Goal: Transaction & Acquisition: Purchase product/service

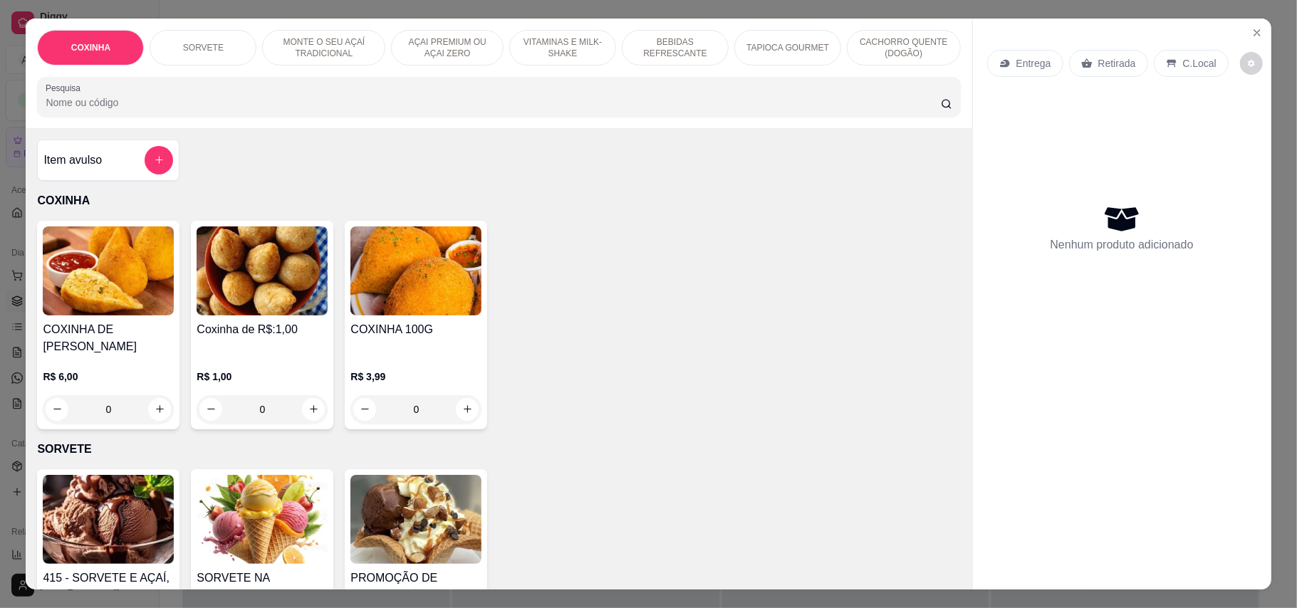
click at [309, 264] on img at bounding box center [262, 271] width 131 height 89
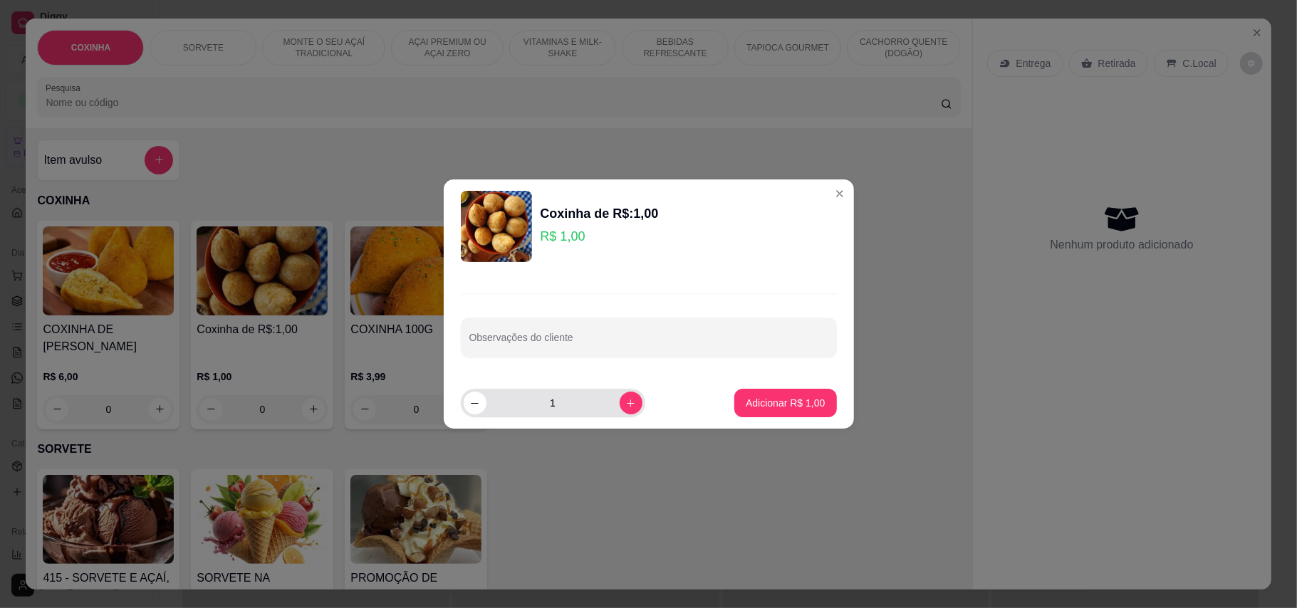
click at [553, 408] on input "1" at bounding box center [553, 403] width 133 height 28
type input "10"
click at [744, 397] on p "Adicionar R$ 10,00" at bounding box center [783, 403] width 83 height 14
type input "10"
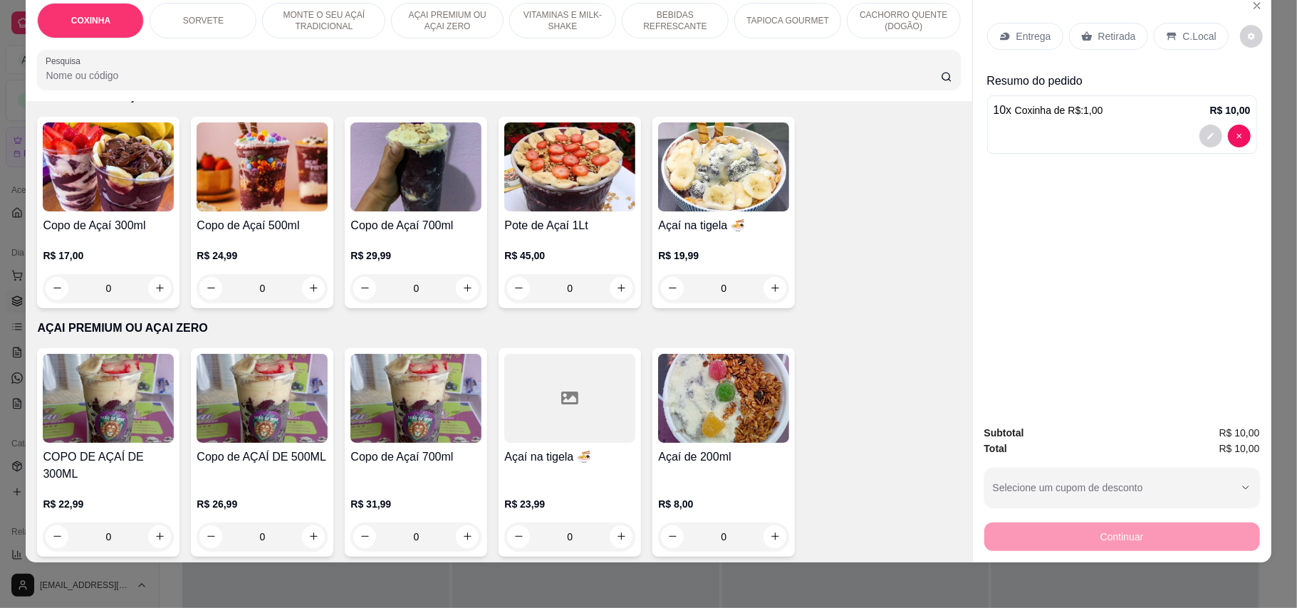
scroll to position [570, 0]
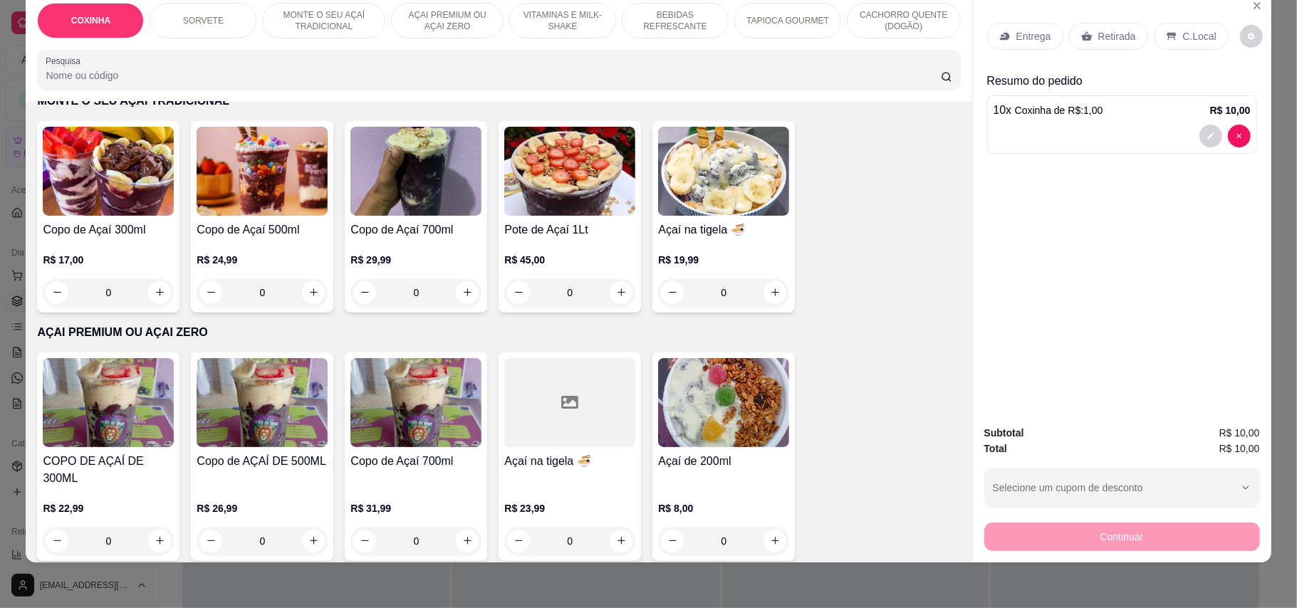
click at [737, 377] on img at bounding box center [723, 402] width 131 height 89
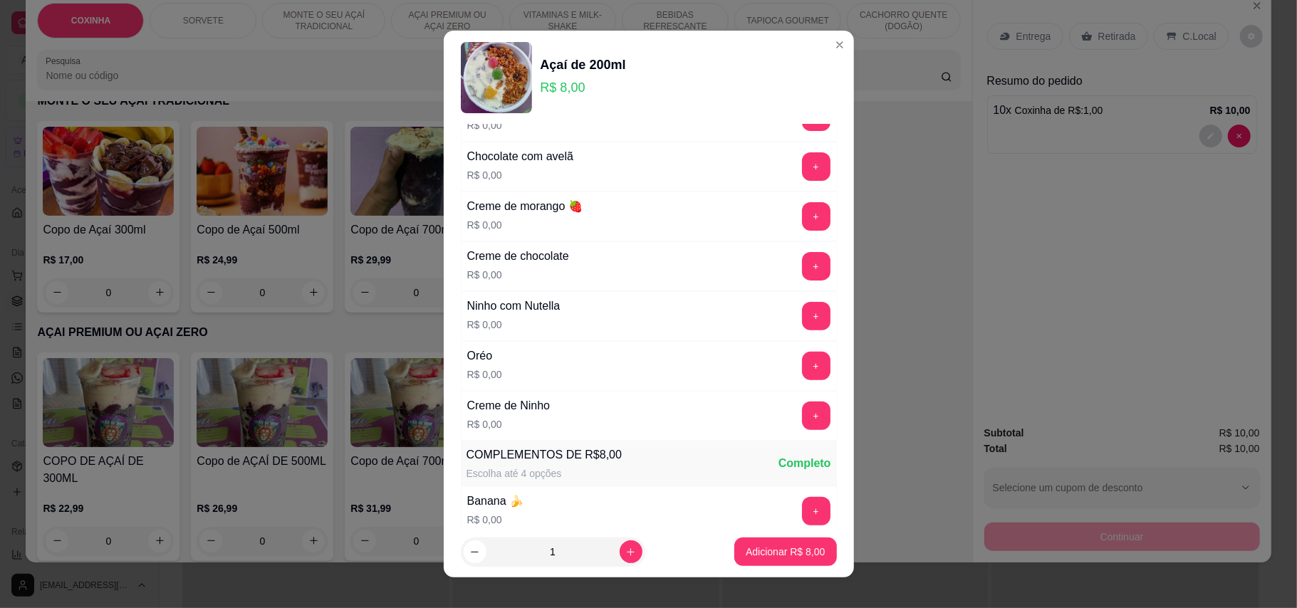
scroll to position [380, 0]
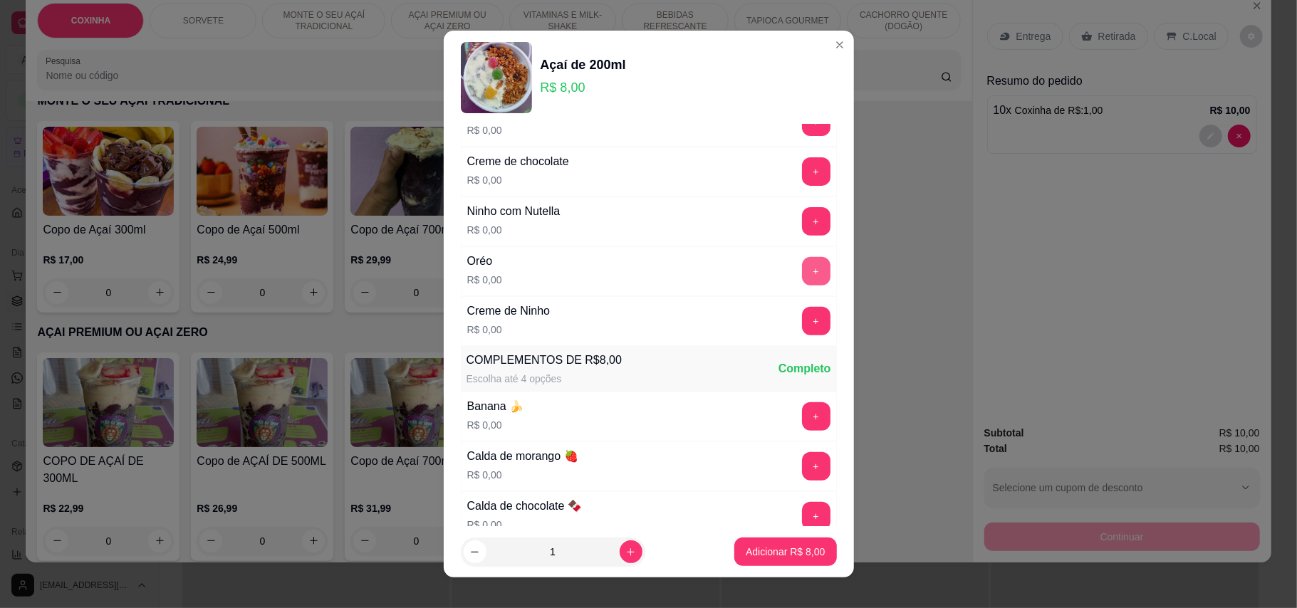
click at [802, 278] on button "+" at bounding box center [816, 271] width 28 height 28
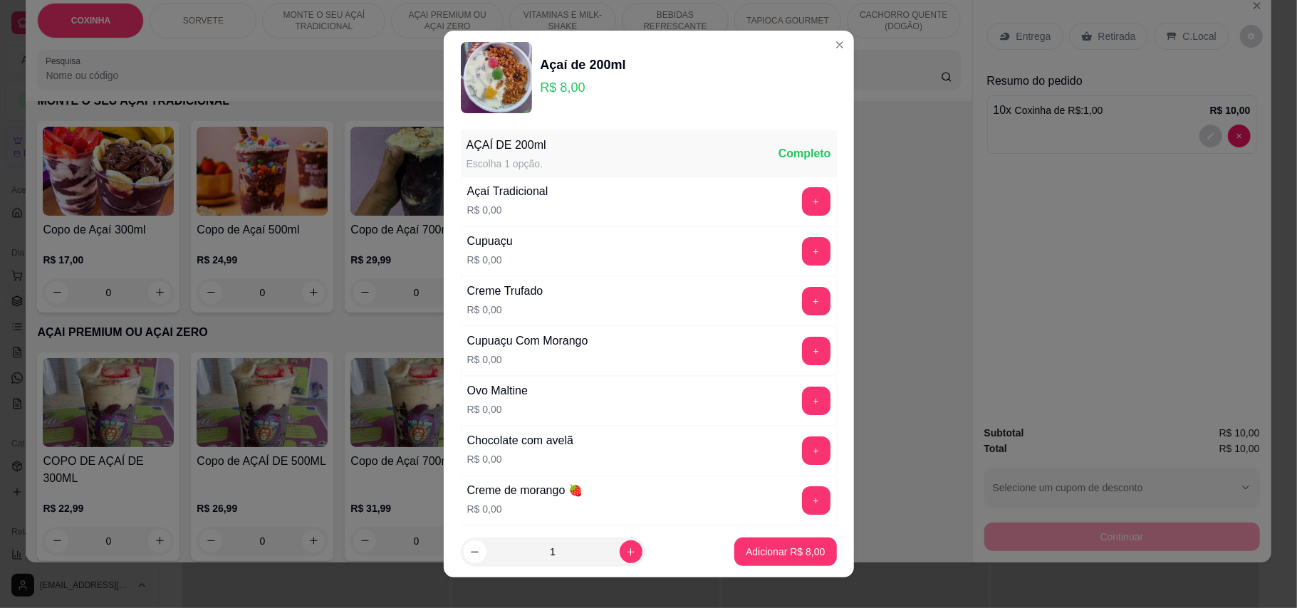
scroll to position [0, 0]
click at [802, 194] on button "+" at bounding box center [816, 202] width 28 height 28
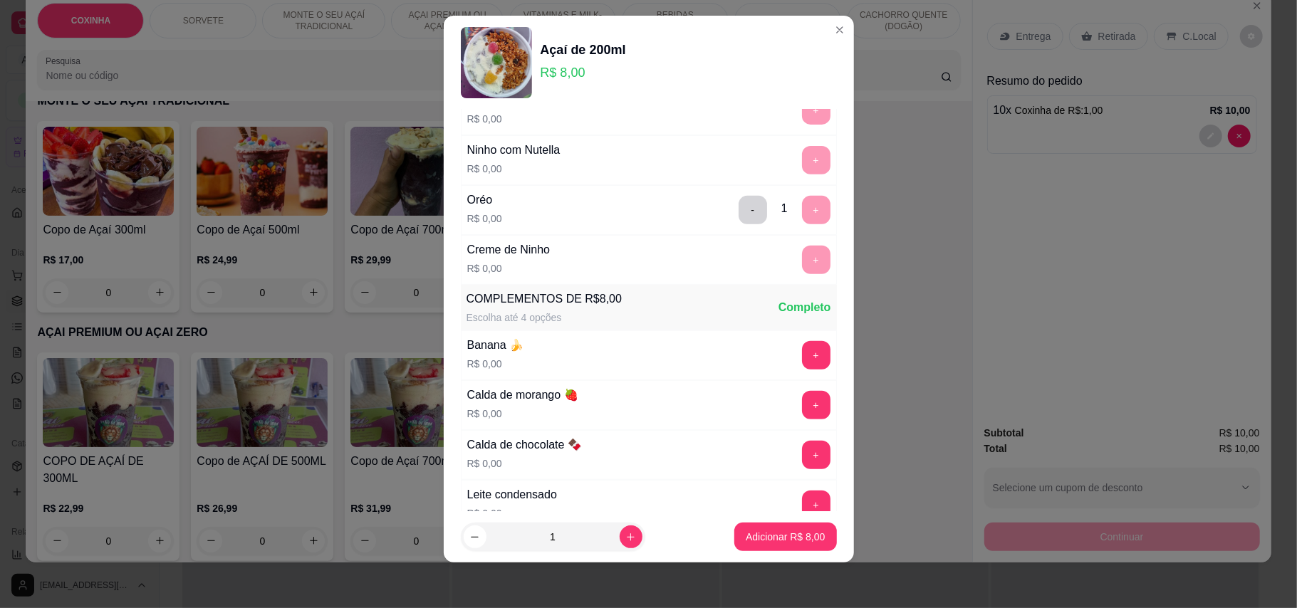
scroll to position [454, 0]
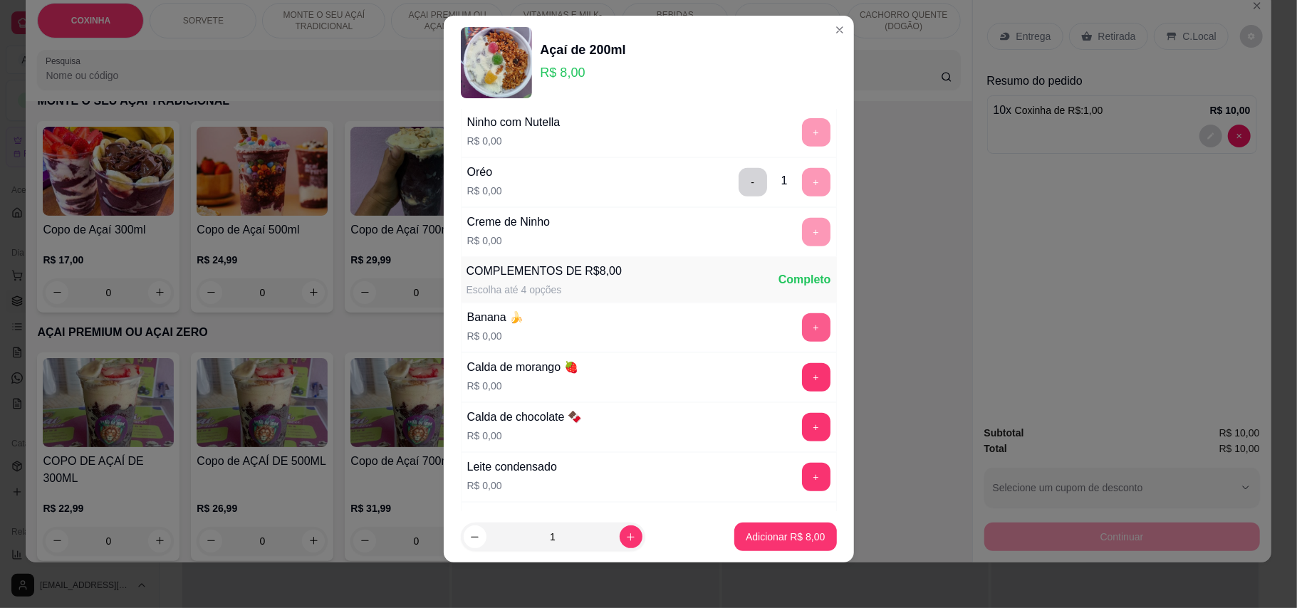
click at [802, 332] on button "+" at bounding box center [816, 327] width 28 height 28
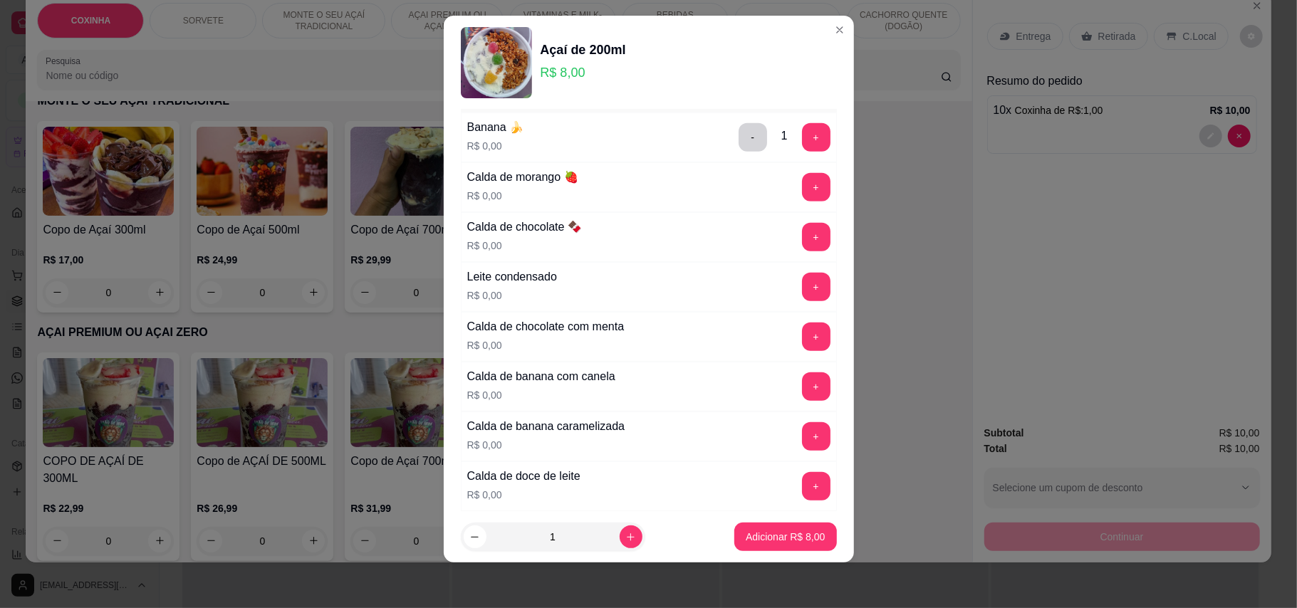
scroll to position [739, 0]
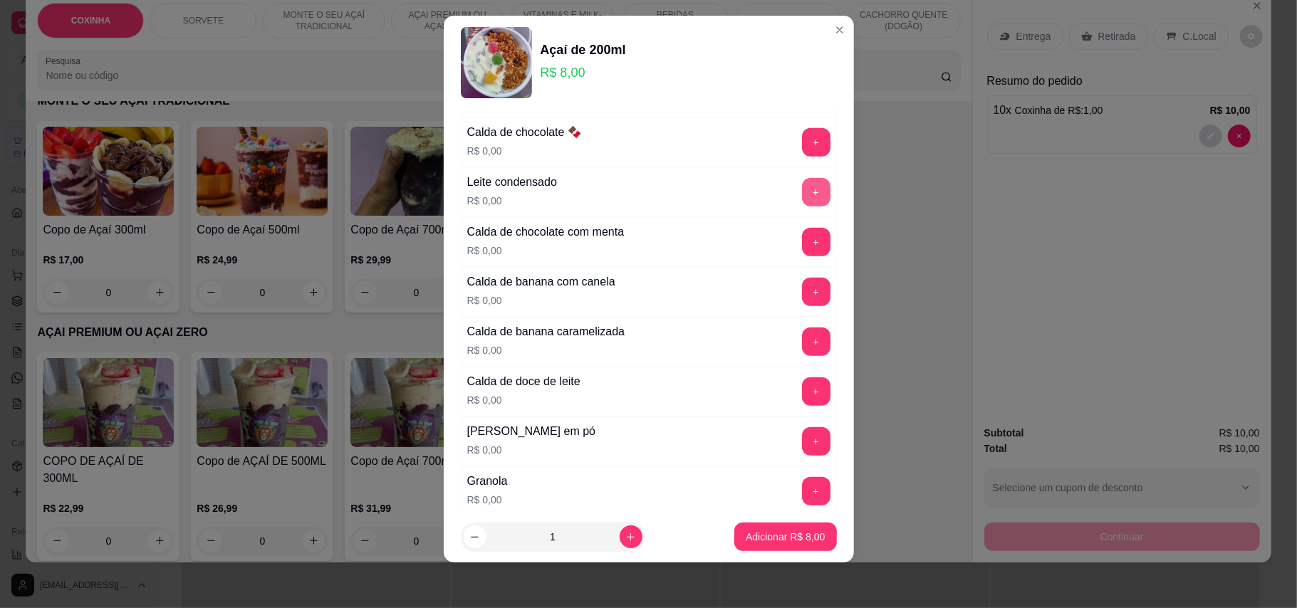
click at [802, 207] on button "+" at bounding box center [816, 192] width 28 height 28
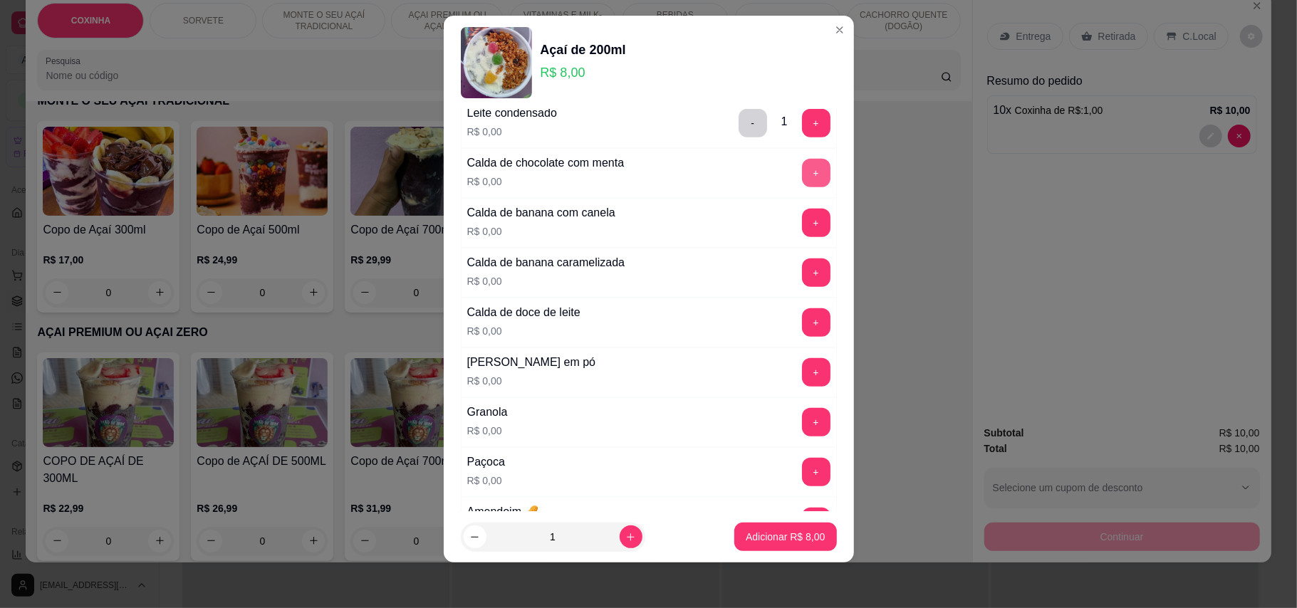
scroll to position [929, 0]
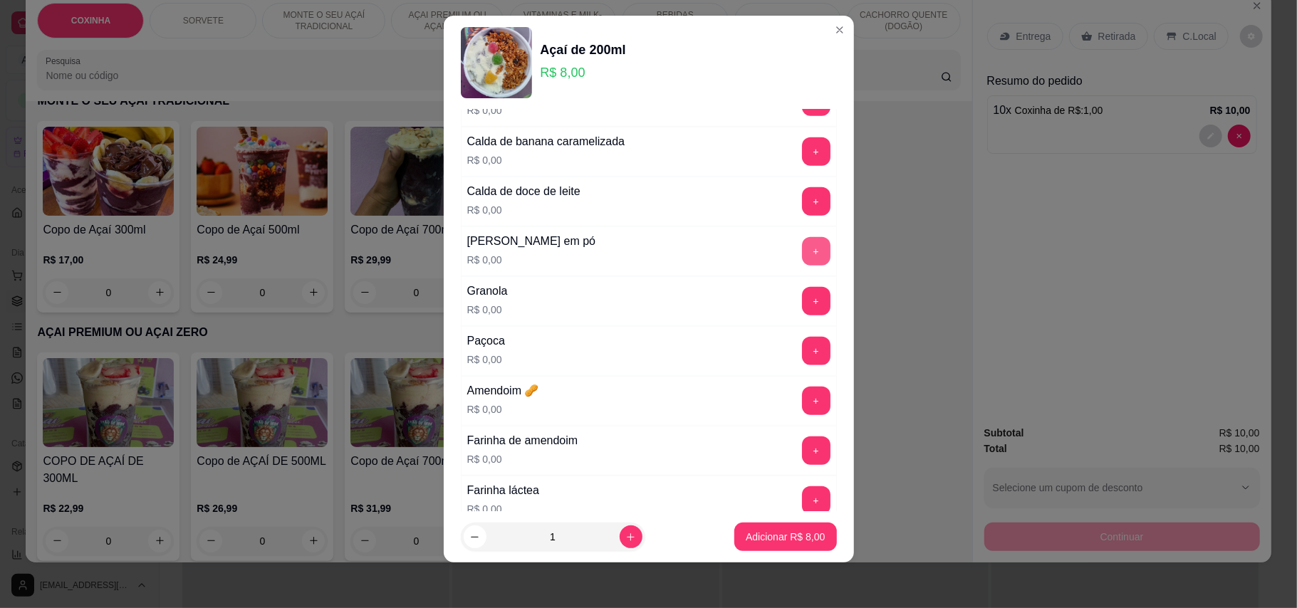
click at [802, 265] on button "+" at bounding box center [816, 251] width 28 height 28
click at [796, 315] on div "+" at bounding box center [816, 301] width 40 height 28
click at [802, 313] on button "+" at bounding box center [816, 301] width 28 height 28
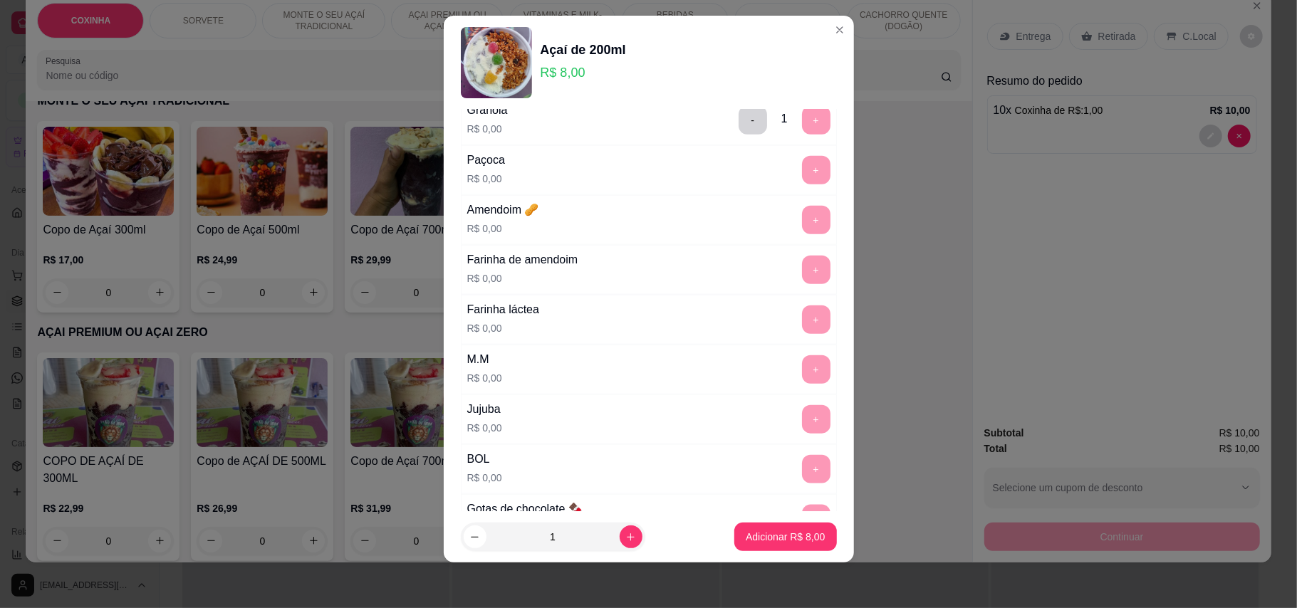
scroll to position [1118, 0]
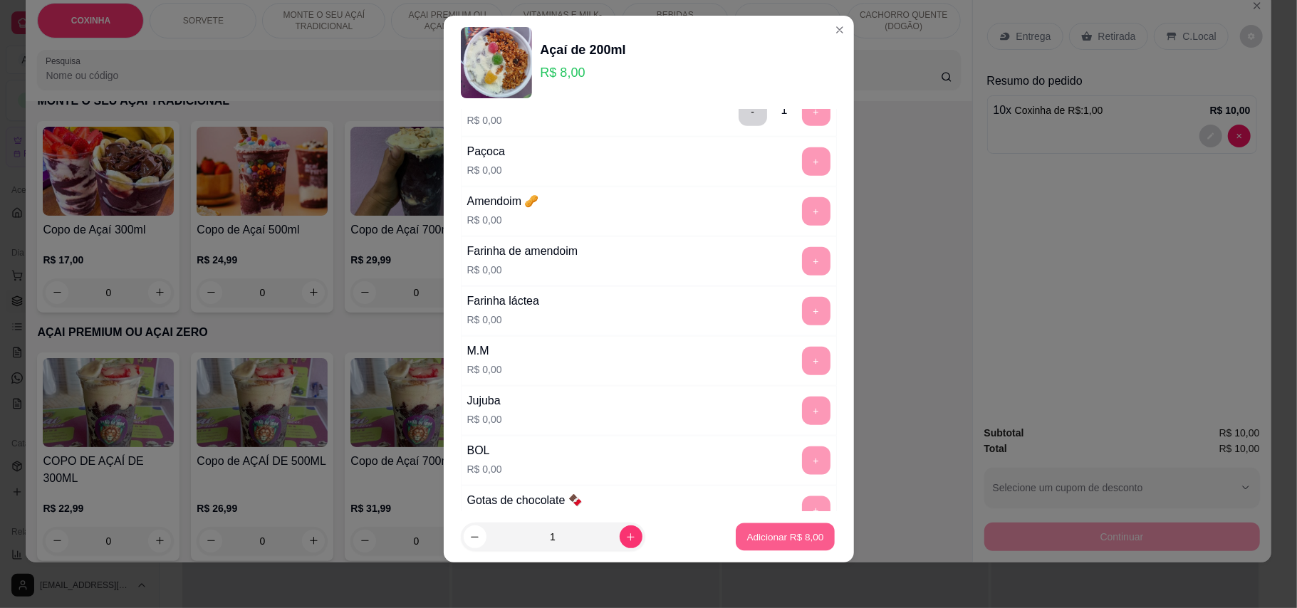
click at [779, 536] on p "Adicionar R$ 8,00" at bounding box center [785, 538] width 77 height 14
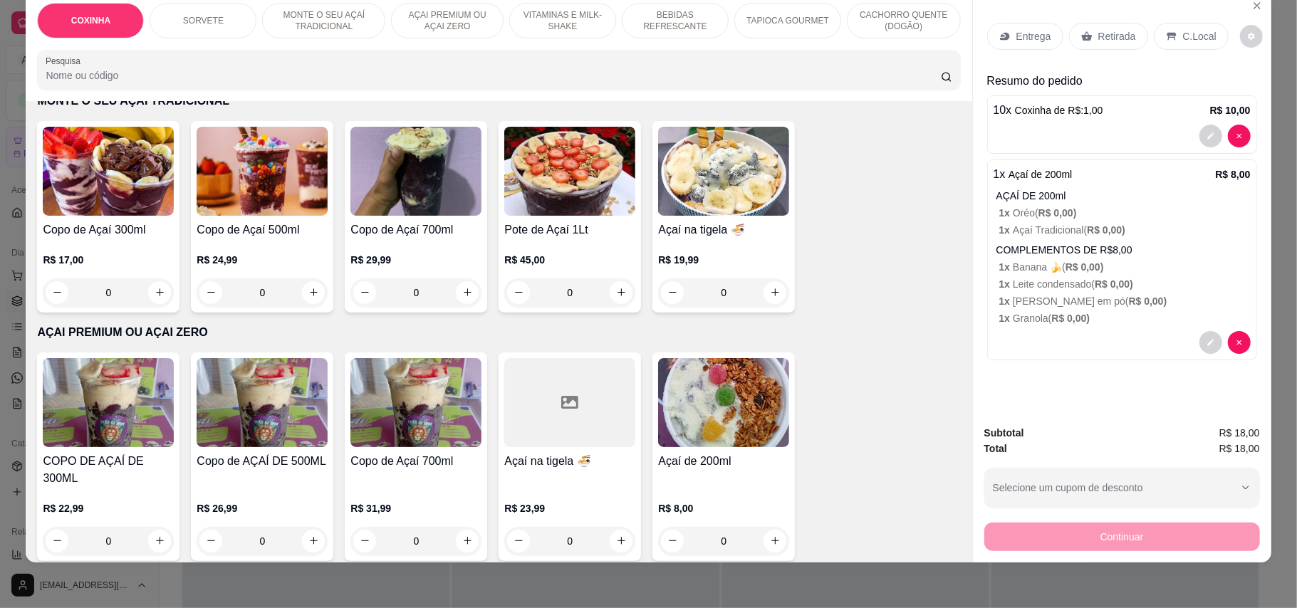
click at [1120, 32] on p "Retirada" at bounding box center [1117, 36] width 38 height 14
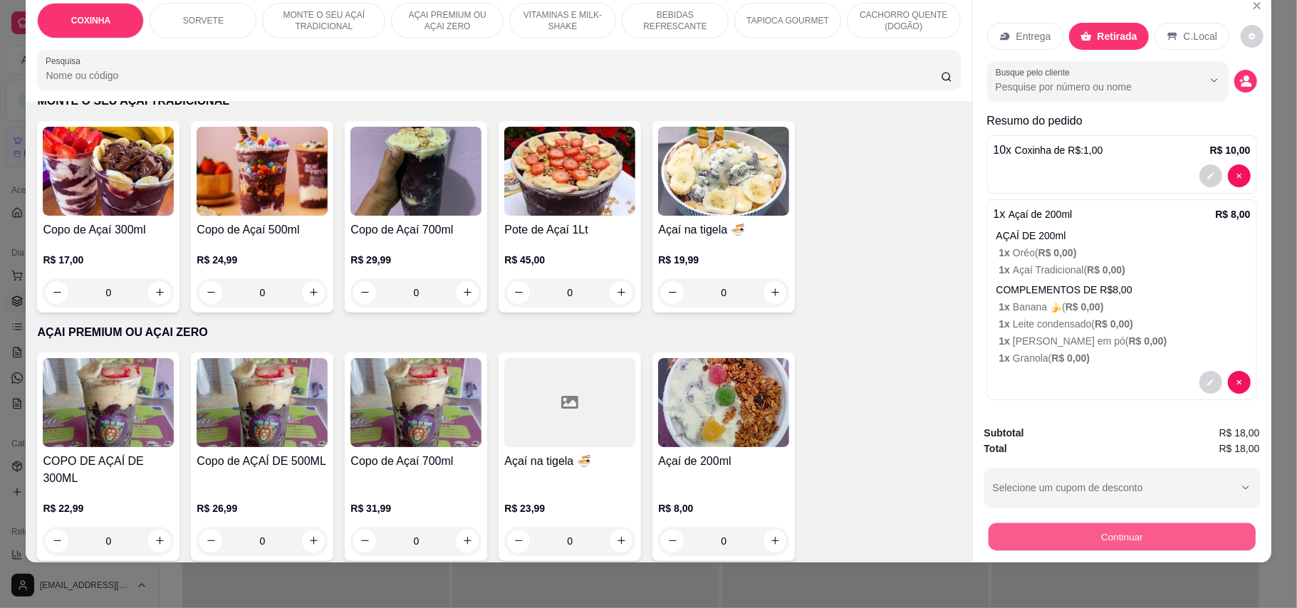
click at [1189, 540] on button "Continuar" at bounding box center [1121, 538] width 267 height 28
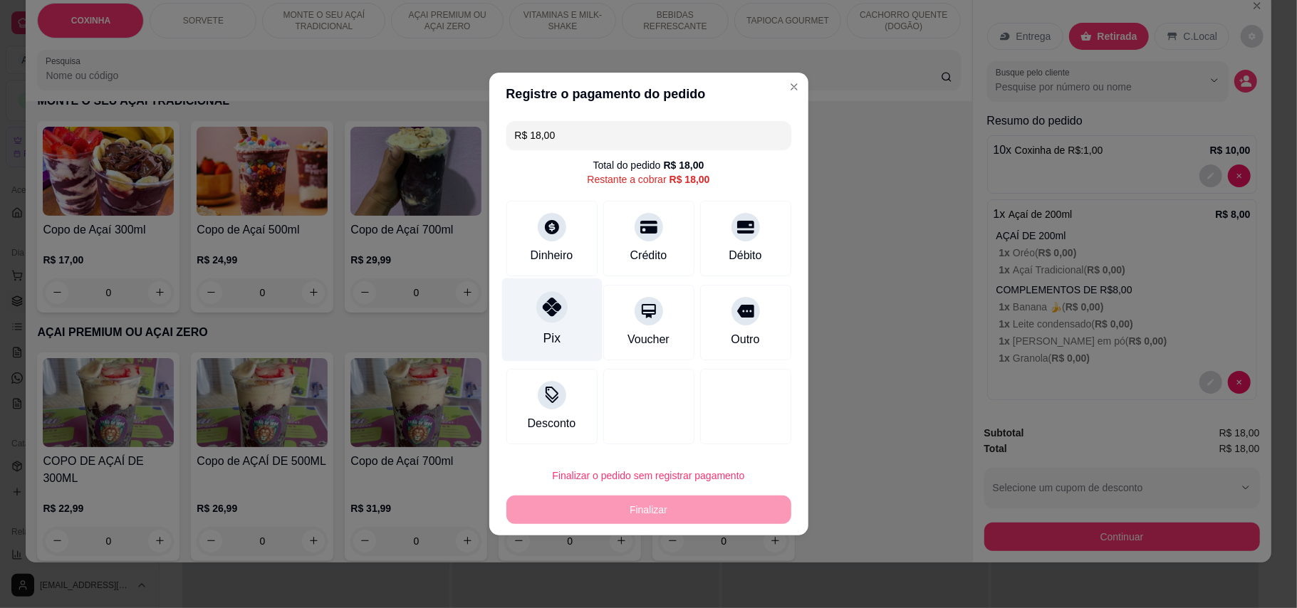
click at [551, 319] on div at bounding box center [551, 306] width 31 height 31
type input "R$ 0,00"
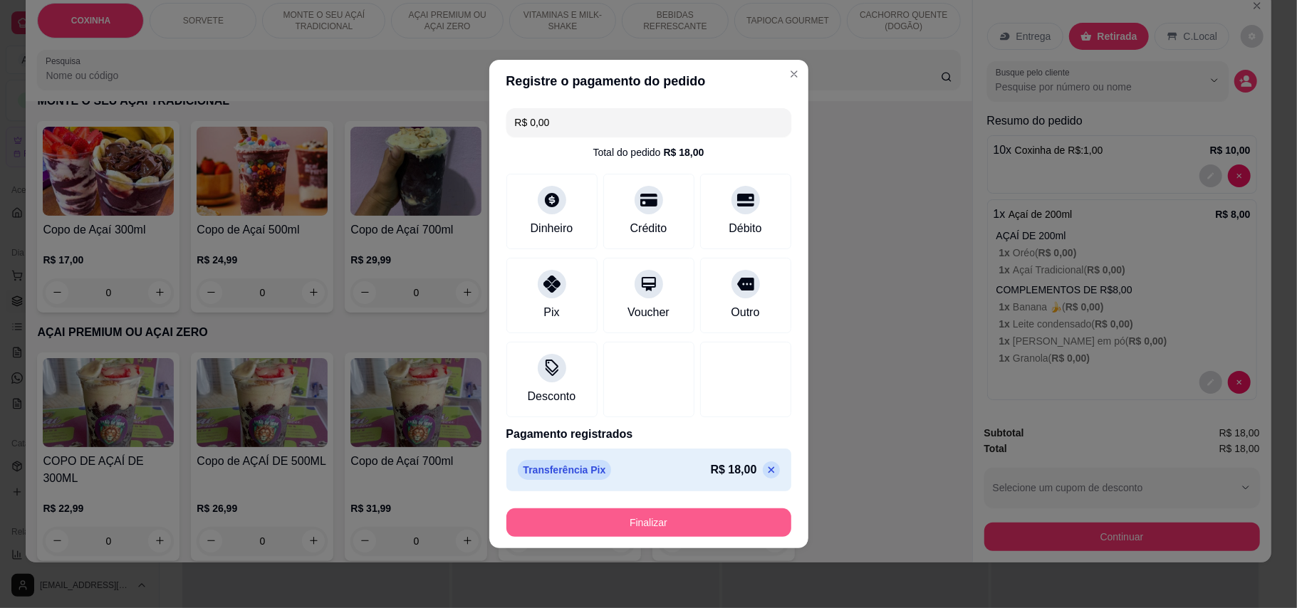
click at [714, 534] on button "Finalizar" at bounding box center [648, 523] width 285 height 28
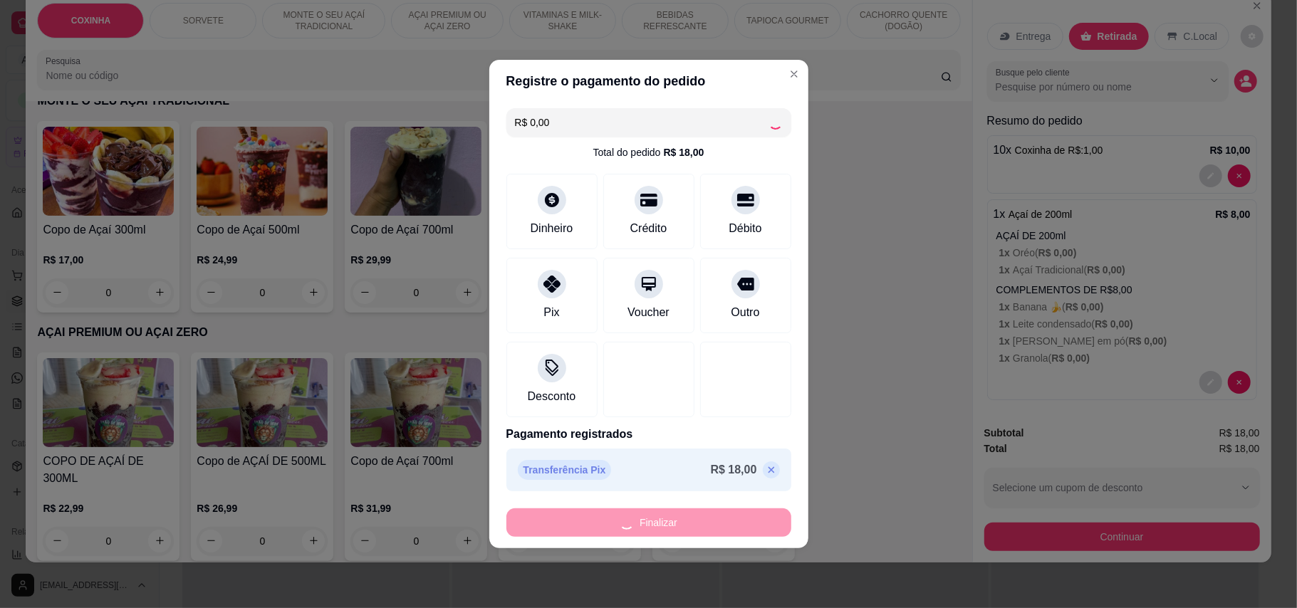
type input "0"
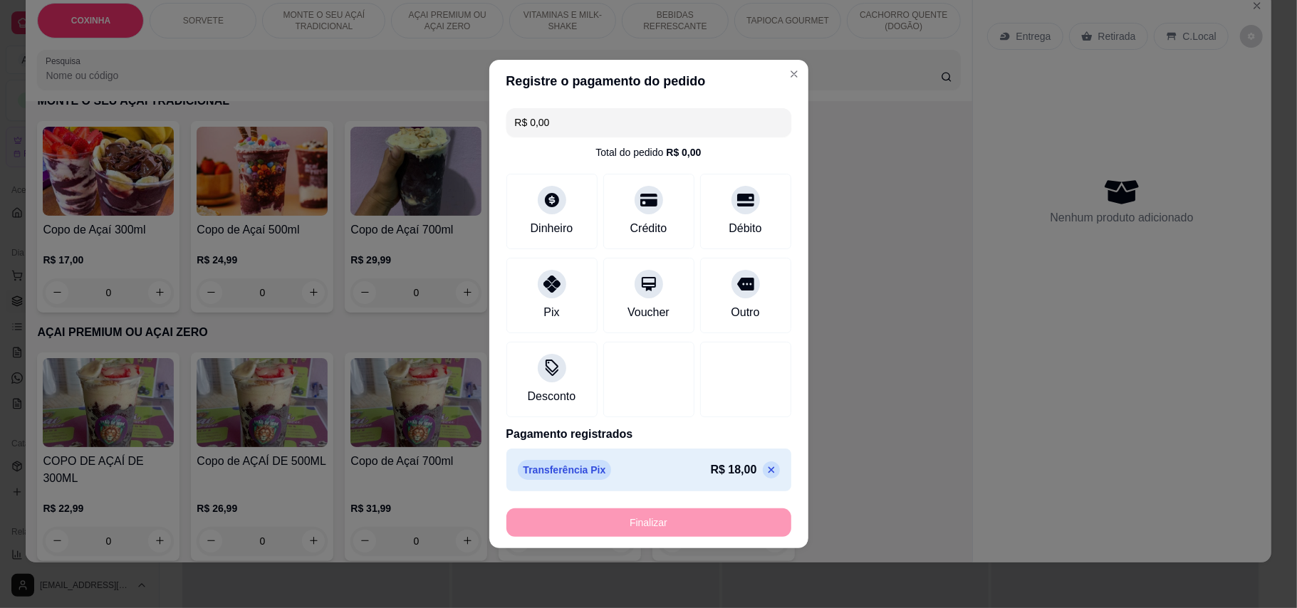
type input "-R$ 18,00"
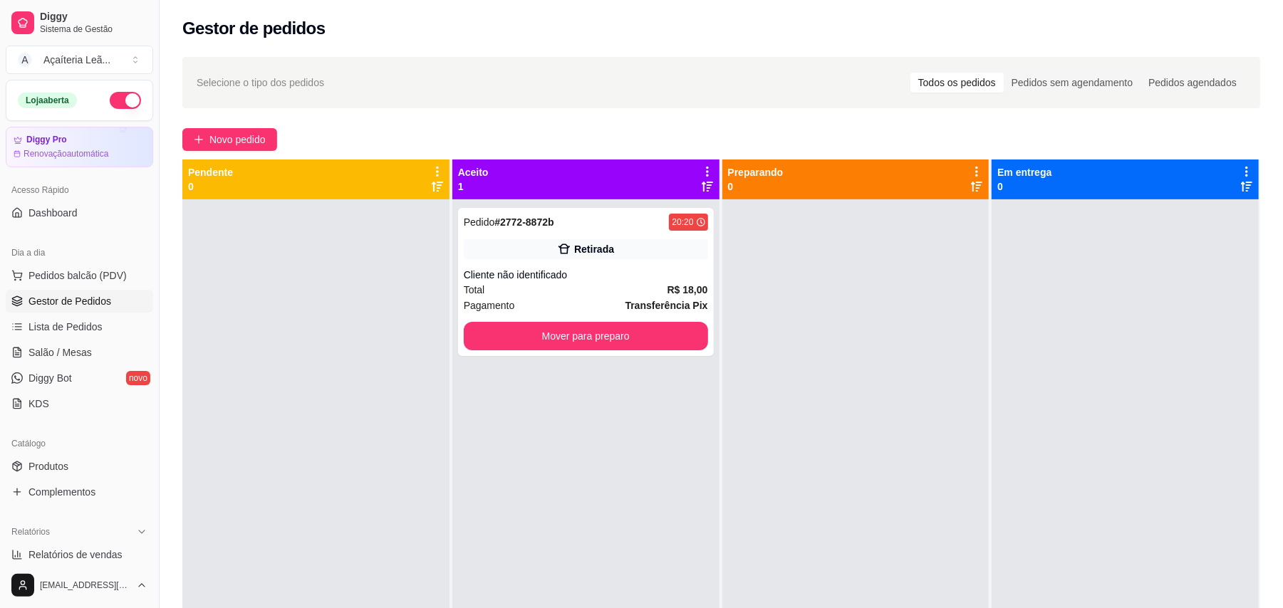
click at [239, 124] on div "Selecione o tipo dos pedidos Todos os pedidos Pedidos sem agendamento Pedidos a…" at bounding box center [721, 416] width 1123 height 737
click at [239, 144] on span "Novo pedido" at bounding box center [237, 140] width 56 height 16
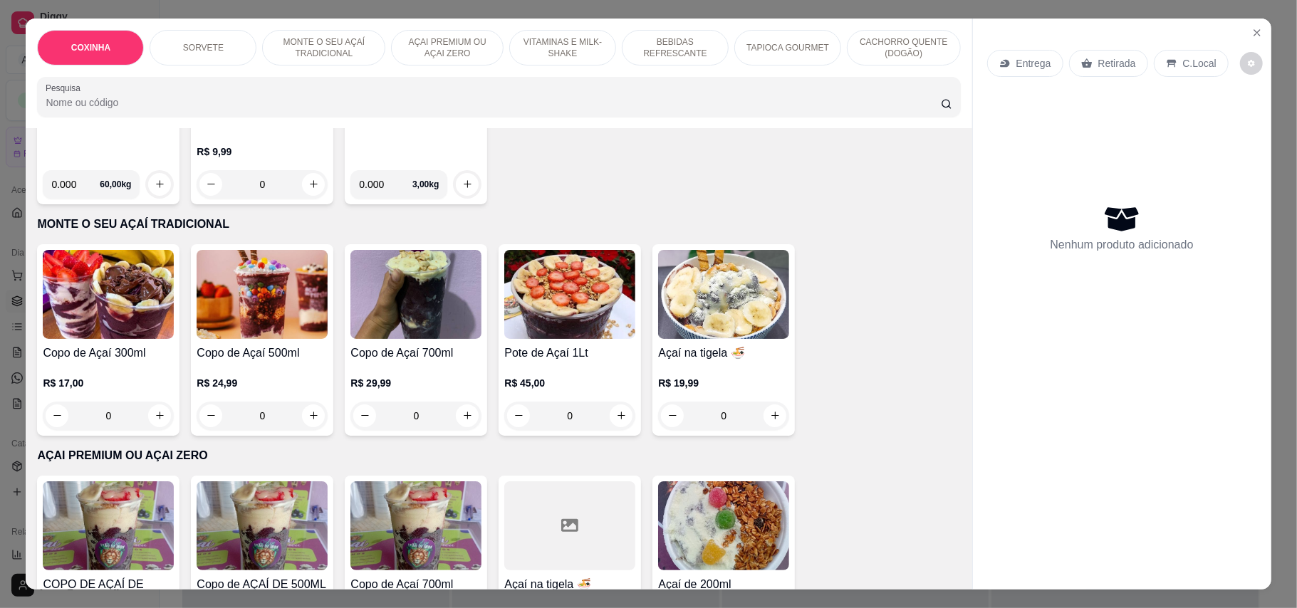
scroll to position [570, 0]
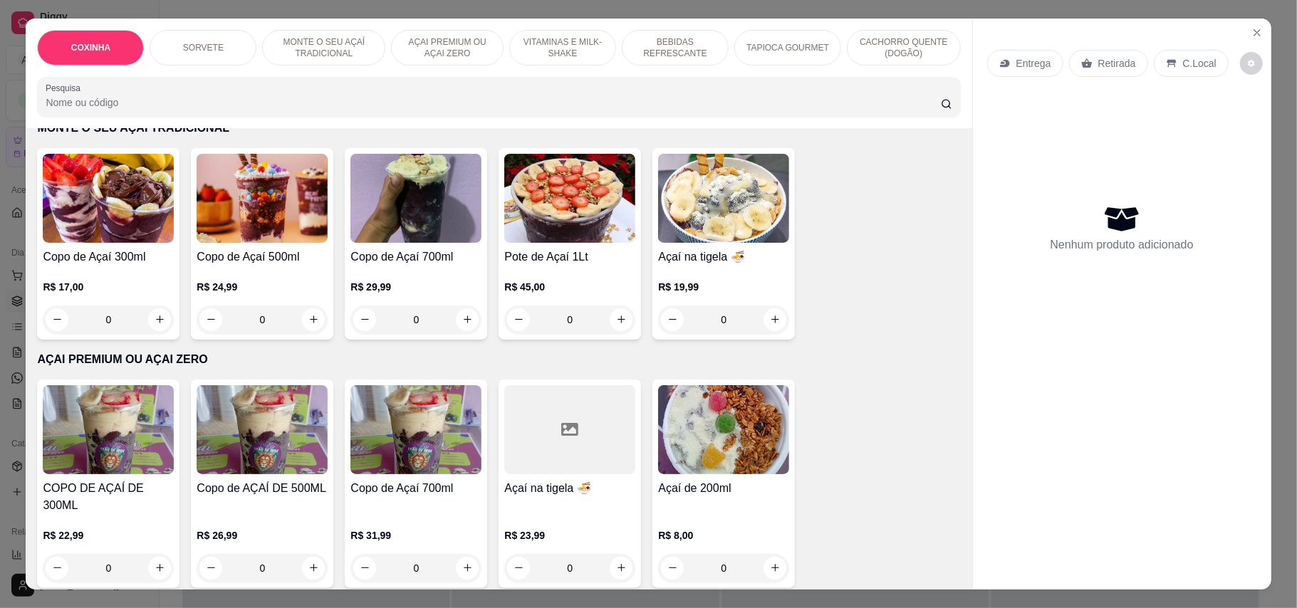
click at [668, 459] on div "Açaí de 200ml R$ 8,00 0" at bounding box center [723, 484] width 142 height 209
click at [685, 428] on img at bounding box center [723, 429] width 131 height 89
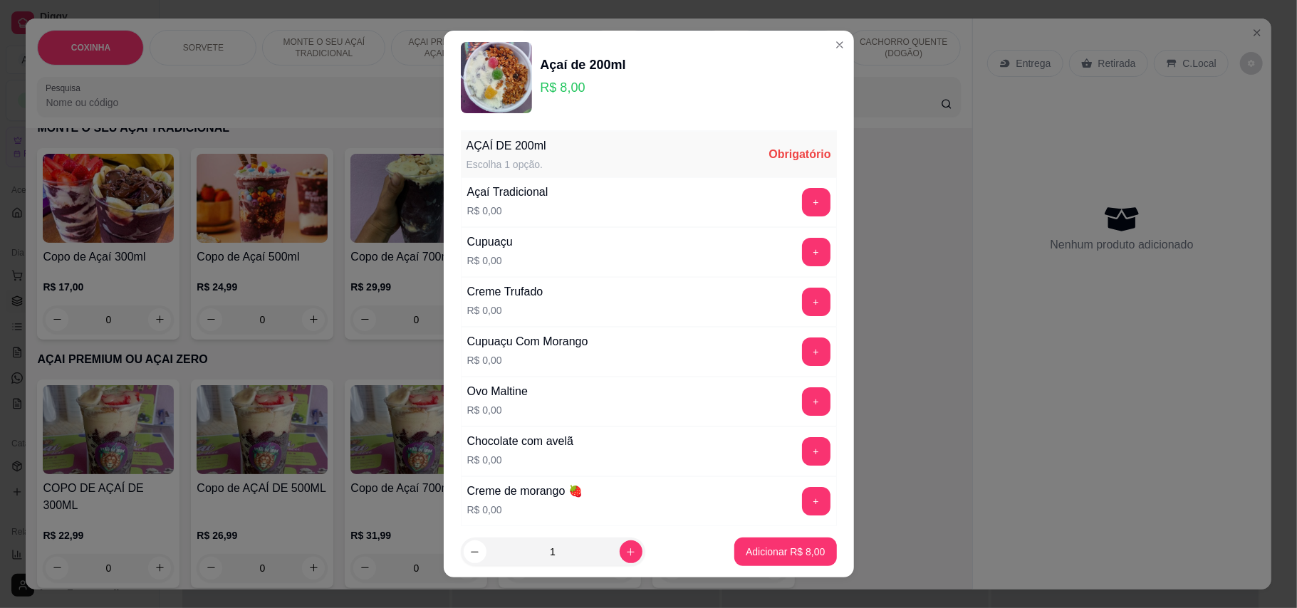
click at [796, 305] on div "+" at bounding box center [816, 302] width 40 height 28
click at [802, 305] on button "+" at bounding box center [816, 302] width 28 height 28
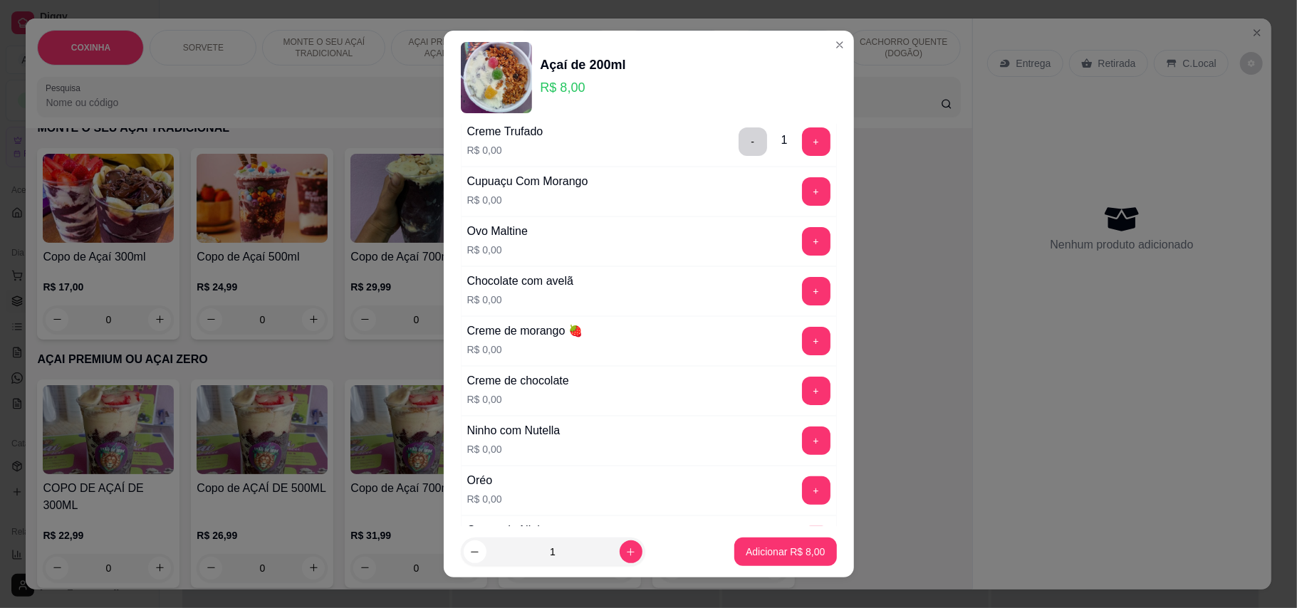
scroll to position [0, 0]
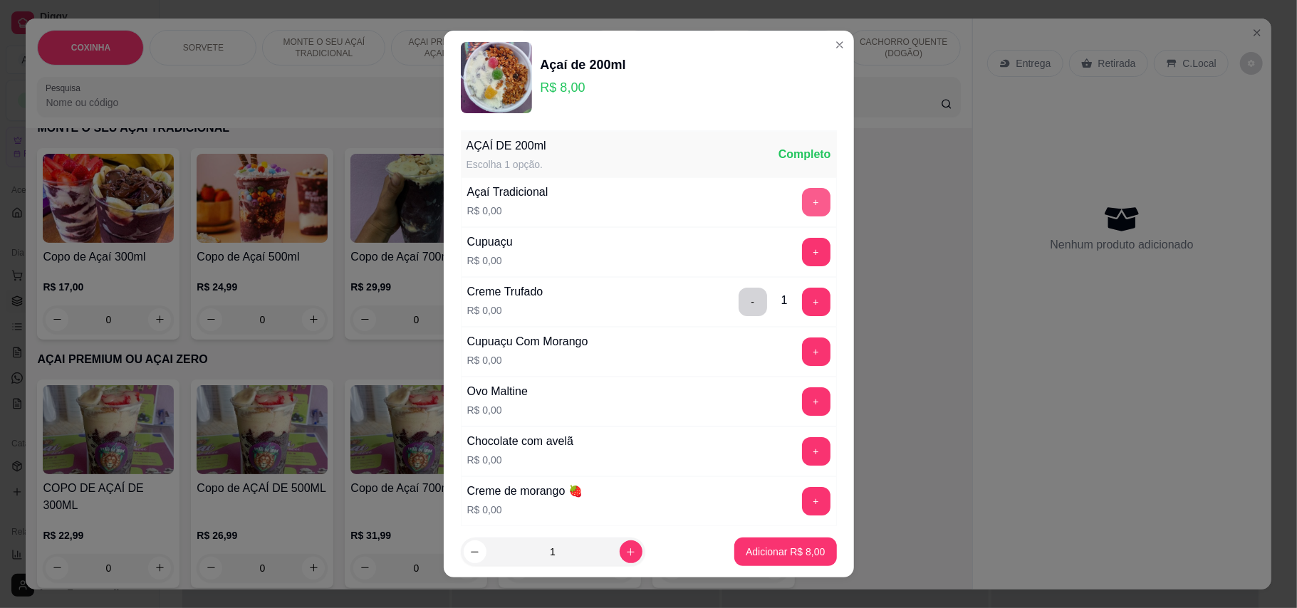
click at [802, 214] on button "+" at bounding box center [816, 202] width 28 height 28
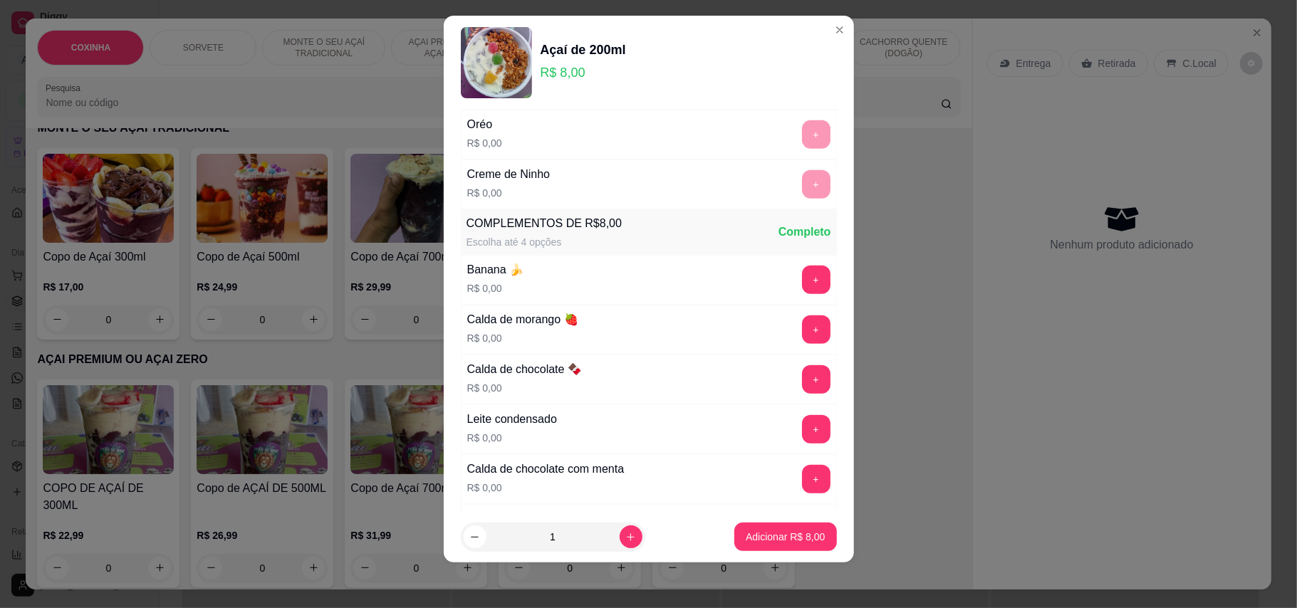
scroll to position [607, 0]
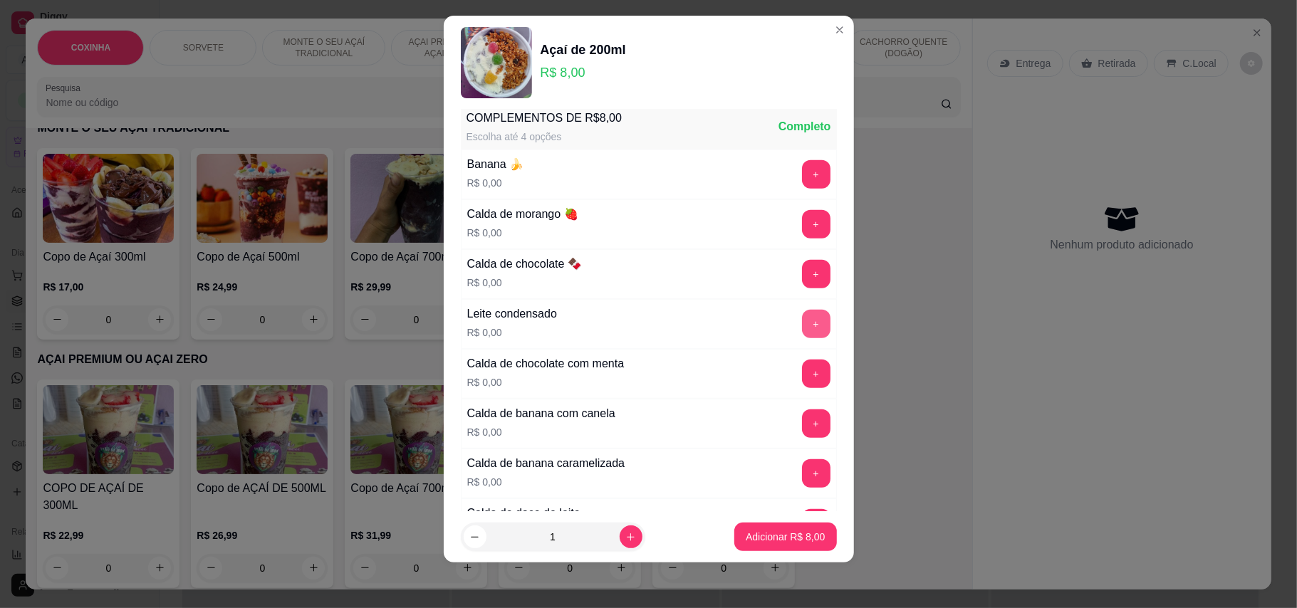
click at [802, 317] on button "+" at bounding box center [816, 324] width 28 height 28
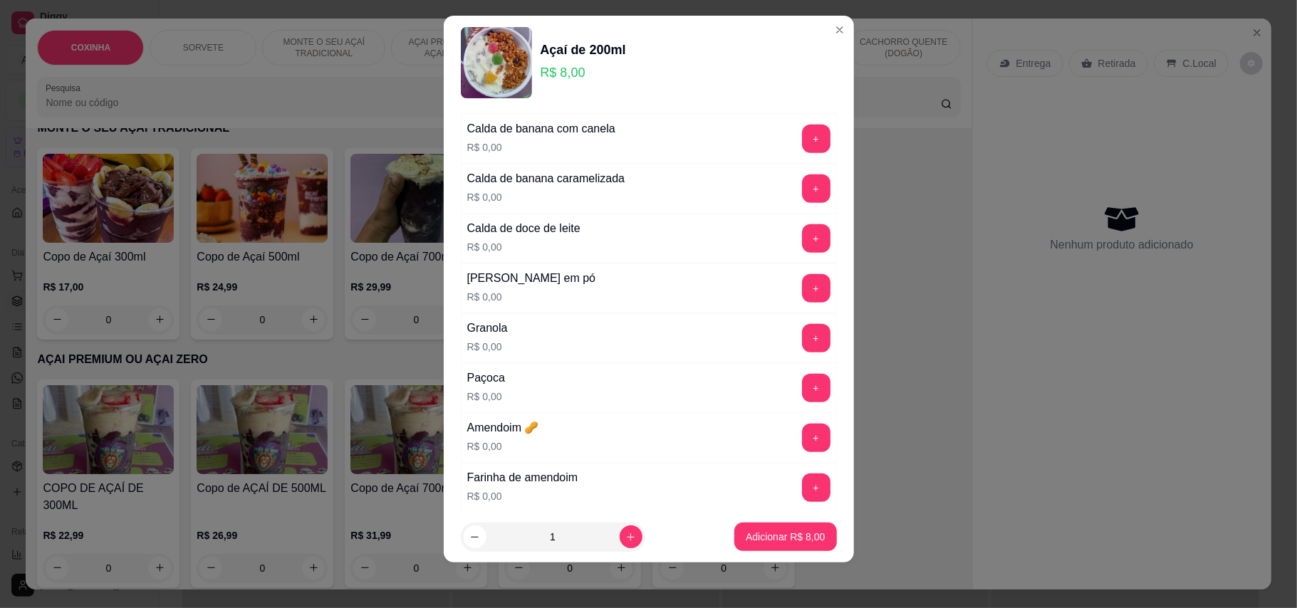
scroll to position [987, 0]
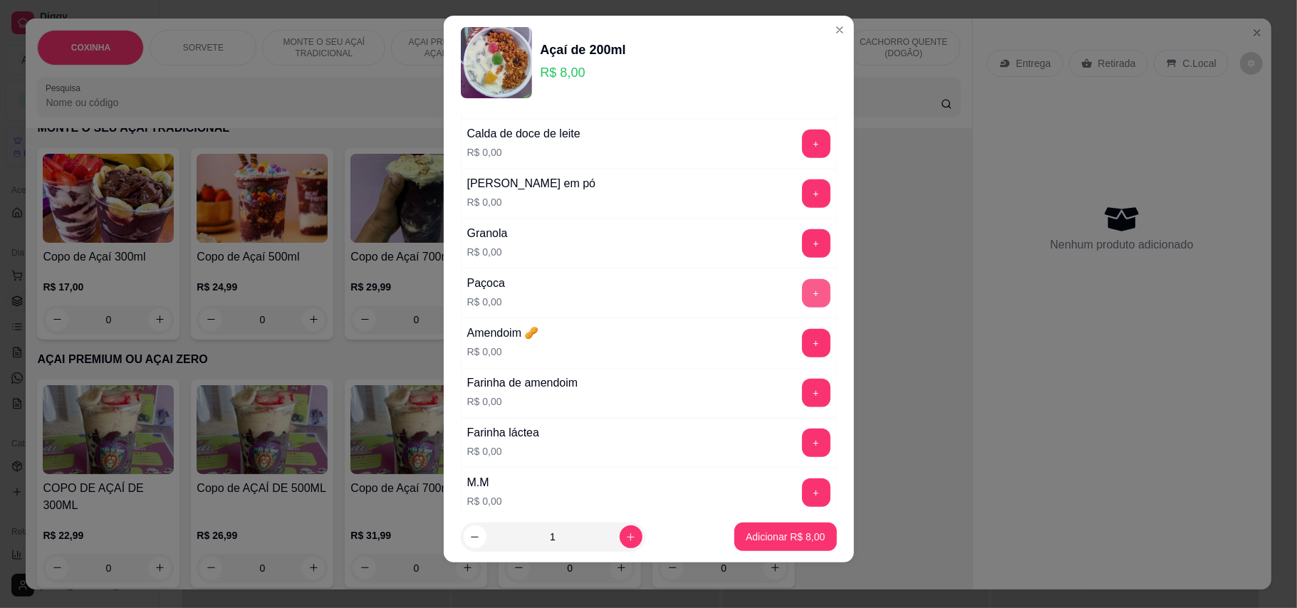
click at [802, 308] on button "+" at bounding box center [816, 293] width 28 height 28
click at [802, 204] on button "+" at bounding box center [816, 194] width 28 height 28
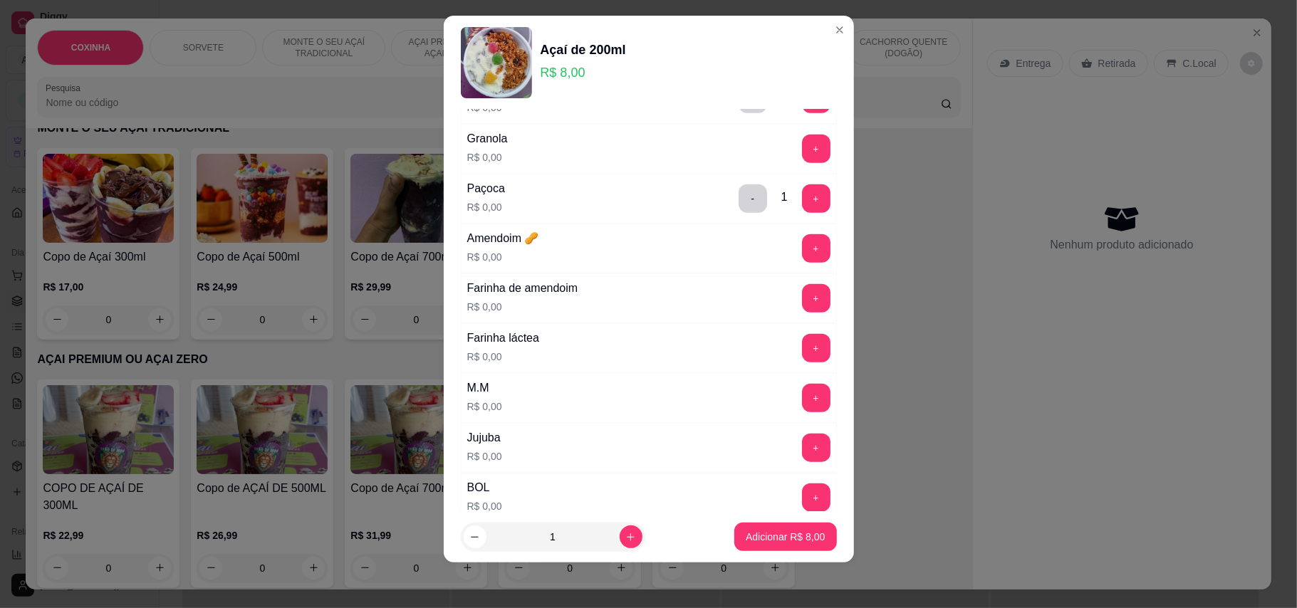
scroll to position [1177, 0]
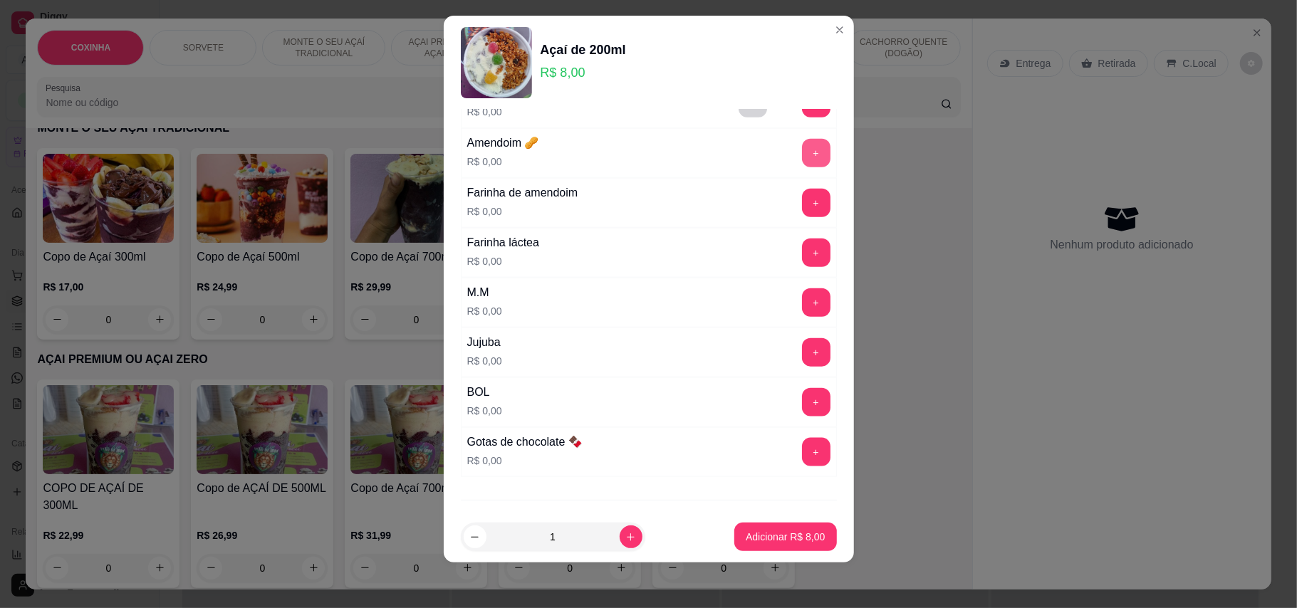
click at [802, 167] on button "+" at bounding box center [816, 153] width 28 height 28
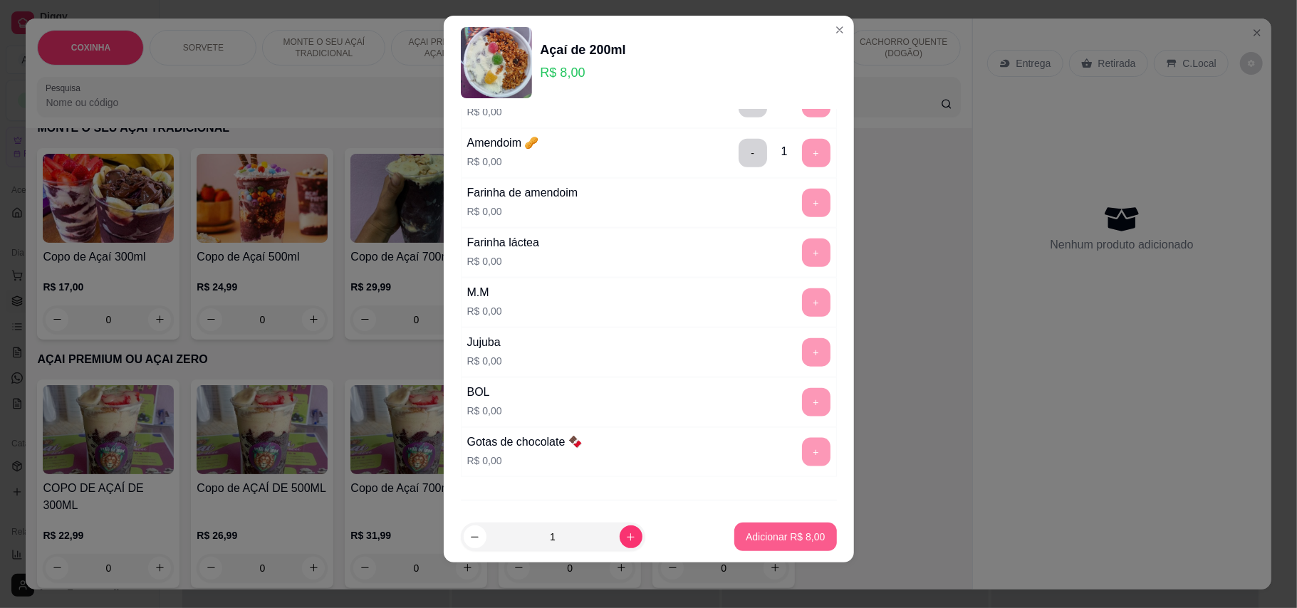
click at [770, 527] on button "Adicionar R$ 8,00" at bounding box center [785, 537] width 102 height 28
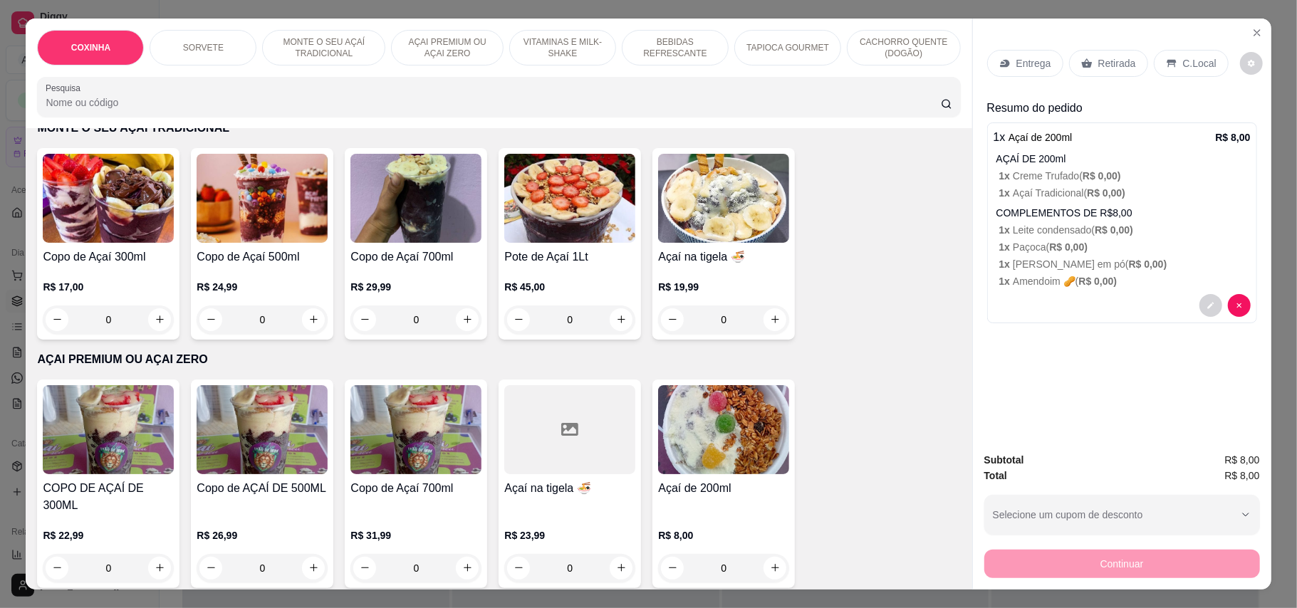
click at [1114, 64] on p "Retirada" at bounding box center [1117, 63] width 38 height 14
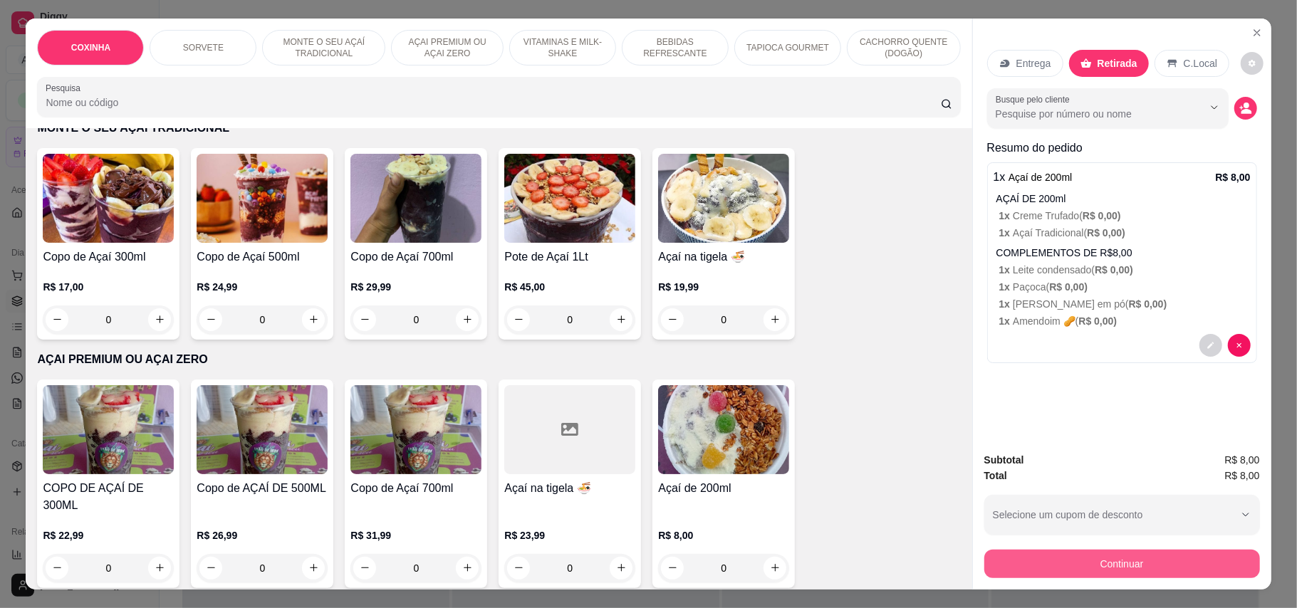
click at [1086, 556] on button "Continuar" at bounding box center [1122, 564] width 276 height 28
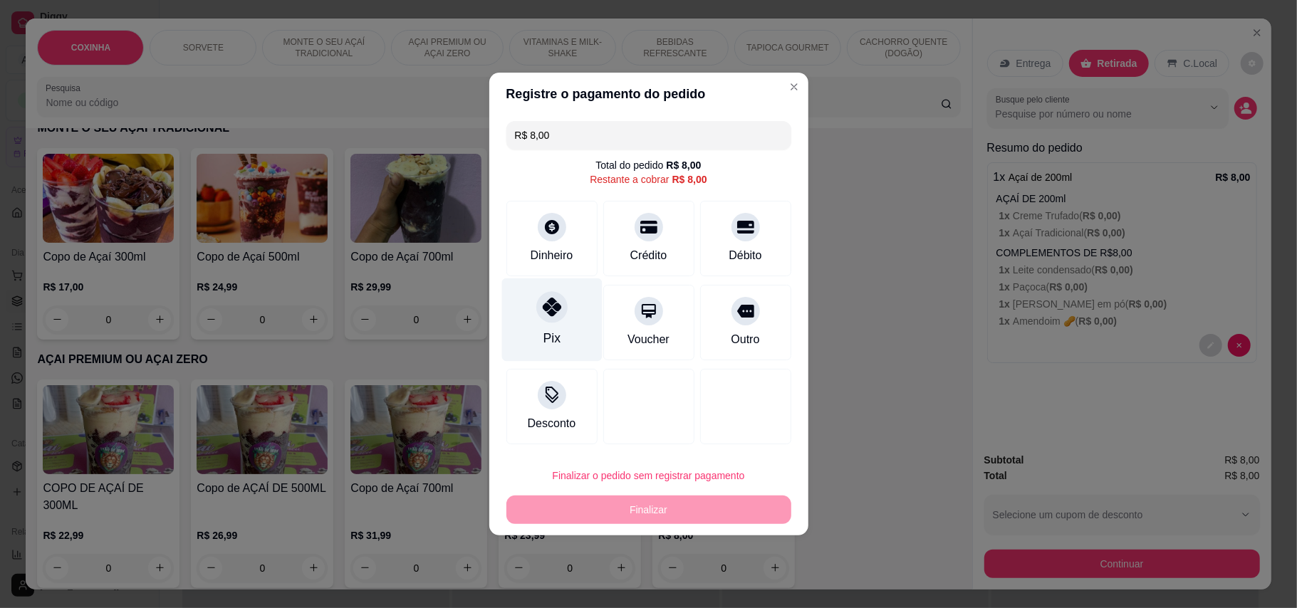
click at [542, 302] on icon at bounding box center [551, 307] width 19 height 19
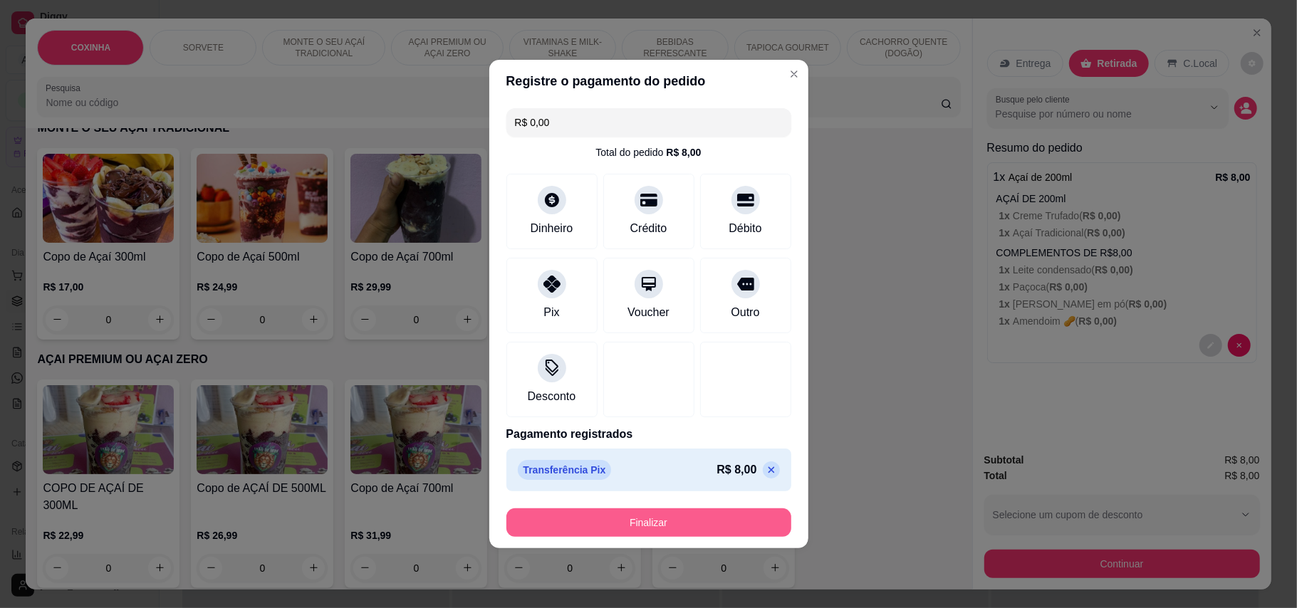
click at [620, 527] on button "Finalizar" at bounding box center [648, 523] width 285 height 28
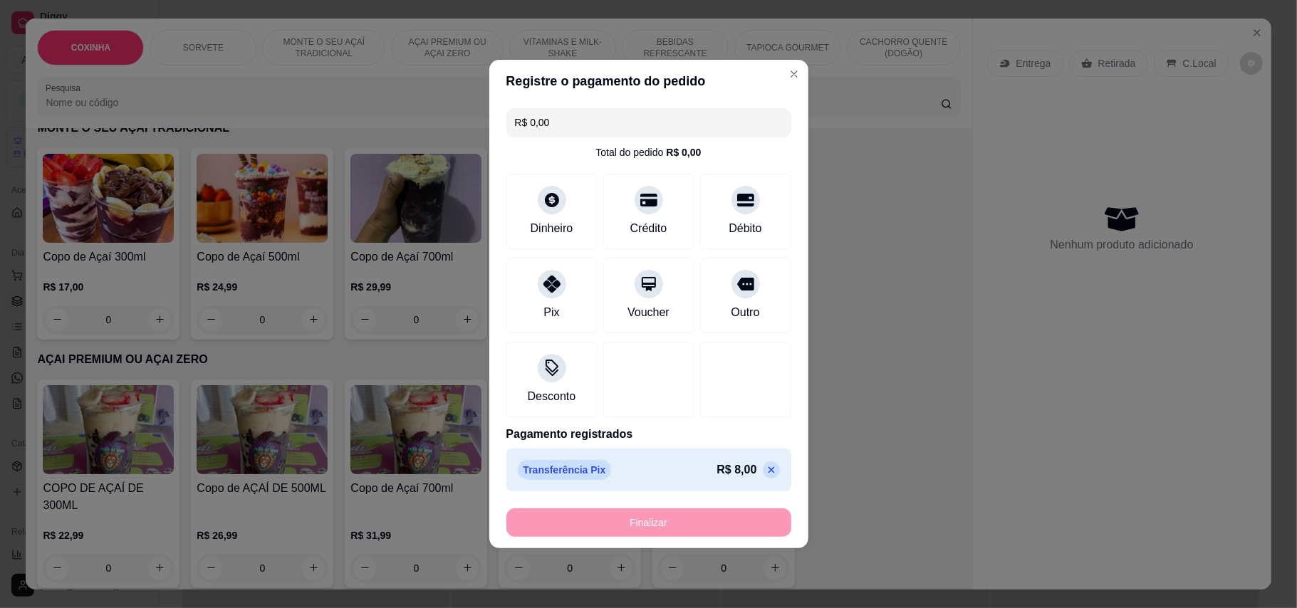
type input "-R$ 8,00"
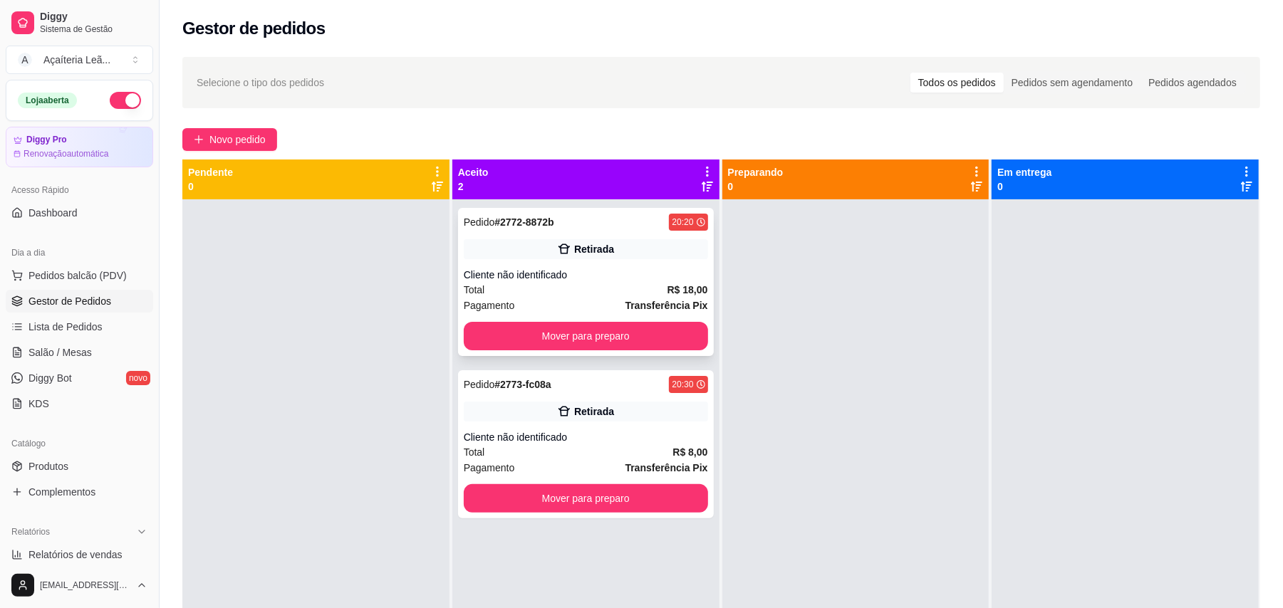
click at [655, 320] on div "Pedido # 2772-8872b 20:20 Retirada Cliente não identificado Total R$ 18,00 Paga…" at bounding box center [586, 282] width 256 height 148
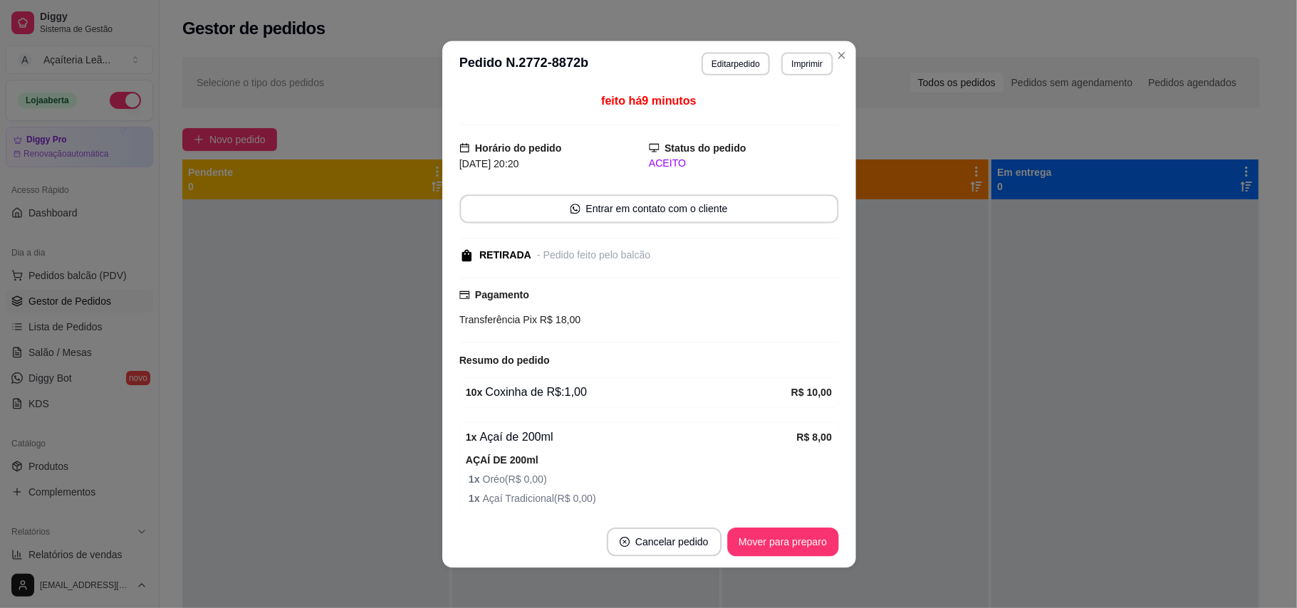
click at [652, 331] on div "Pagamento Transferência Pix R$ 18,00" at bounding box center [648, 310] width 379 height 66
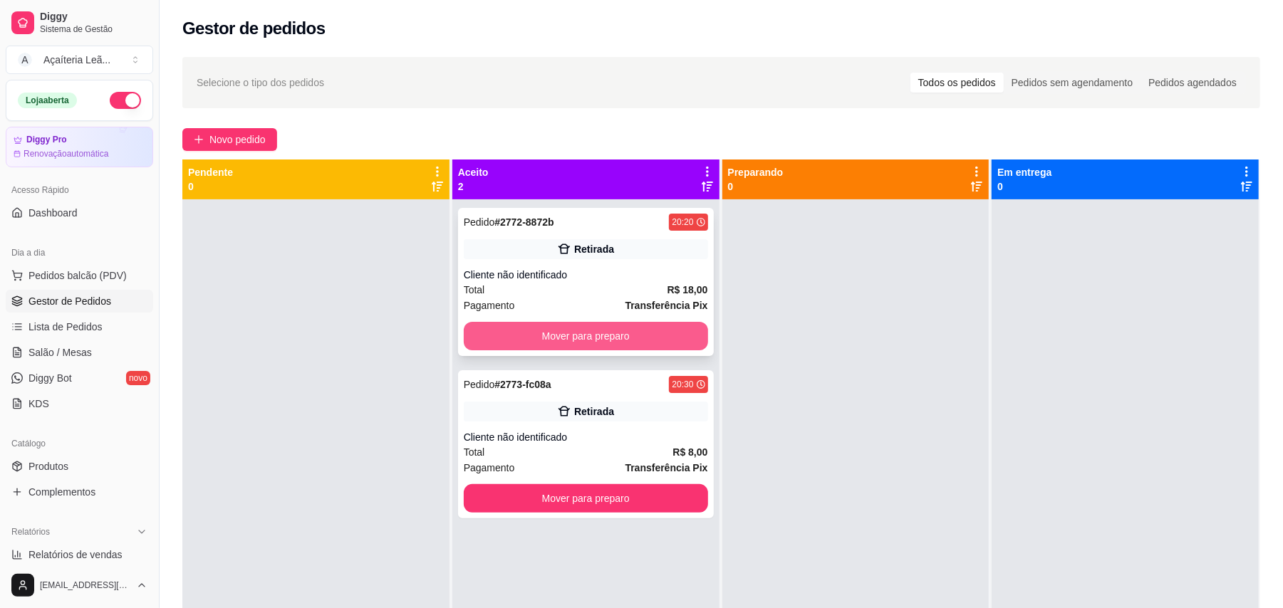
click at [565, 326] on button "Mover para preparo" at bounding box center [586, 336] width 244 height 28
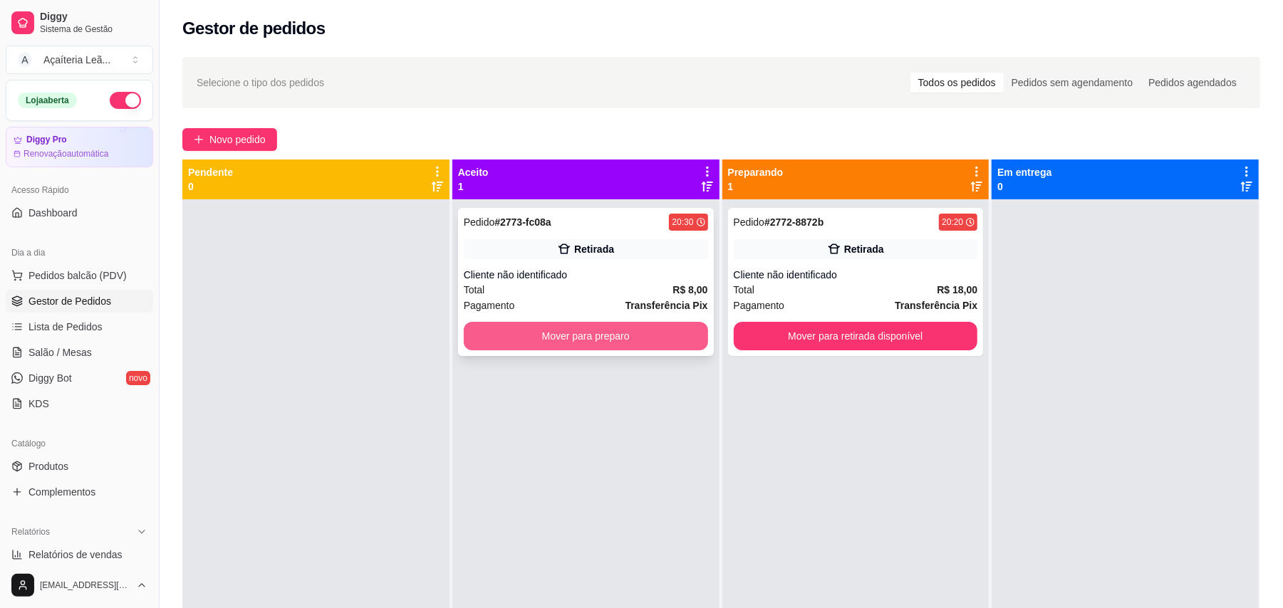
click at [673, 332] on button "Mover para preparo" at bounding box center [586, 336] width 244 height 28
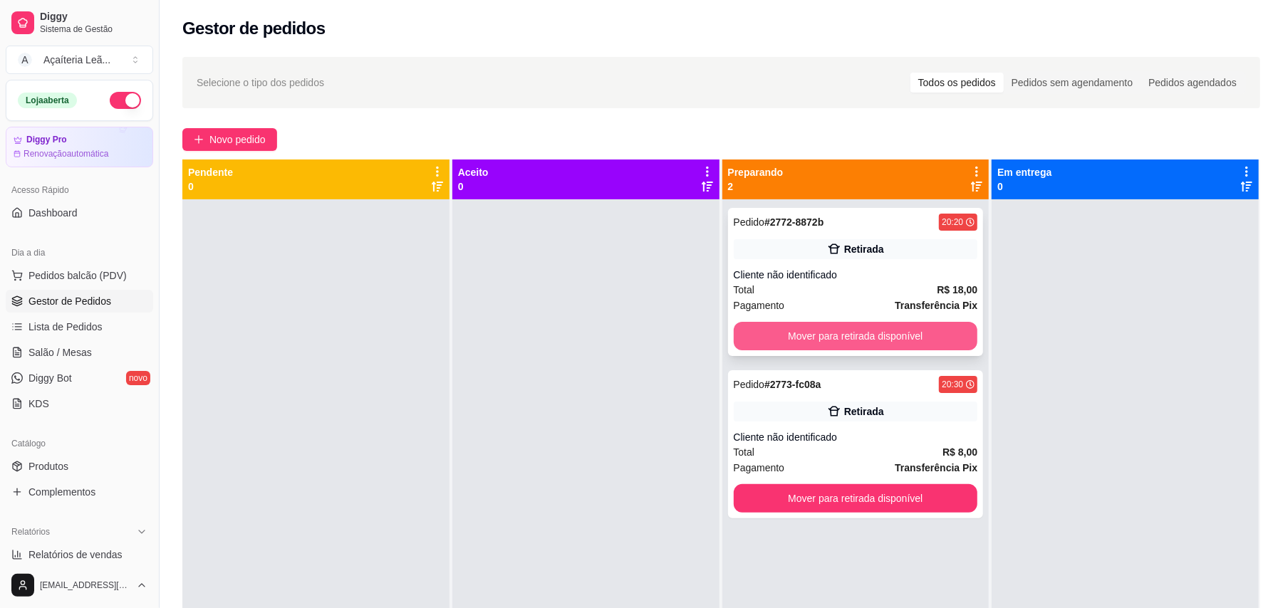
click at [801, 326] on button "Mover para retirada disponível" at bounding box center [856, 336] width 244 height 28
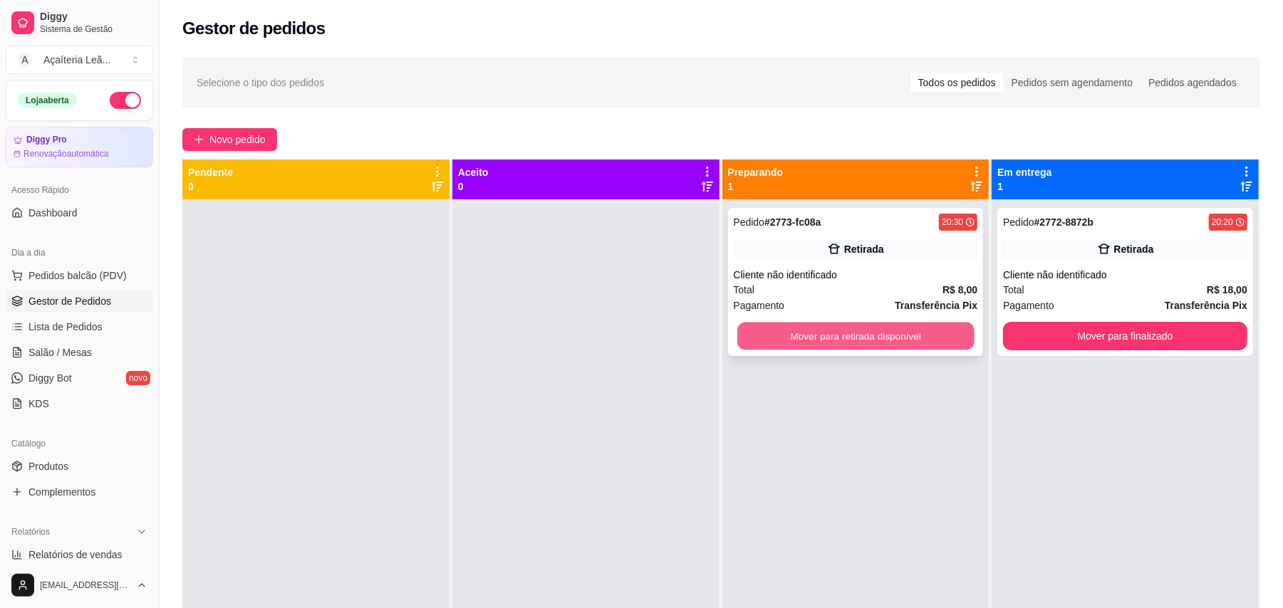
click at [890, 338] on button "Mover para retirada disponível" at bounding box center [855, 337] width 236 height 28
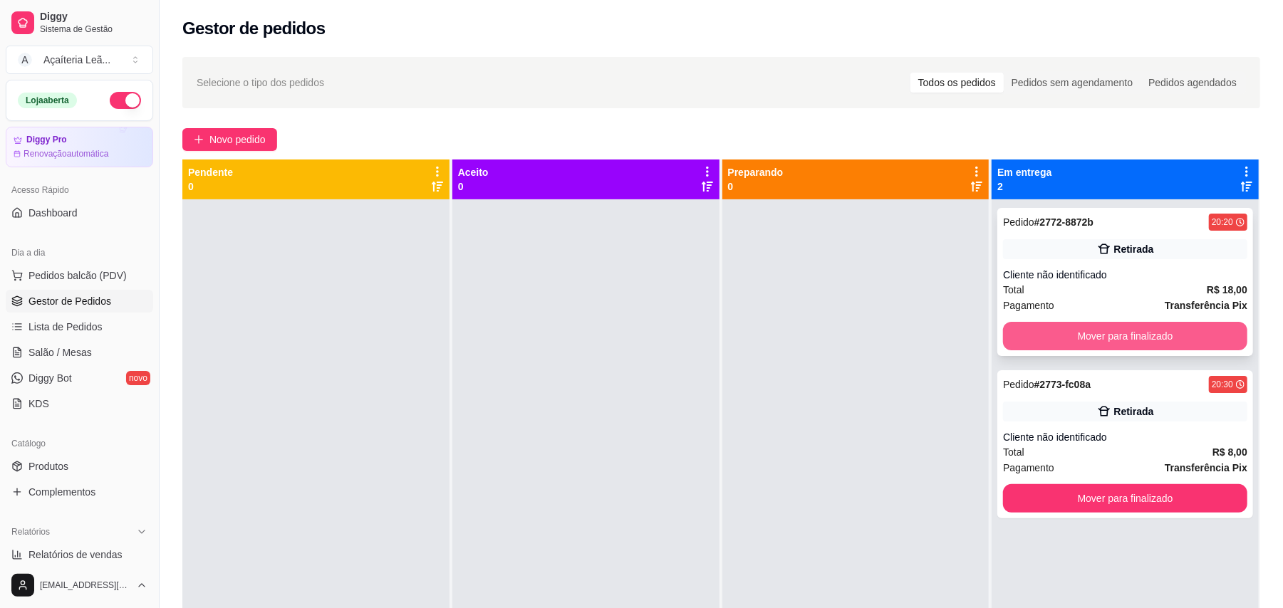
click at [1061, 340] on button "Mover para finalizado" at bounding box center [1125, 336] width 244 height 28
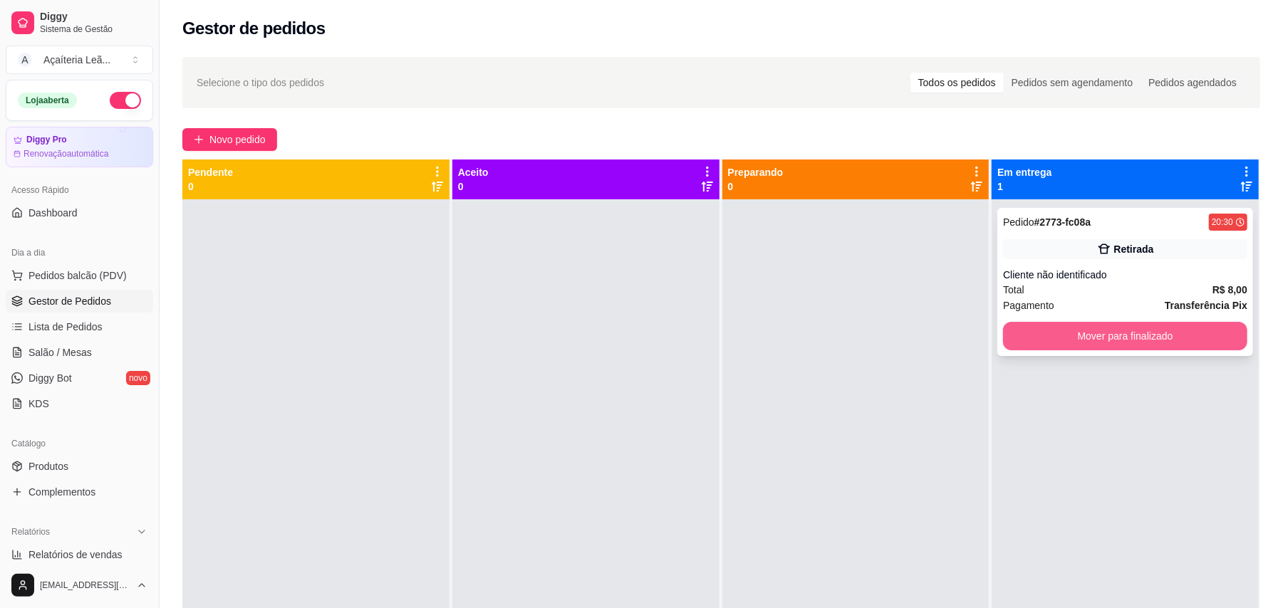
click at [1129, 343] on button "Mover para finalizado" at bounding box center [1125, 336] width 244 height 28
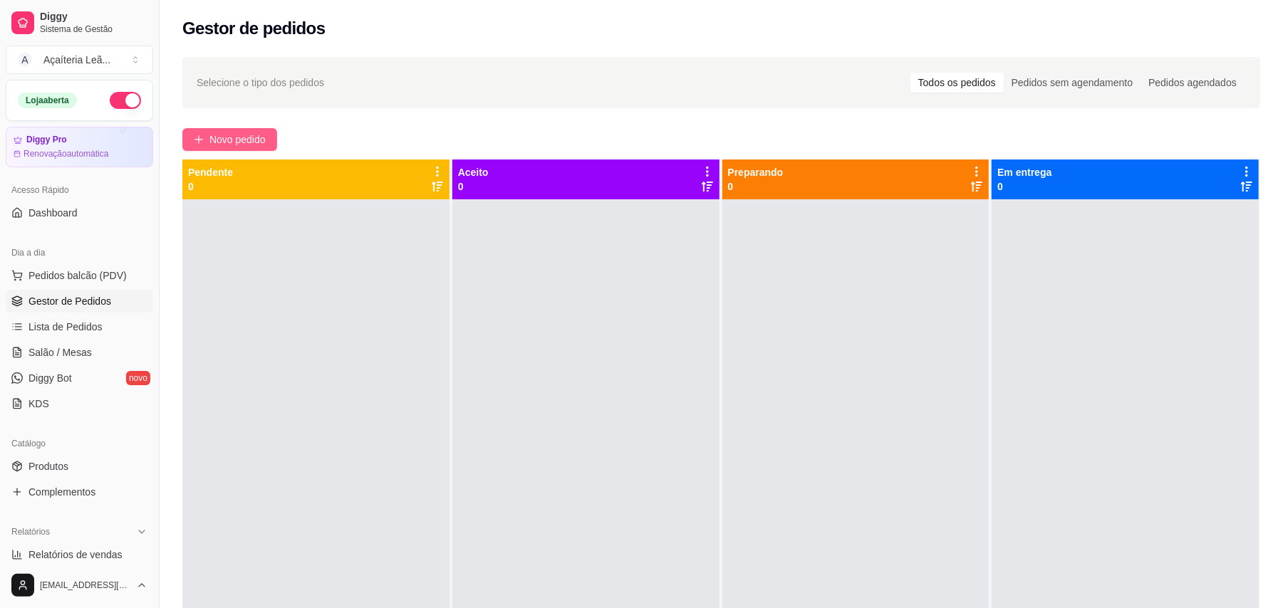
click at [263, 137] on span "Novo pedido" at bounding box center [237, 140] width 56 height 16
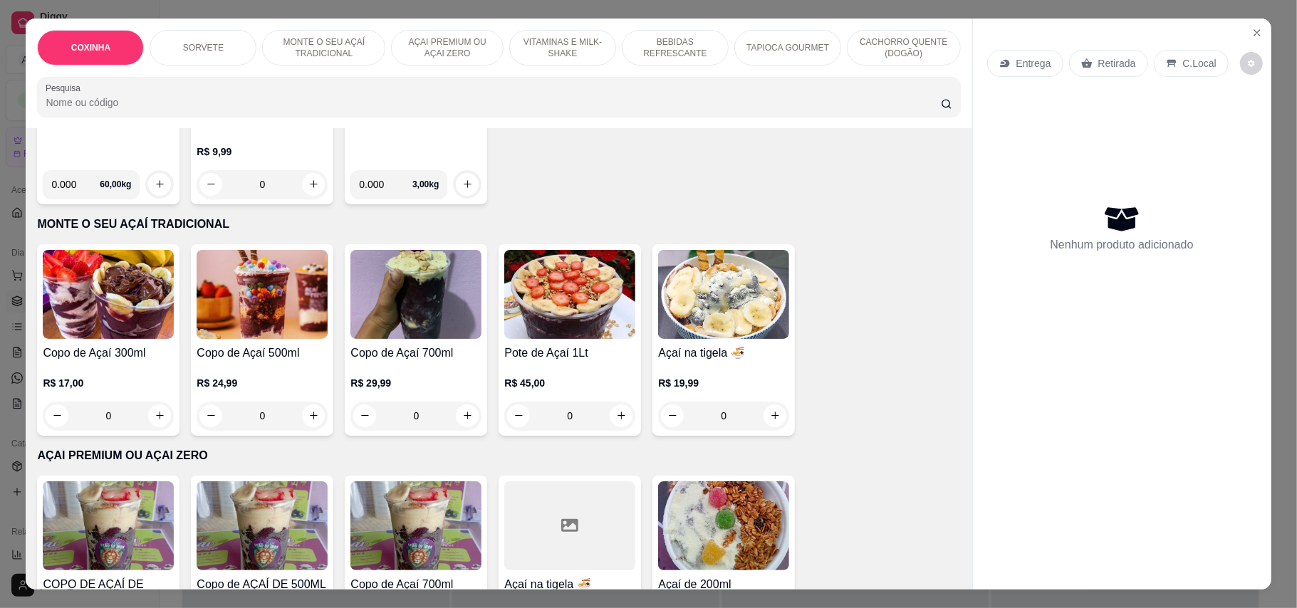
scroll to position [474, 0]
click at [46, 344] on h4 "Copo de Açaí 300ml" at bounding box center [108, 352] width 131 height 17
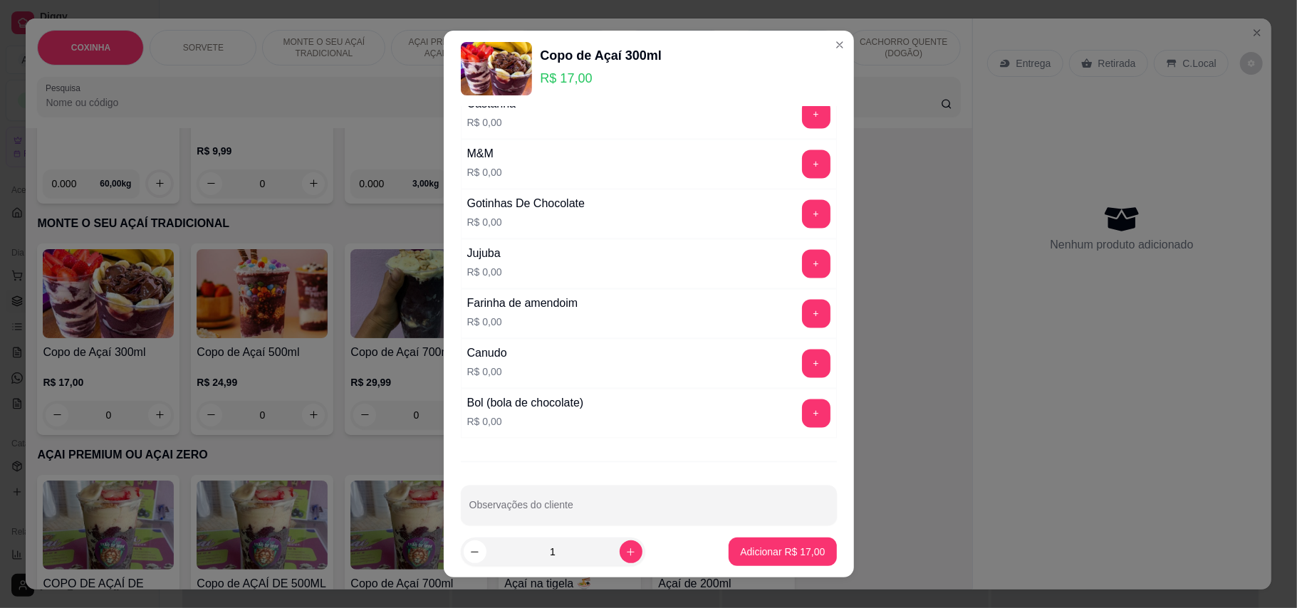
scroll to position [2046, 0]
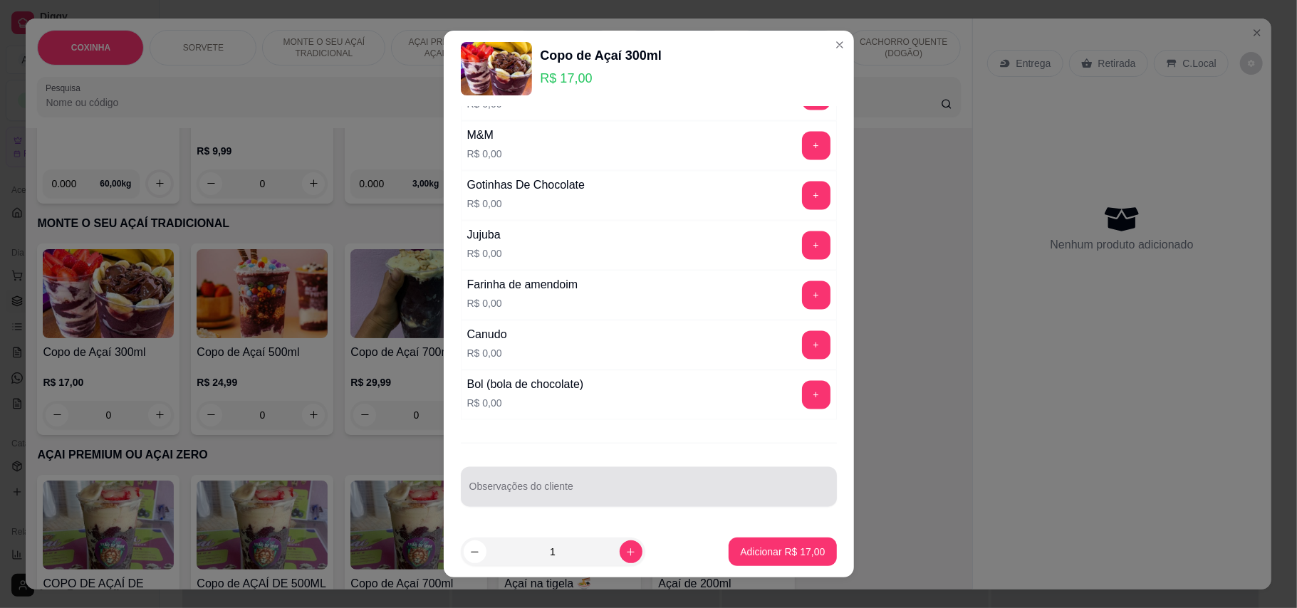
click at [573, 476] on div at bounding box center [648, 487] width 359 height 28
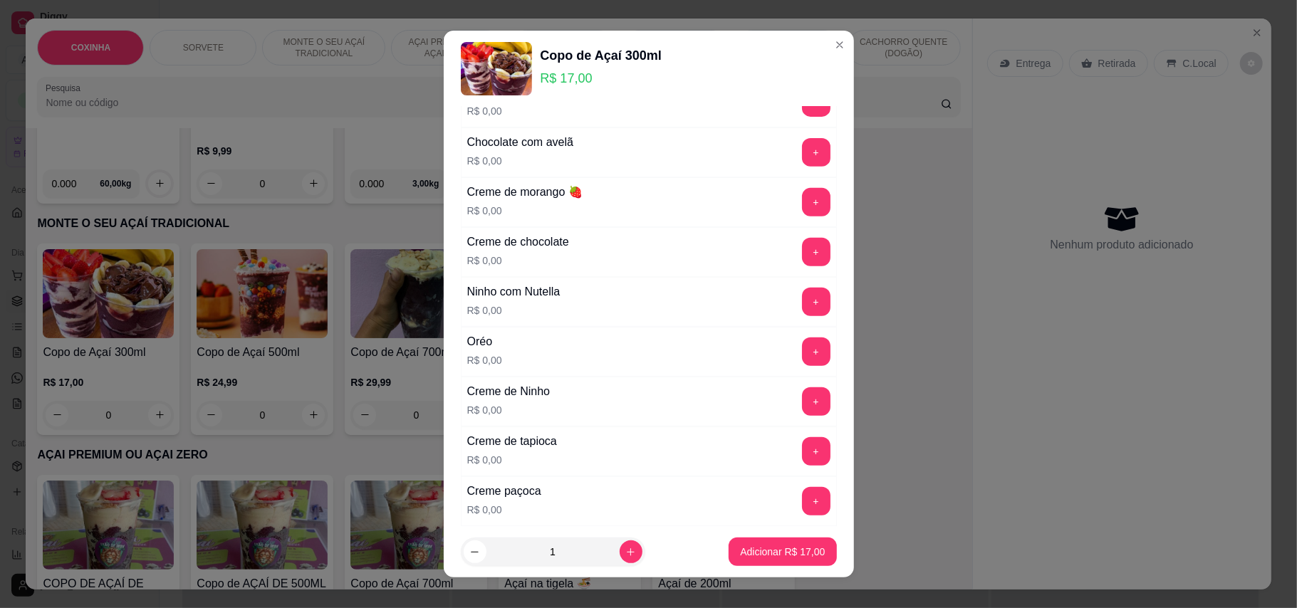
scroll to position [0, 0]
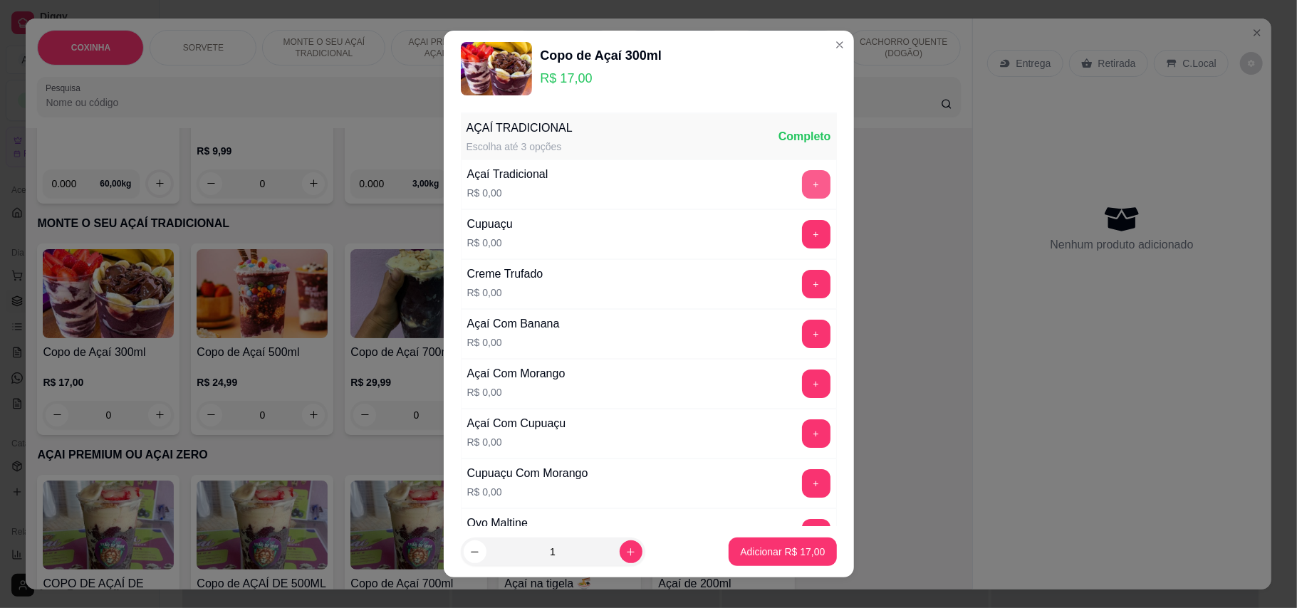
click at [802, 189] on button "+" at bounding box center [816, 184] width 28 height 28
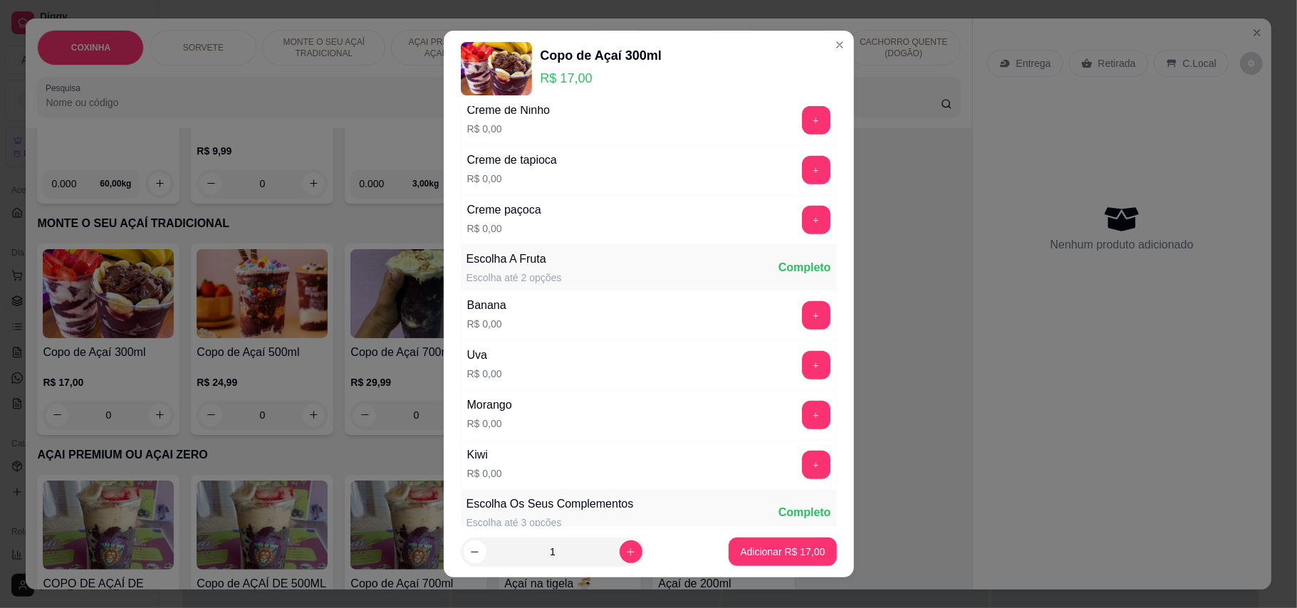
scroll to position [665, 0]
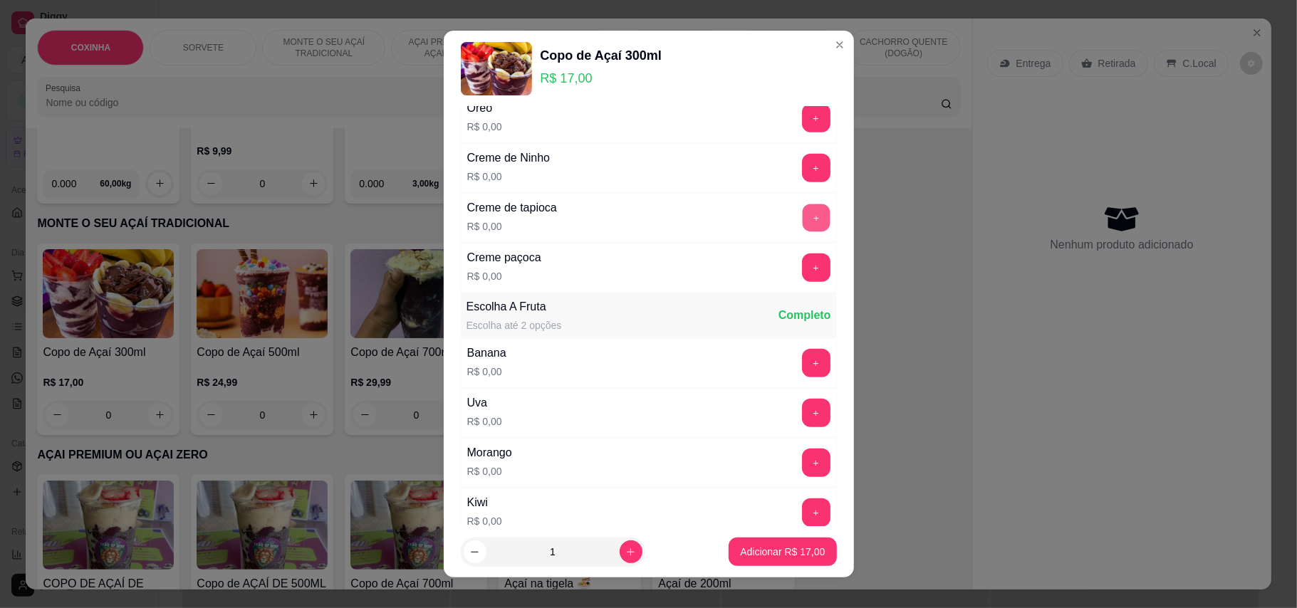
click at [802, 224] on button "+" at bounding box center [816, 218] width 28 height 28
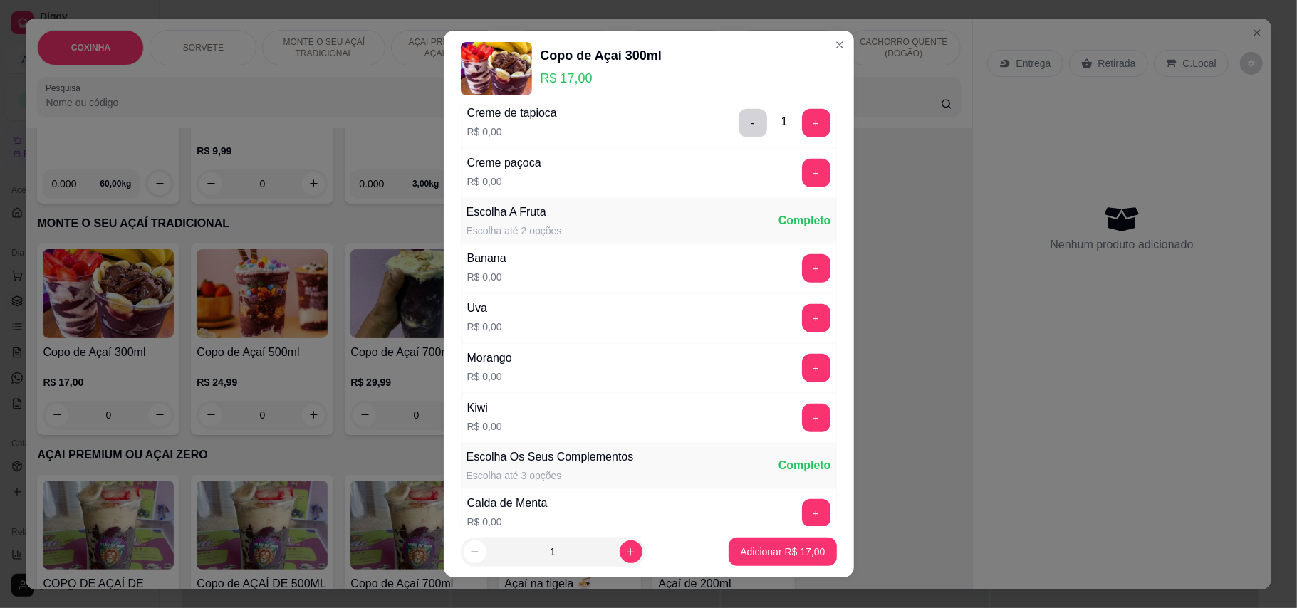
scroll to position [855, 0]
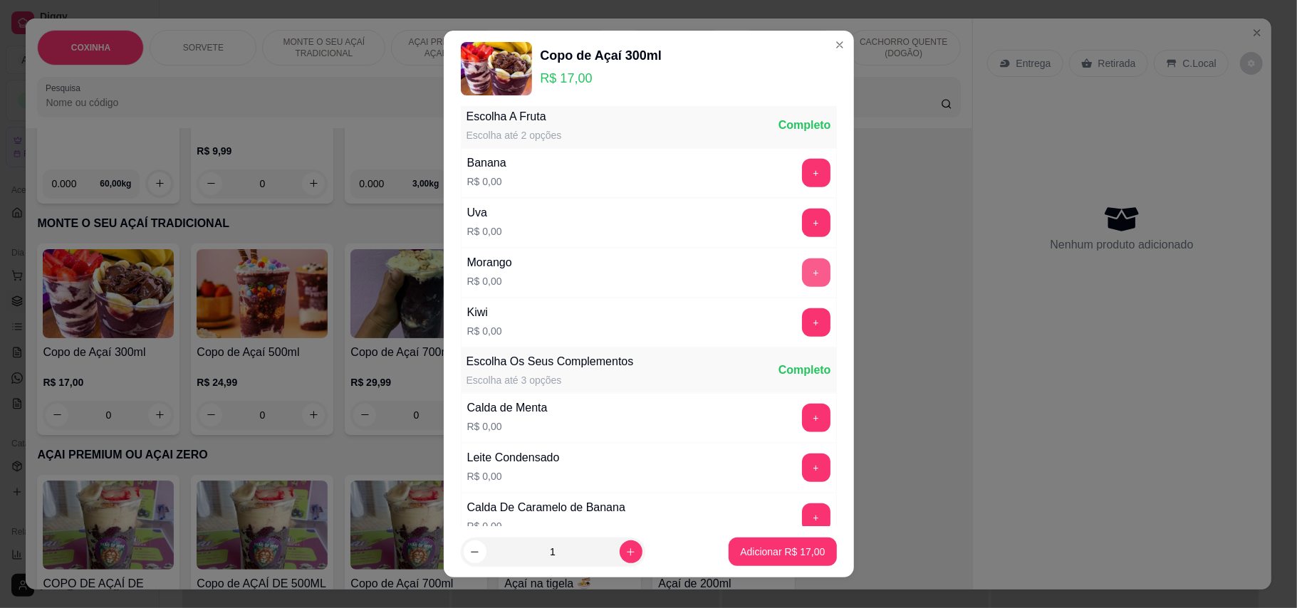
click at [802, 276] on button "+" at bounding box center [816, 273] width 28 height 28
click at [802, 177] on button "+" at bounding box center [816, 173] width 28 height 28
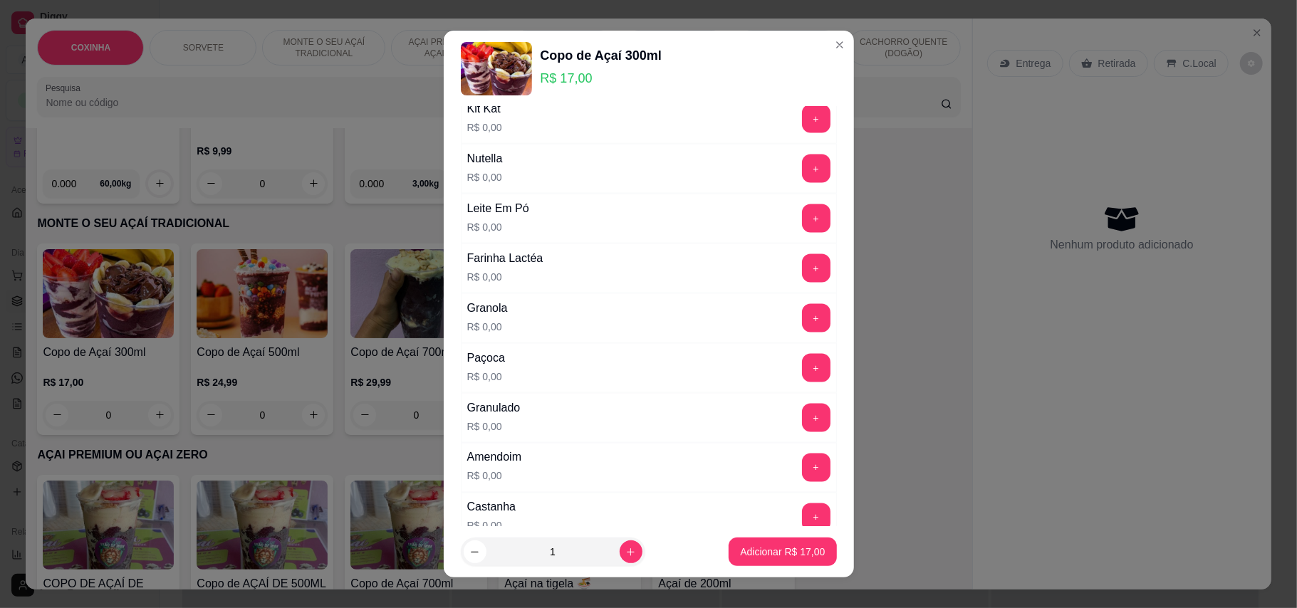
scroll to position [1519, 0]
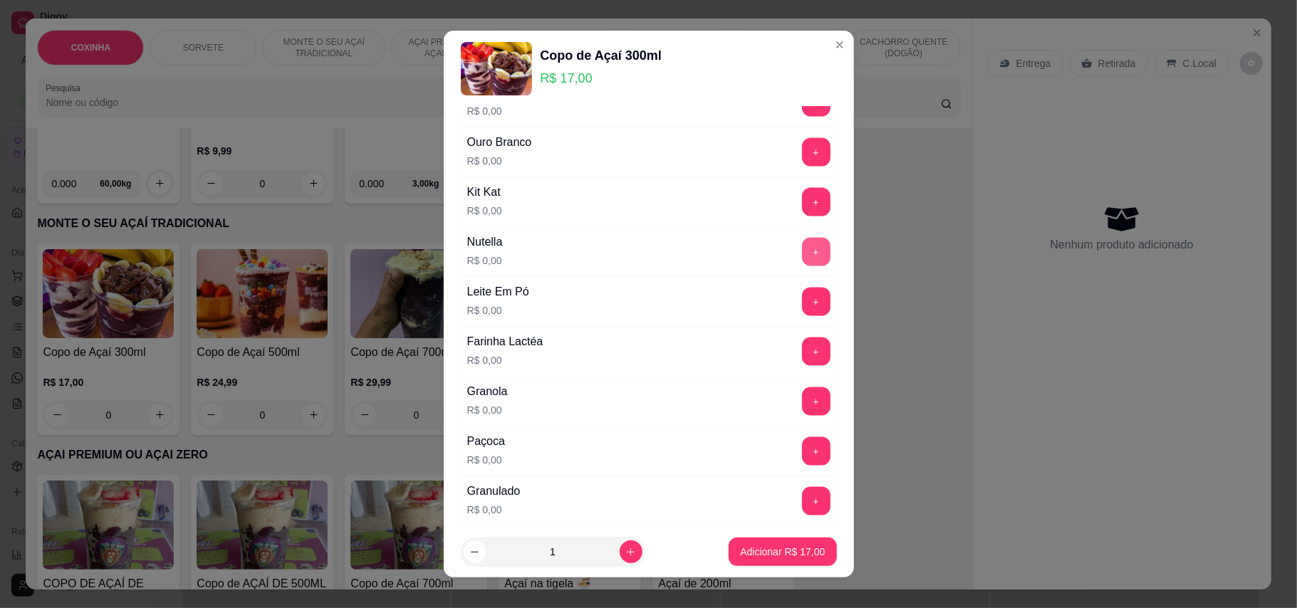
click at [802, 259] on button "+" at bounding box center [816, 252] width 28 height 28
click at [802, 466] on button "+" at bounding box center [816, 451] width 28 height 28
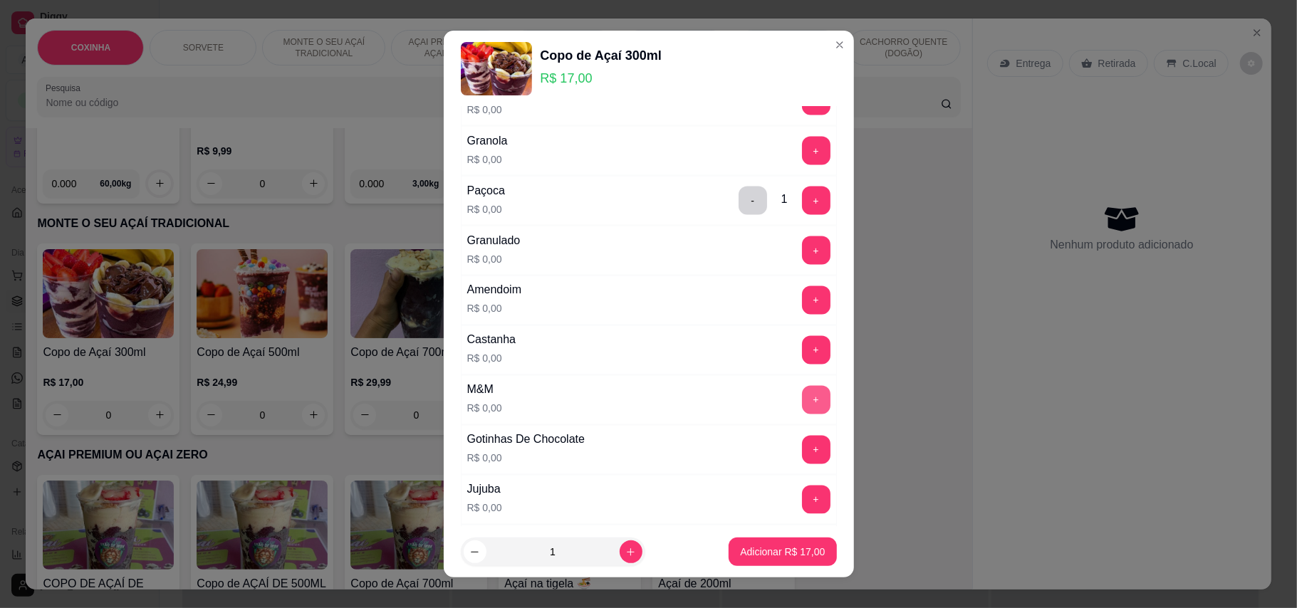
scroll to position [1804, 0]
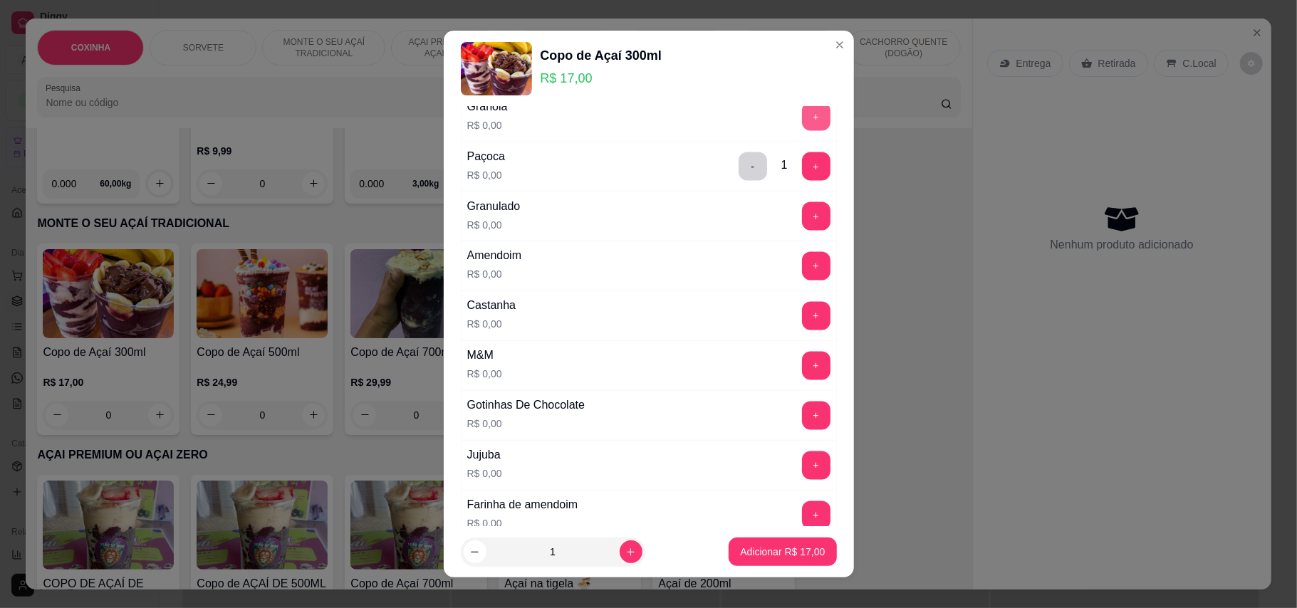
click at [802, 131] on button "+" at bounding box center [816, 117] width 28 height 28
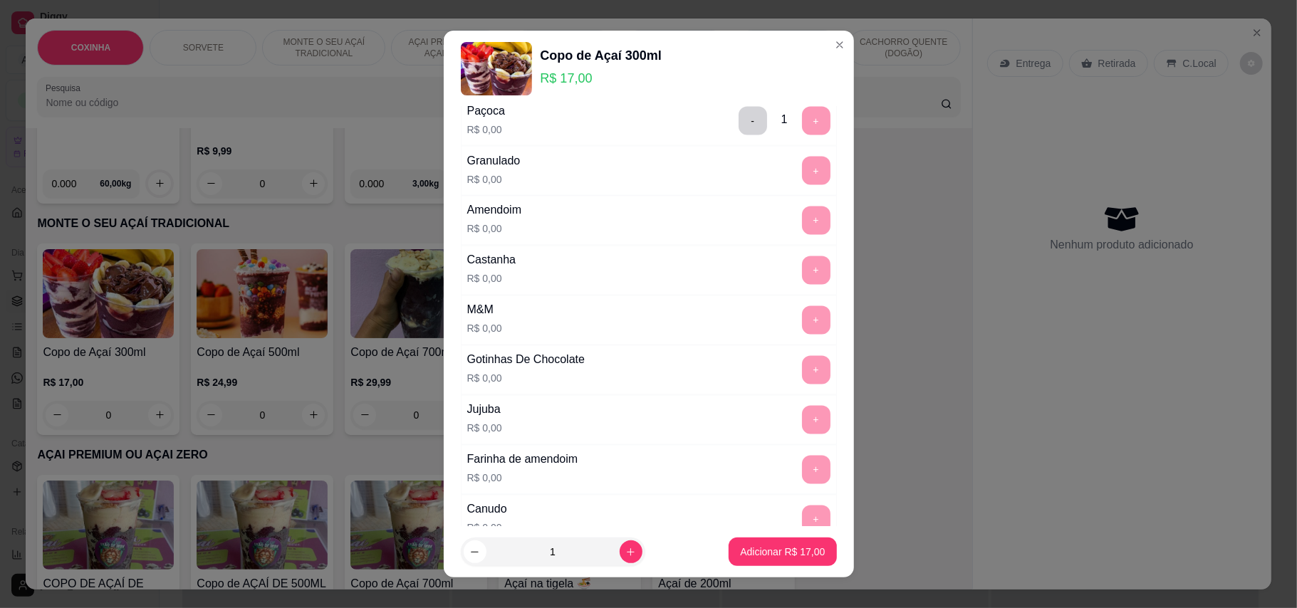
scroll to position [2046, 0]
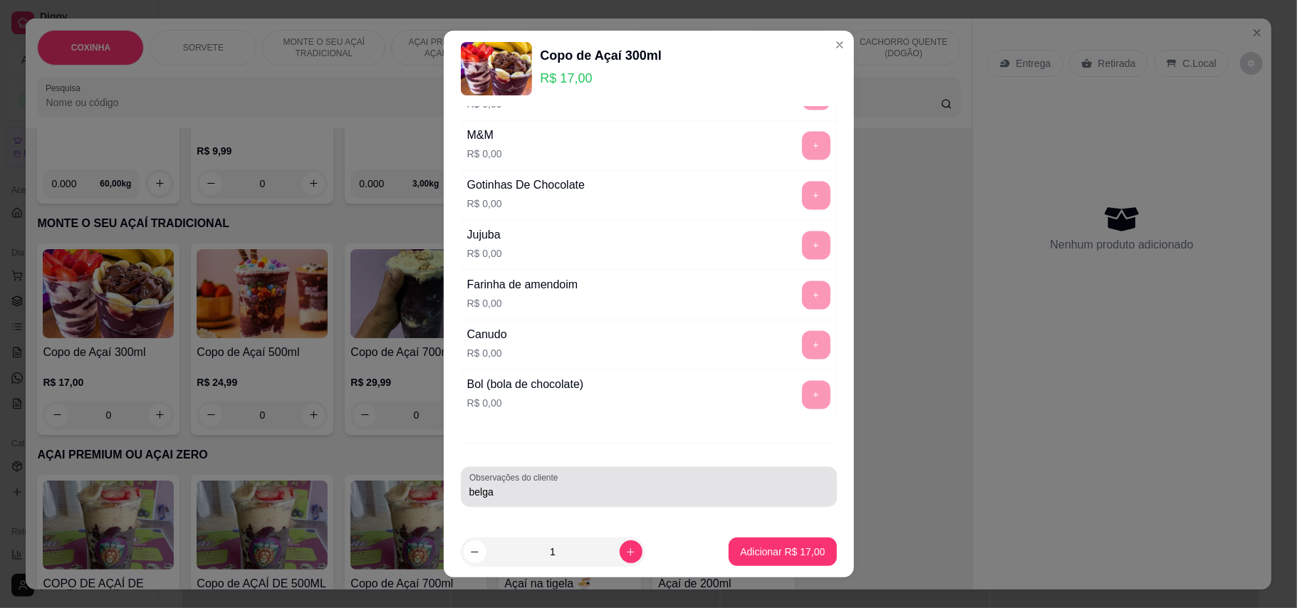
click at [647, 501] on div "belga" at bounding box center [648, 487] width 359 height 28
type input "belga-"
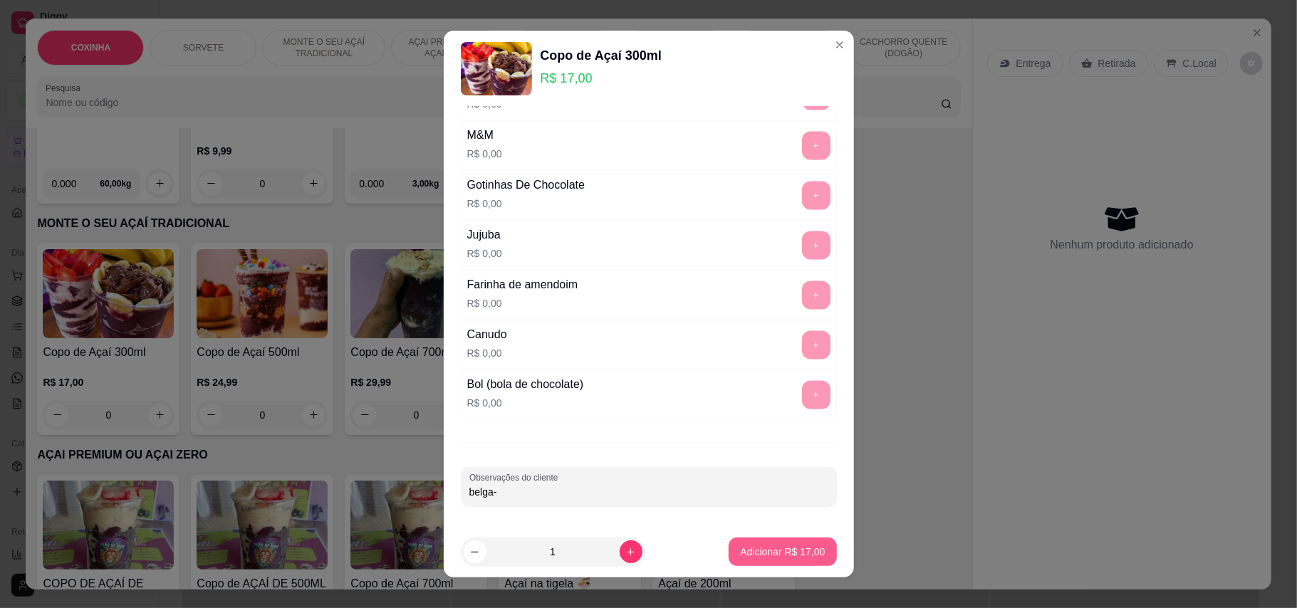
click at [802, 550] on p "Adicionar R$ 17,00" at bounding box center [782, 552] width 85 height 14
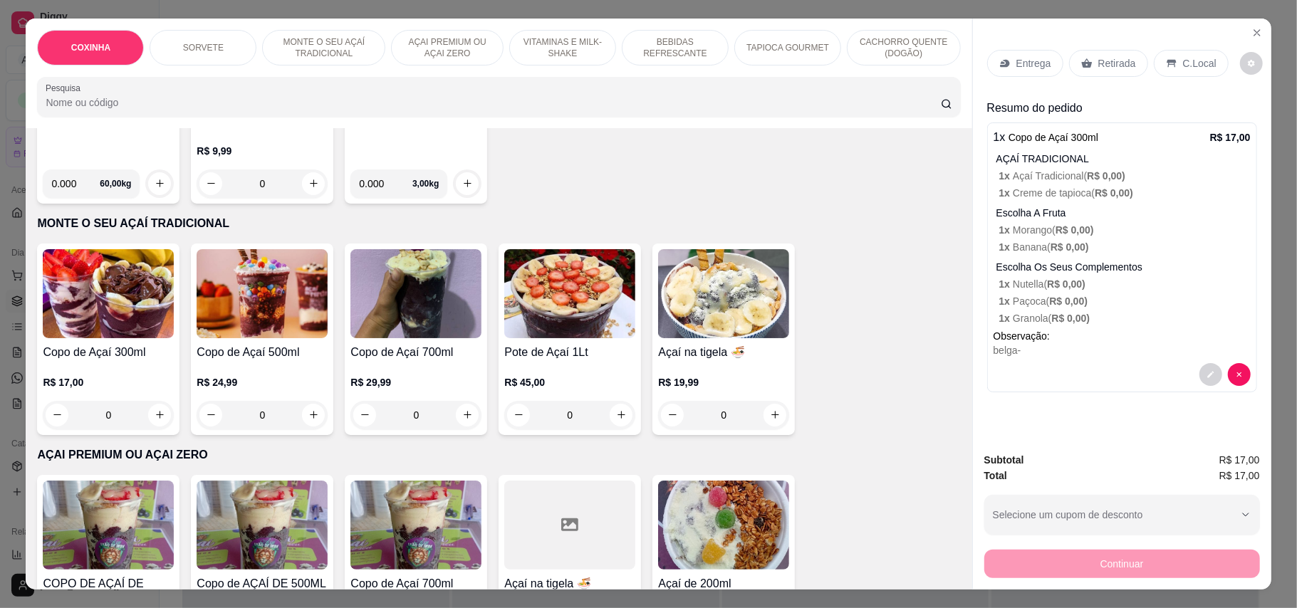
click at [702, 550] on img at bounding box center [723, 525] width 131 height 89
click at [97, 344] on h4 "Copo de Açaí 300ml" at bounding box center [108, 352] width 131 height 17
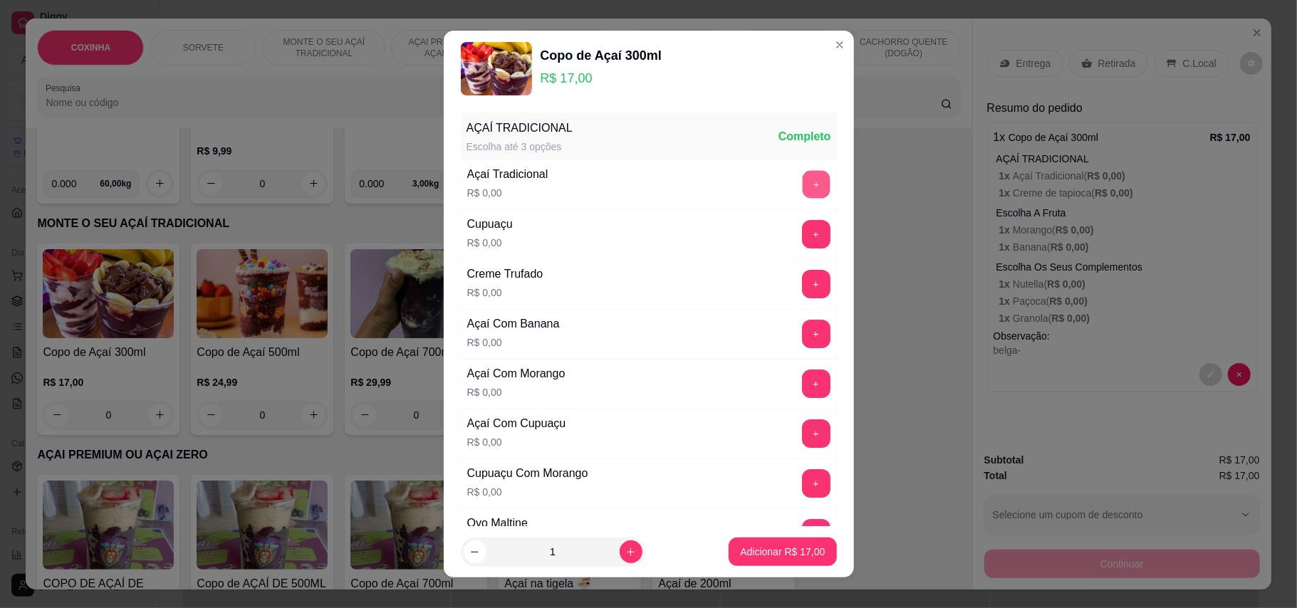
click at [802, 192] on button "+" at bounding box center [816, 184] width 28 height 28
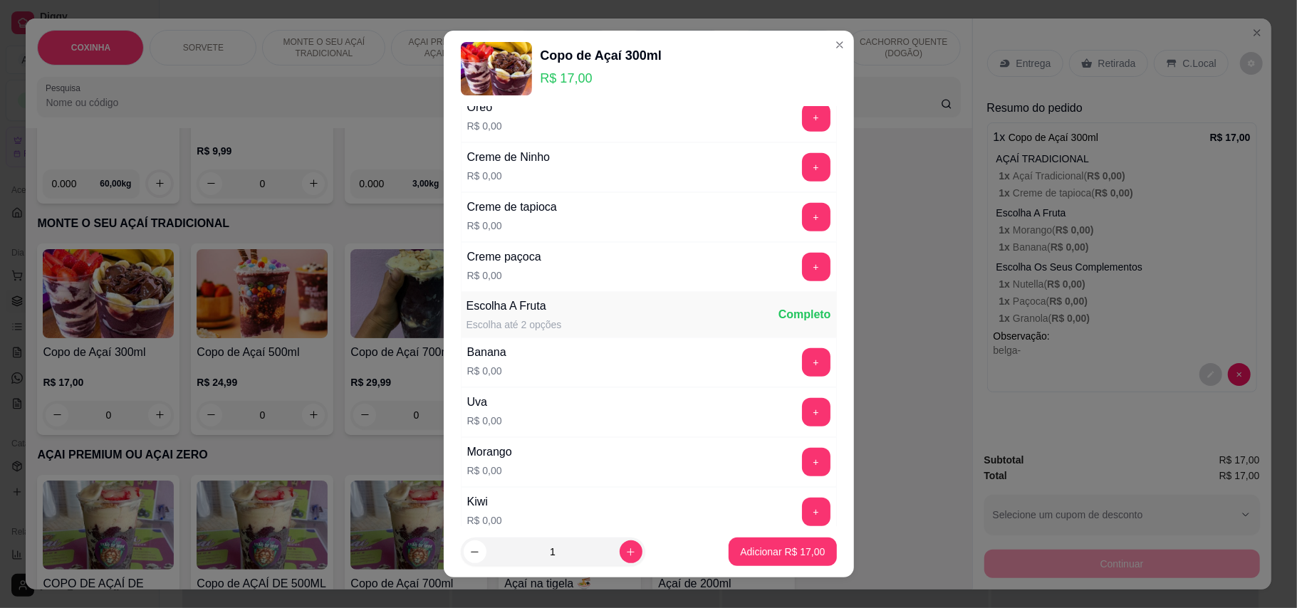
scroll to position [759, 0]
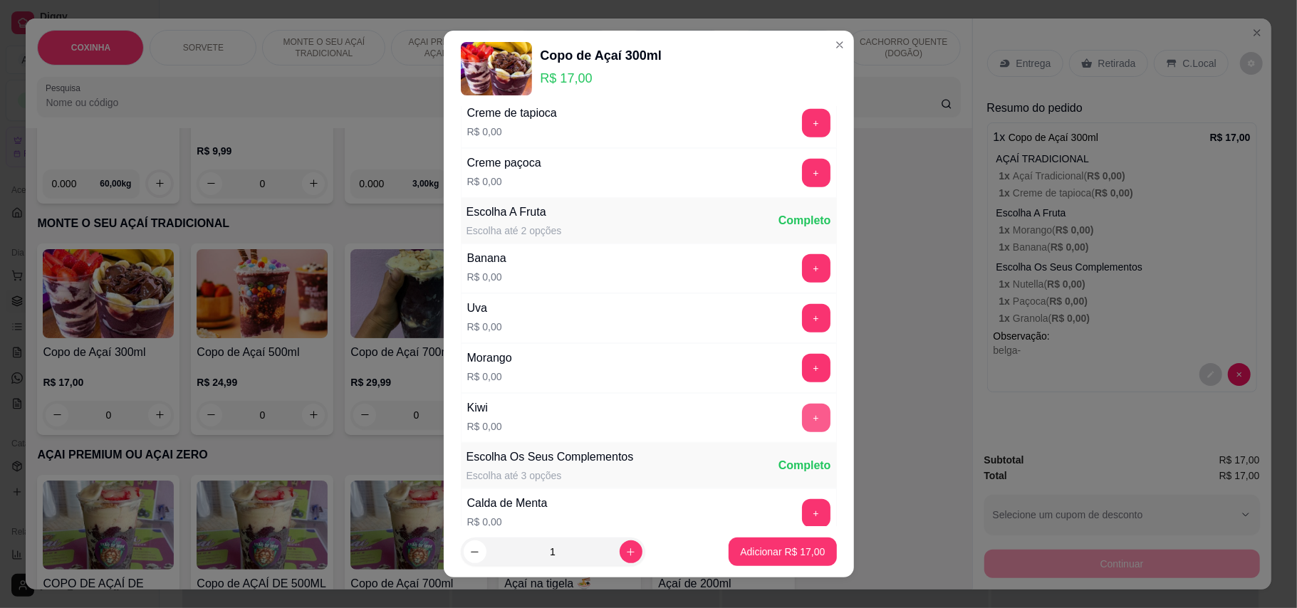
click at [802, 429] on button "+" at bounding box center [816, 418] width 28 height 28
click at [796, 371] on div "+" at bounding box center [816, 368] width 40 height 28
click at [802, 371] on button "+" at bounding box center [816, 368] width 28 height 28
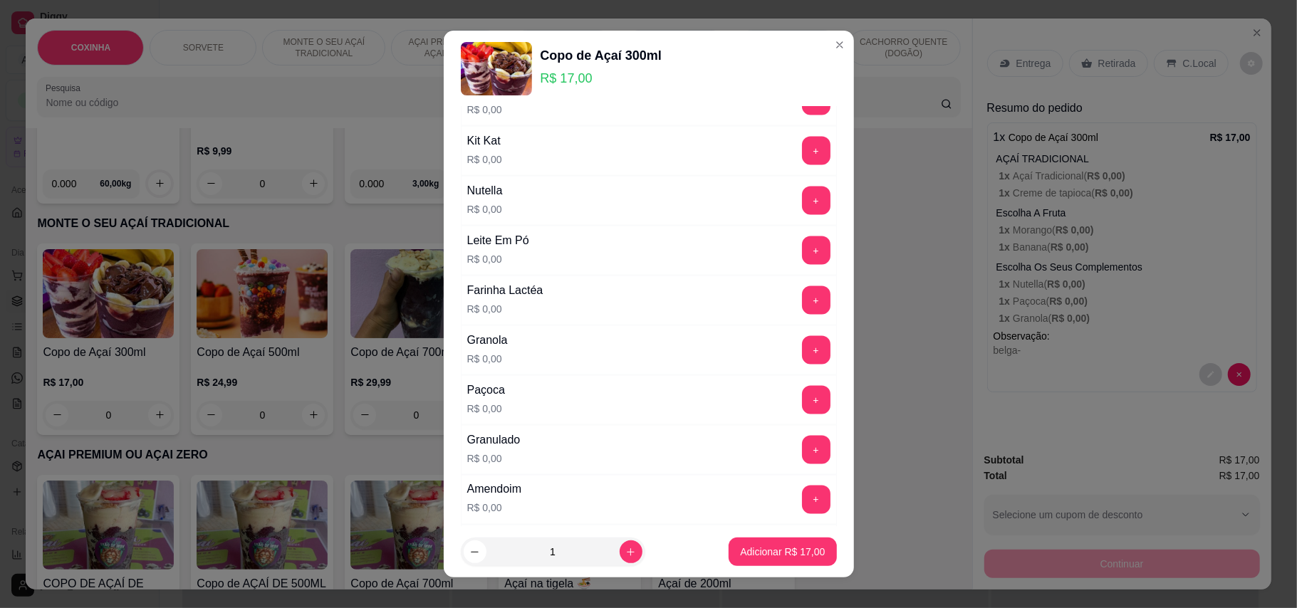
scroll to position [1476, 0]
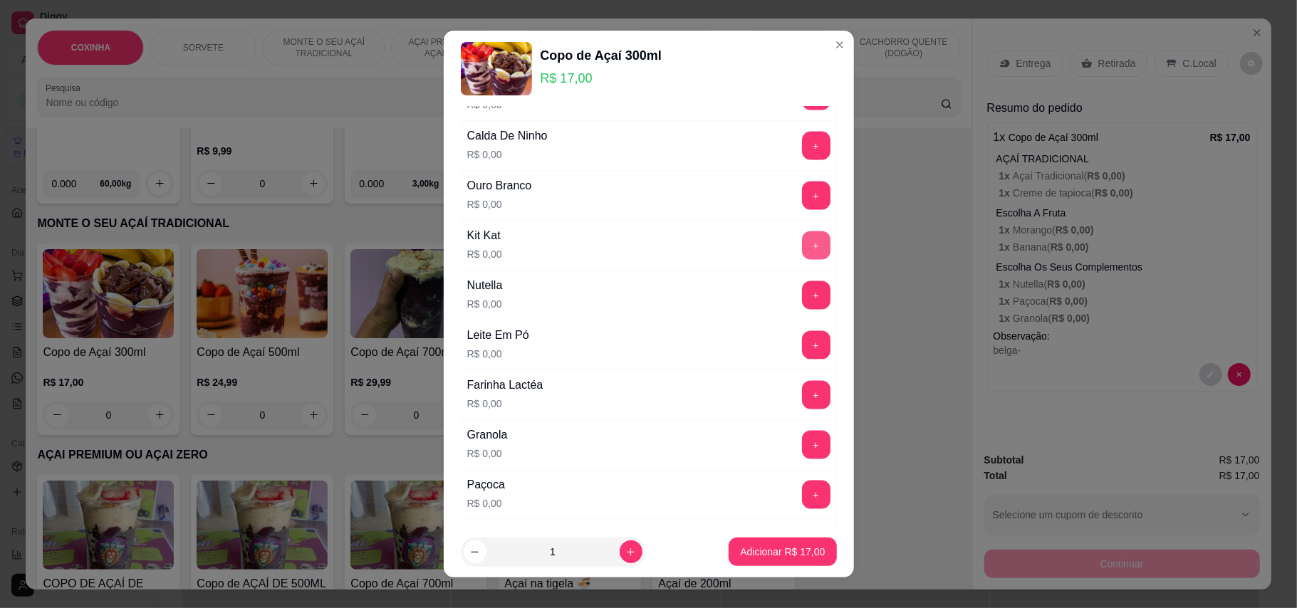
click at [802, 260] on button "+" at bounding box center [816, 246] width 28 height 28
click at [802, 459] on button "+" at bounding box center [816, 445] width 28 height 28
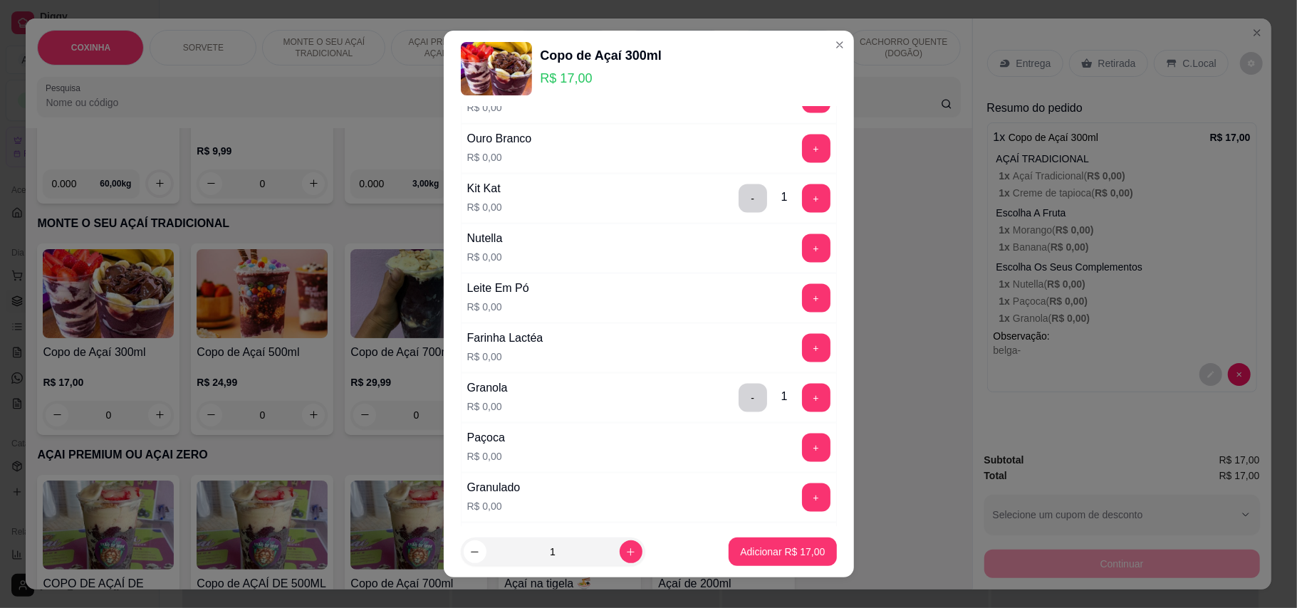
scroll to position [1571, 0]
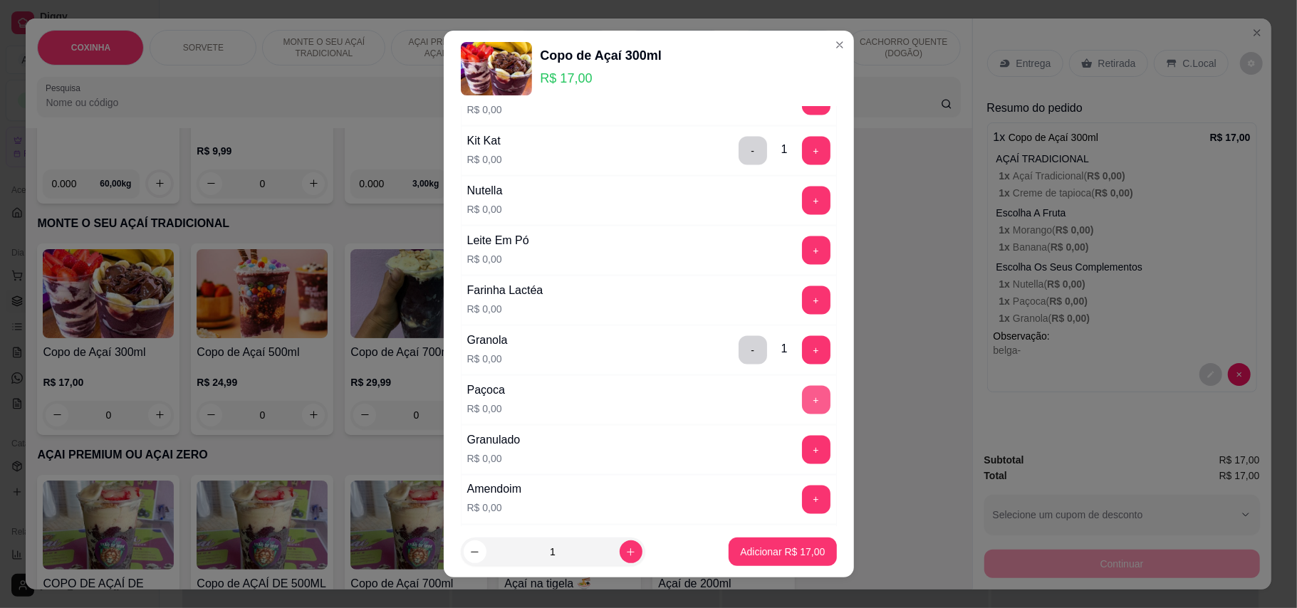
click at [802, 415] on button "+" at bounding box center [816, 400] width 28 height 28
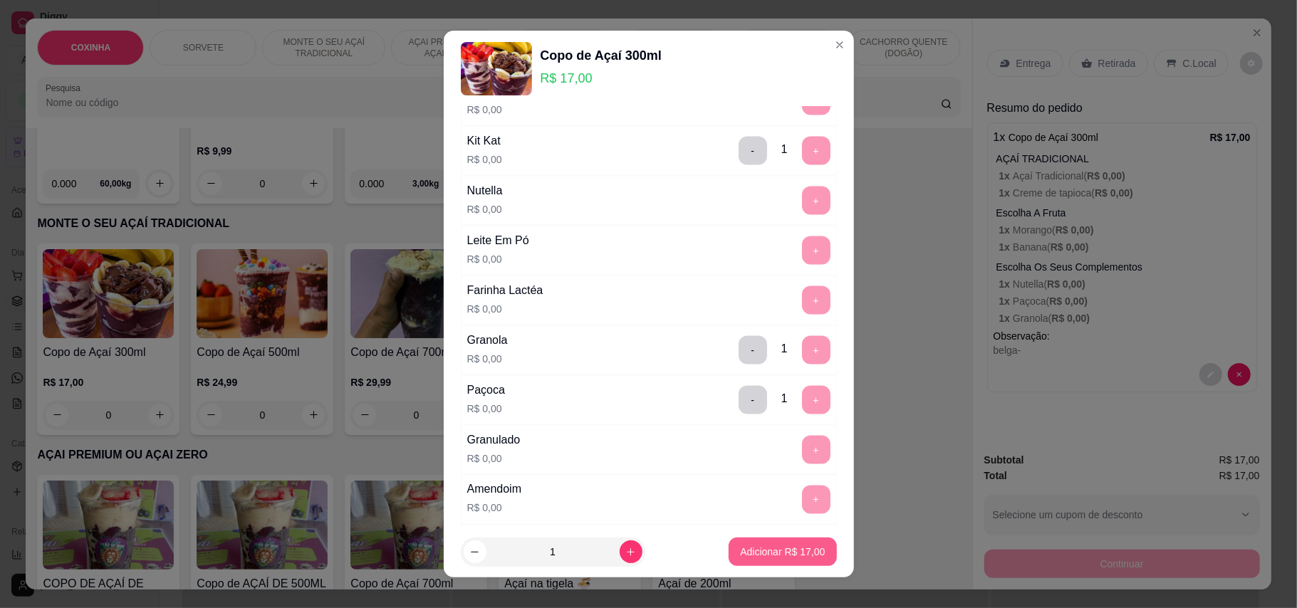
click at [782, 551] on p "Adicionar R$ 17,00" at bounding box center [782, 552] width 85 height 14
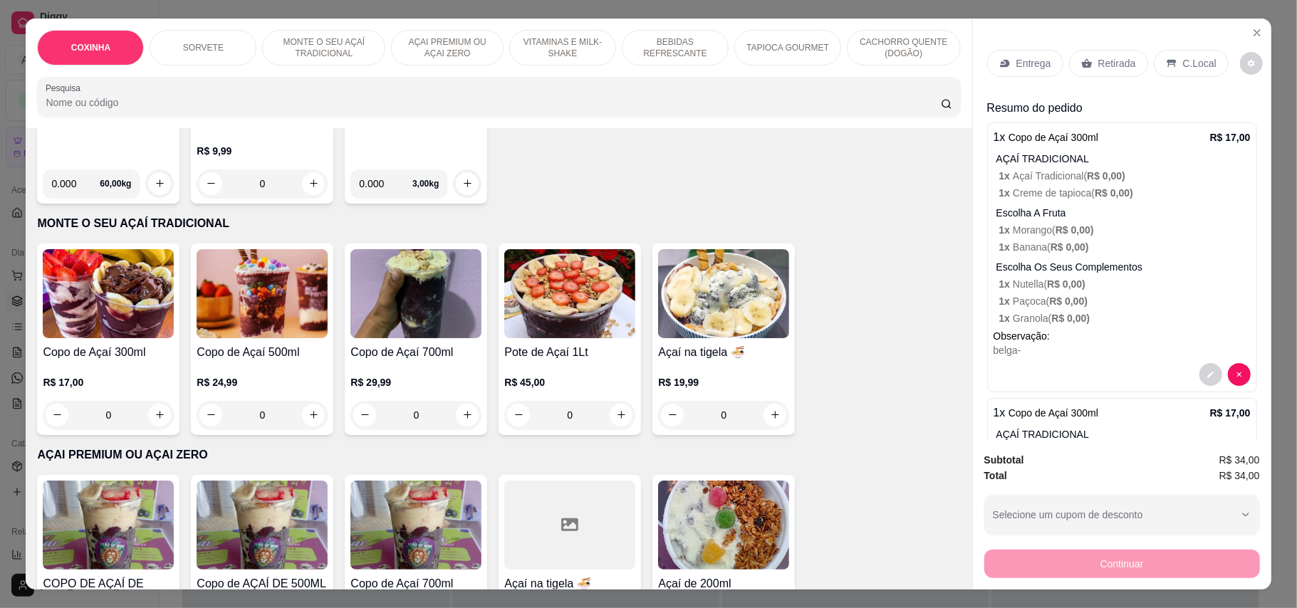
click at [1109, 71] on div "Retirada" at bounding box center [1108, 63] width 79 height 27
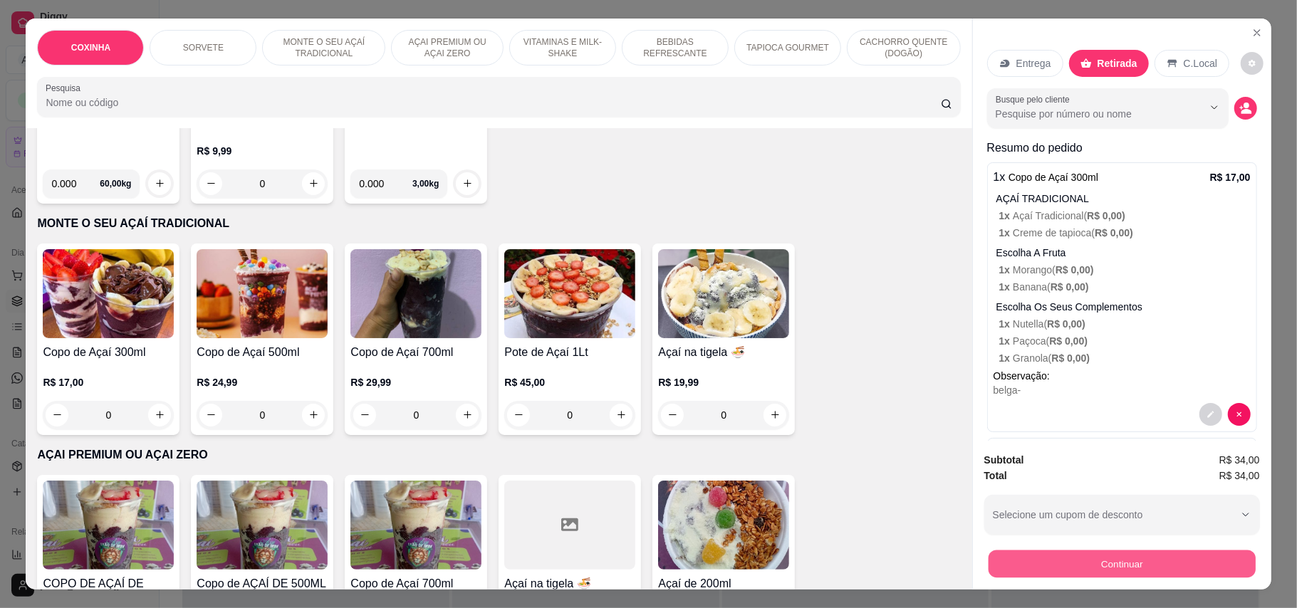
click at [1192, 563] on button "Continuar" at bounding box center [1121, 565] width 267 height 28
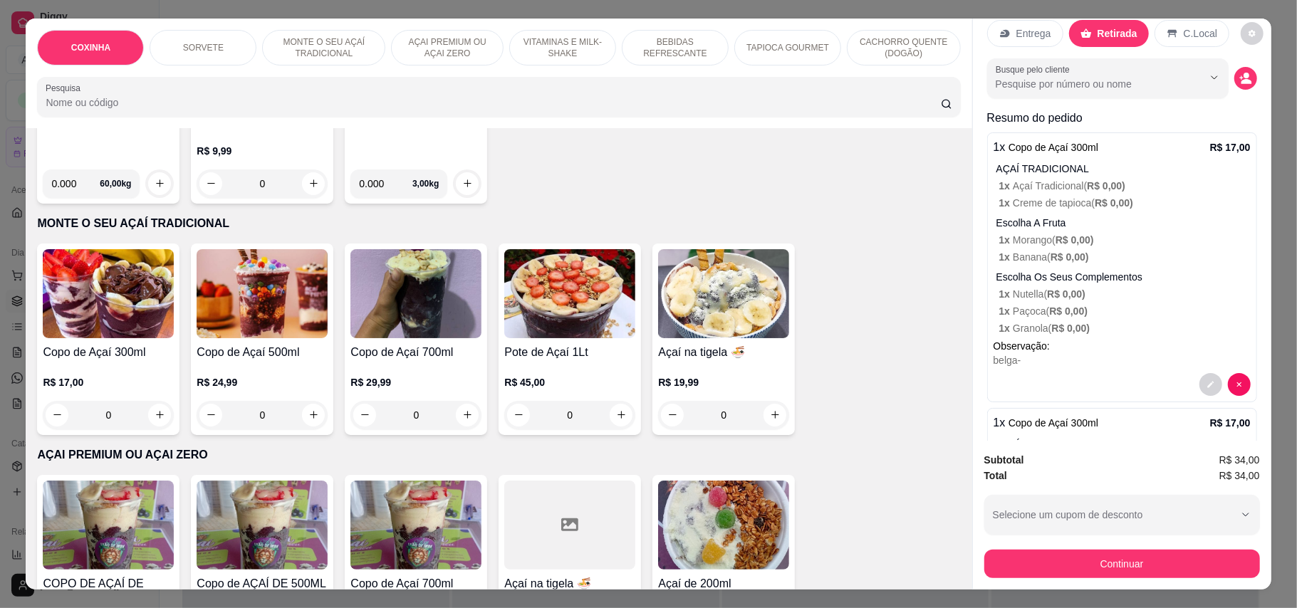
scroll to position [0, 0]
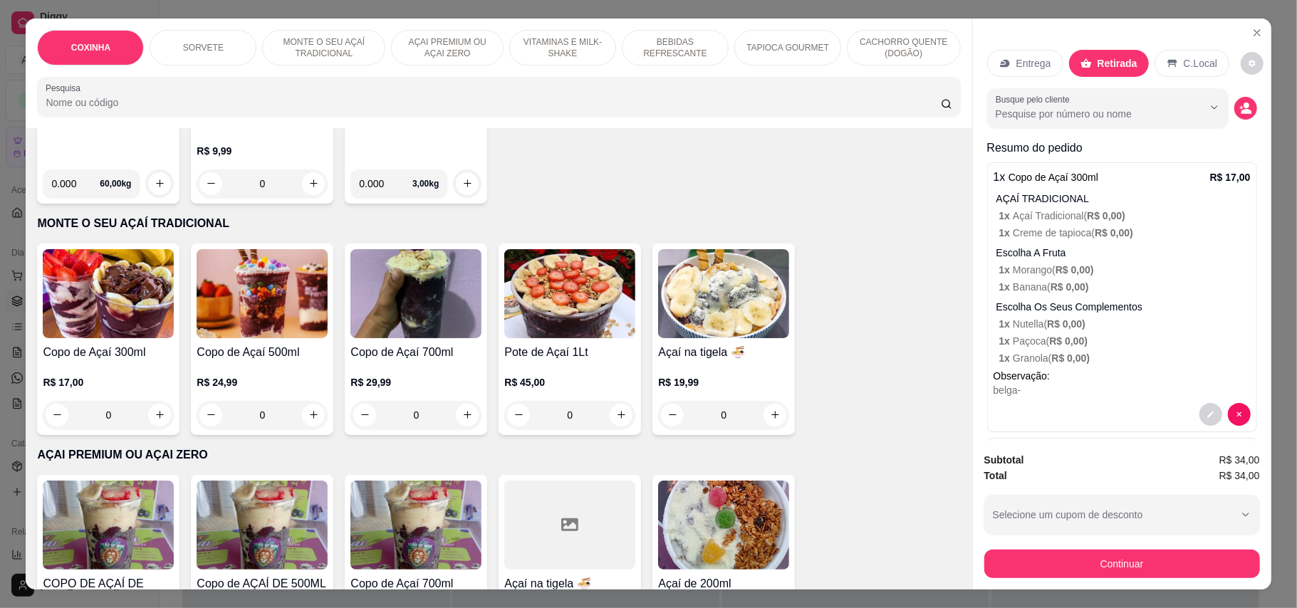
click at [1092, 274] on p "1 x Morango ( R$ 0,00 )" at bounding box center [1124, 270] width 251 height 14
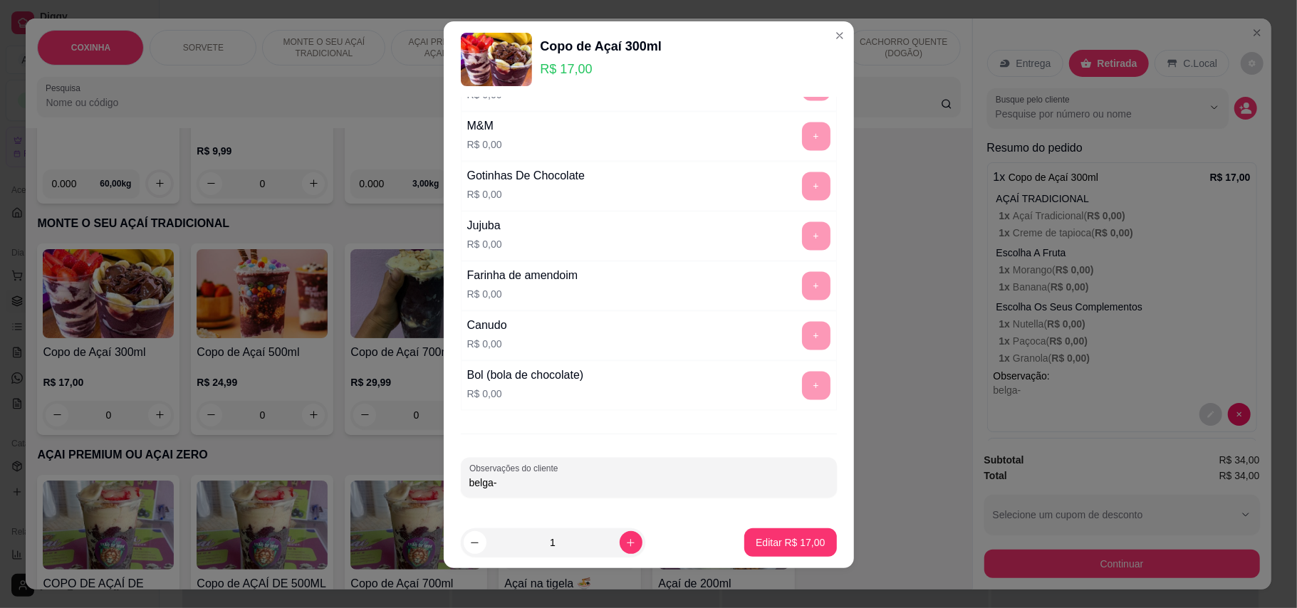
scroll to position [15, 0]
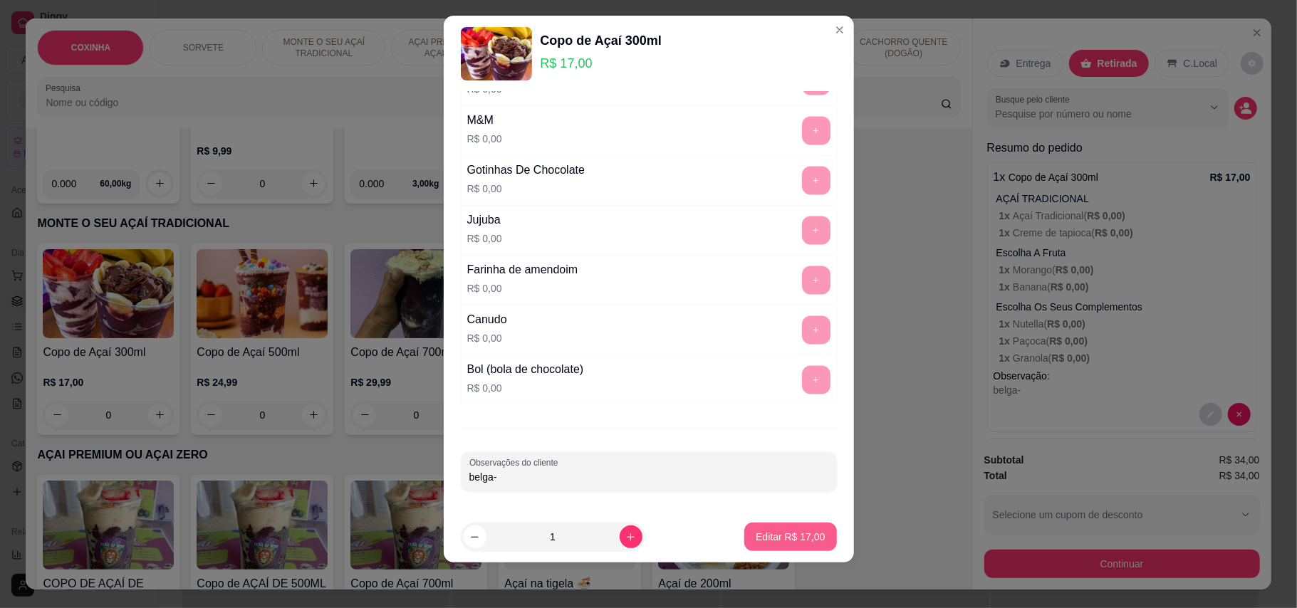
click at [776, 537] on p "Editar R$ 17,00" at bounding box center [790, 537] width 69 height 14
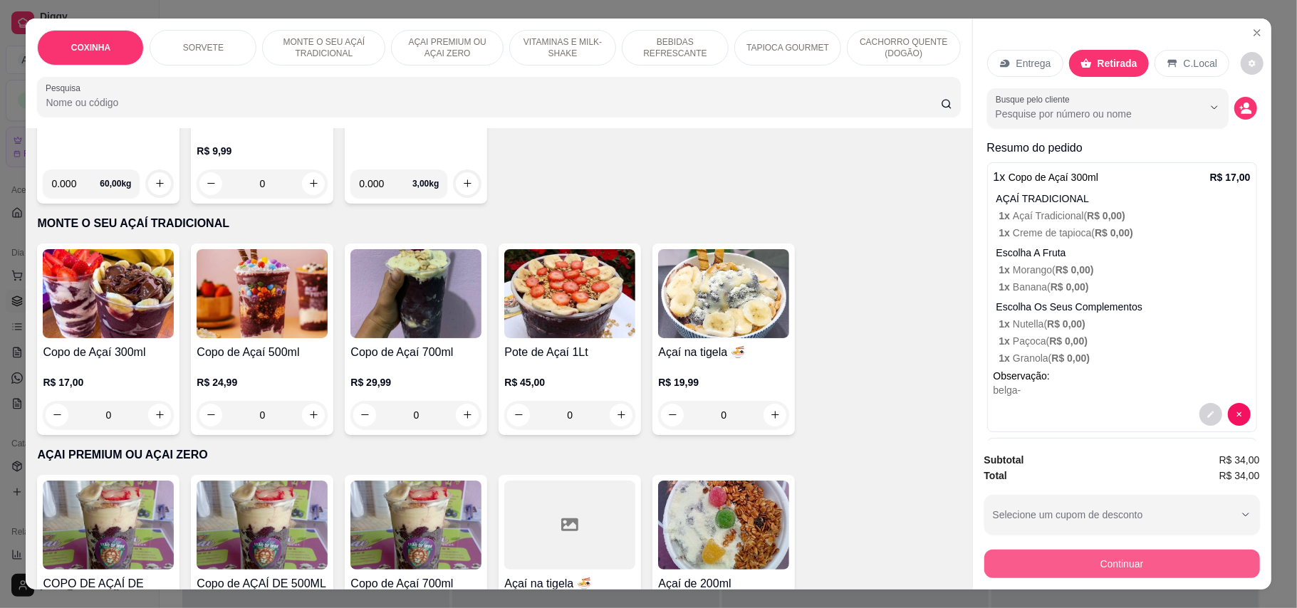
click at [1110, 553] on button "Continuar" at bounding box center [1122, 564] width 276 height 28
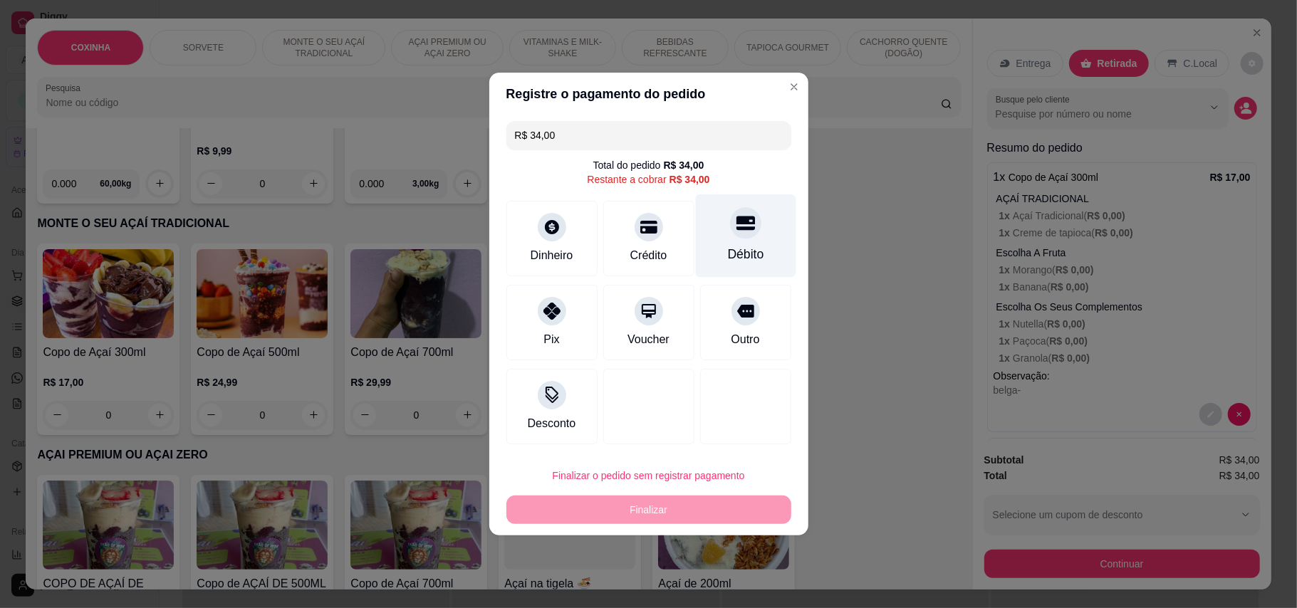
click at [741, 242] on div "Débito" at bounding box center [745, 235] width 100 height 83
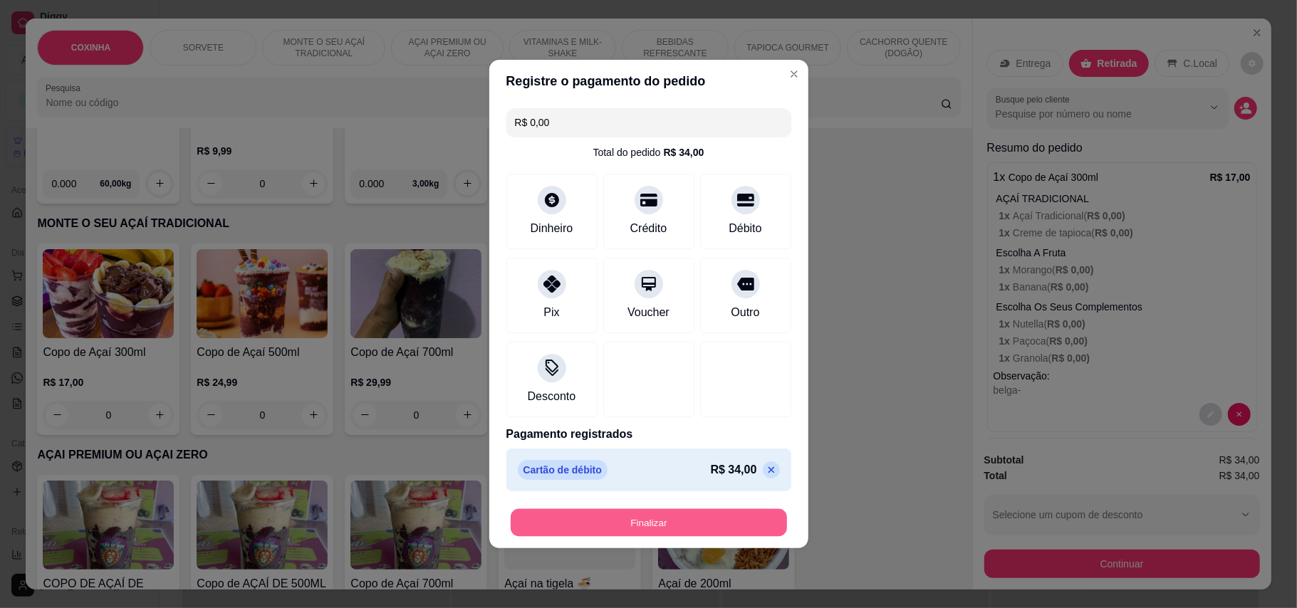
click at [712, 527] on button "Finalizar" at bounding box center [649, 523] width 276 height 28
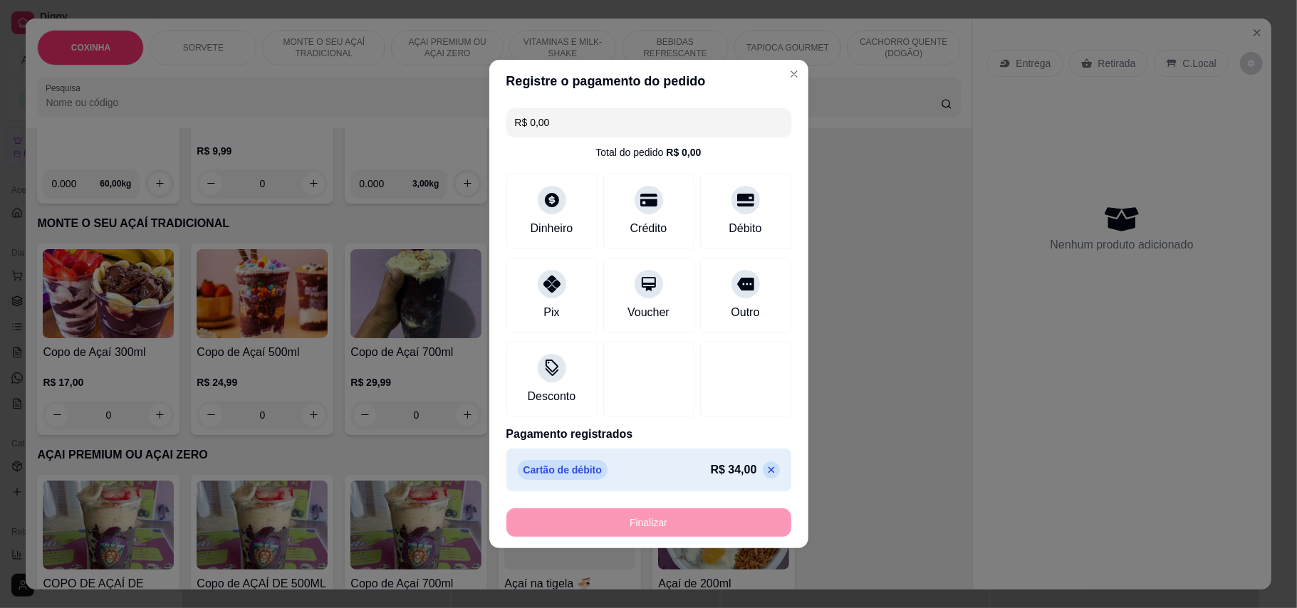
type input "-R$ 34,00"
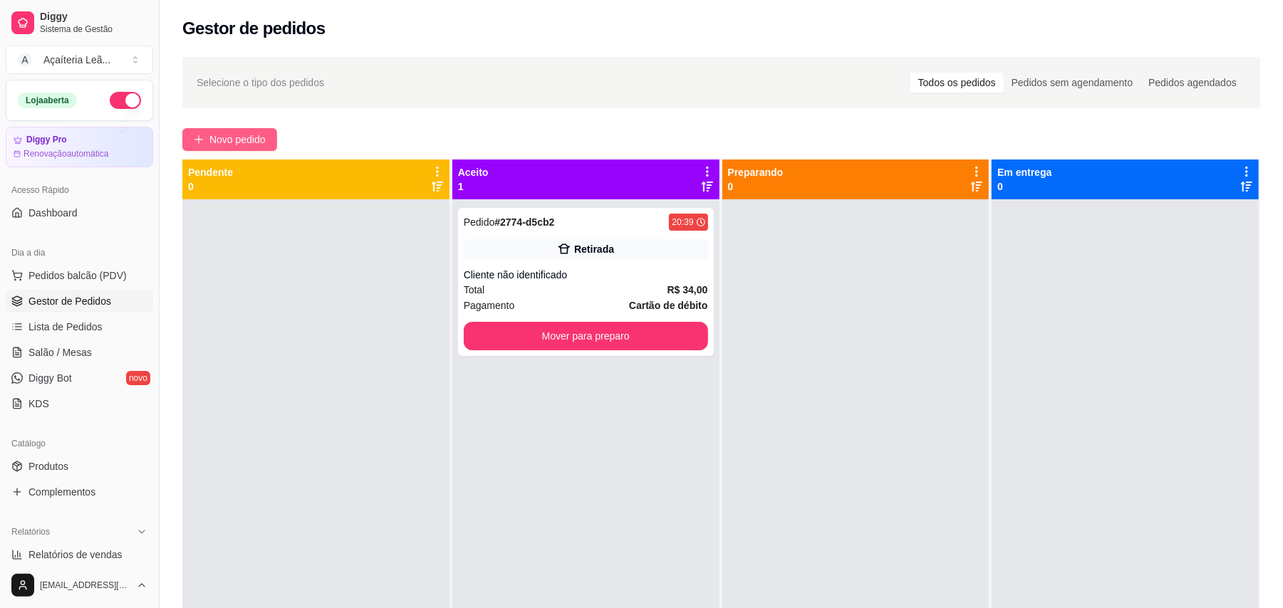
click at [239, 140] on span "Novo pedido" at bounding box center [237, 140] width 56 height 16
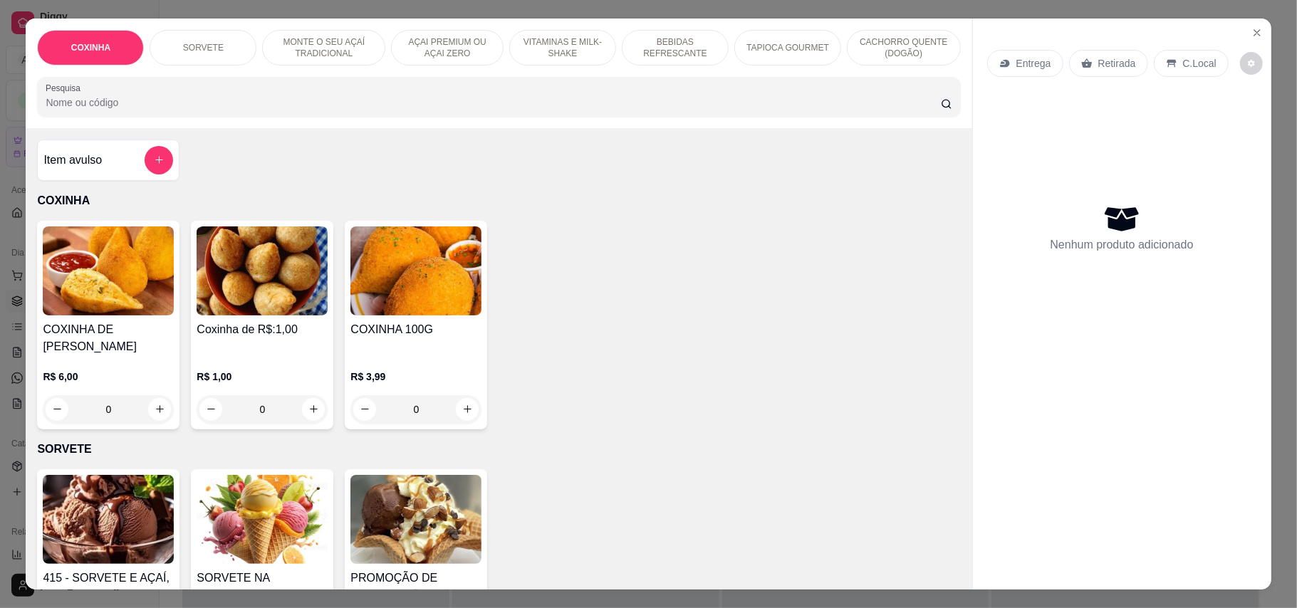
click at [665, 51] on p "BEBIDAS REFRESCANTE" at bounding box center [675, 47] width 83 height 23
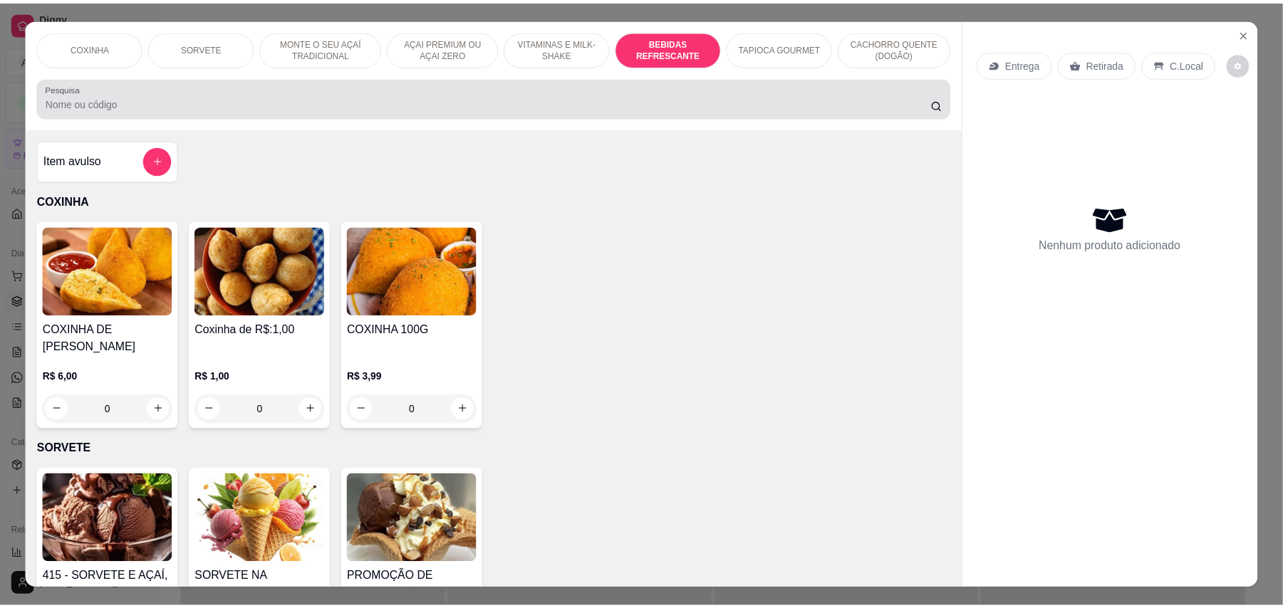
scroll to position [27, 0]
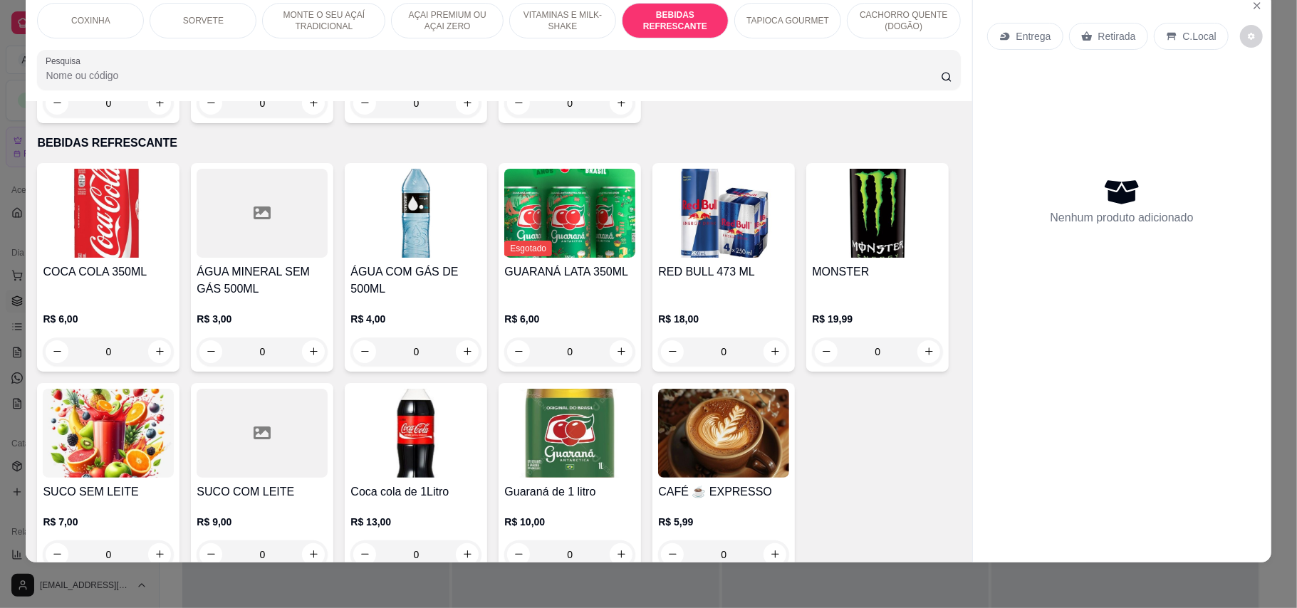
click at [180, 446] on div "SUCO SEM LEITE R$ 7,00 0" at bounding box center [108, 479] width 142 height 192
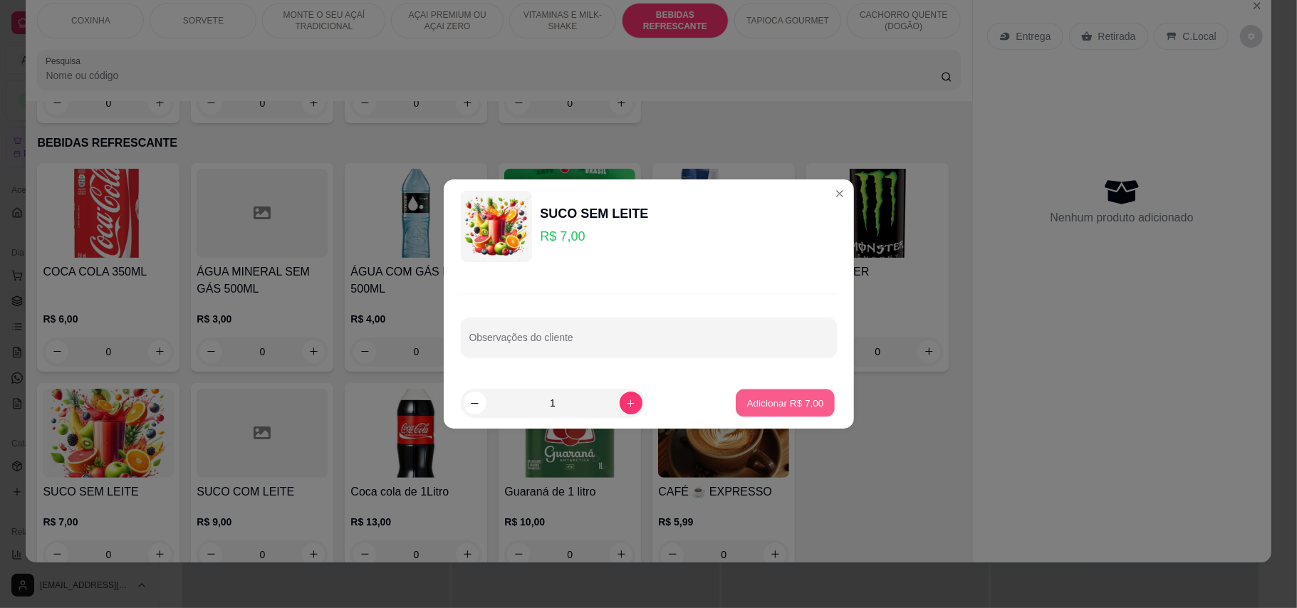
click at [772, 400] on p "Adicionar R$ 7,00" at bounding box center [785, 403] width 77 height 14
type input "1"
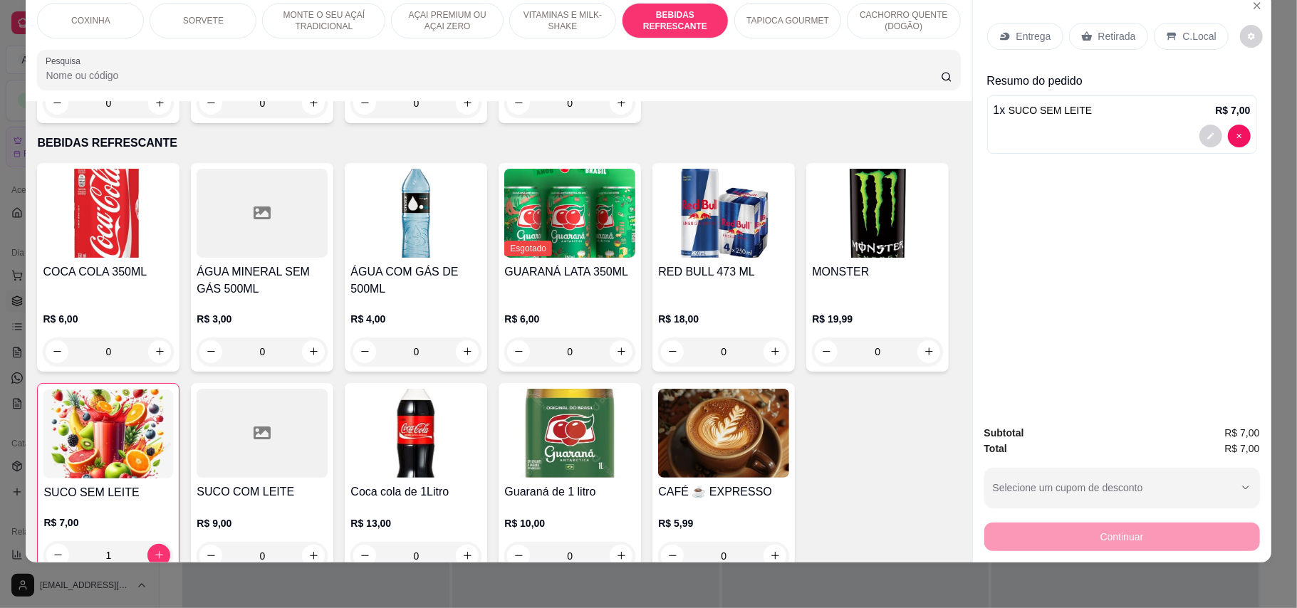
click at [1163, 46] on div "C.Local" at bounding box center [1191, 36] width 75 height 27
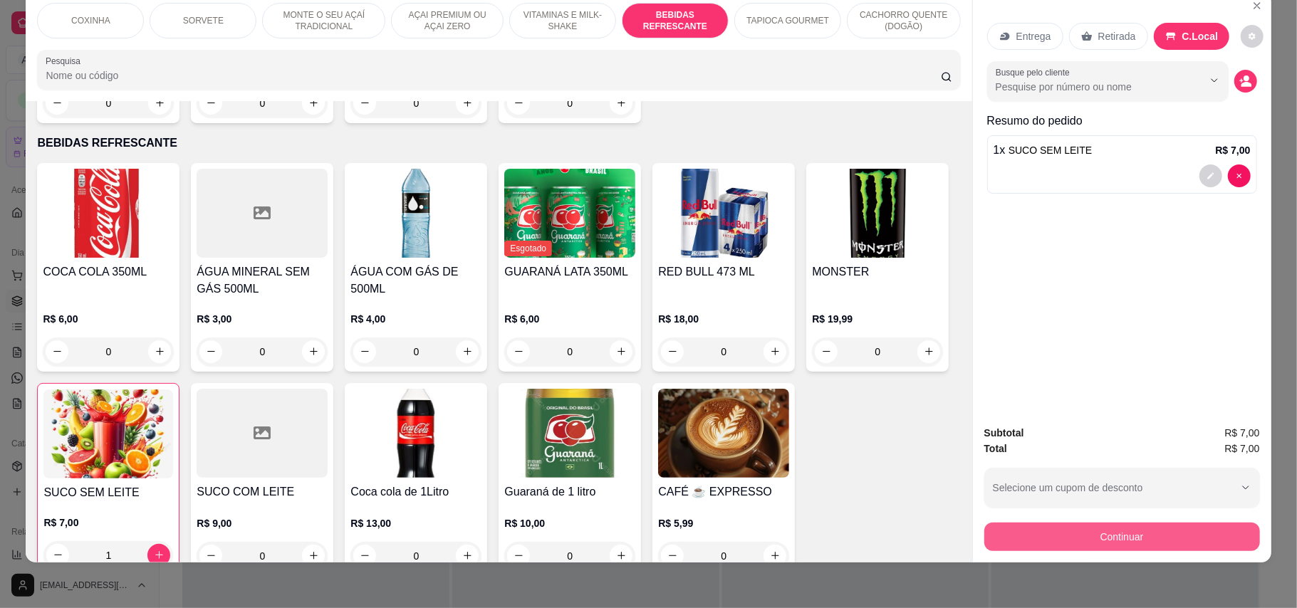
click at [1160, 531] on button "Continuar" at bounding box center [1122, 537] width 276 height 28
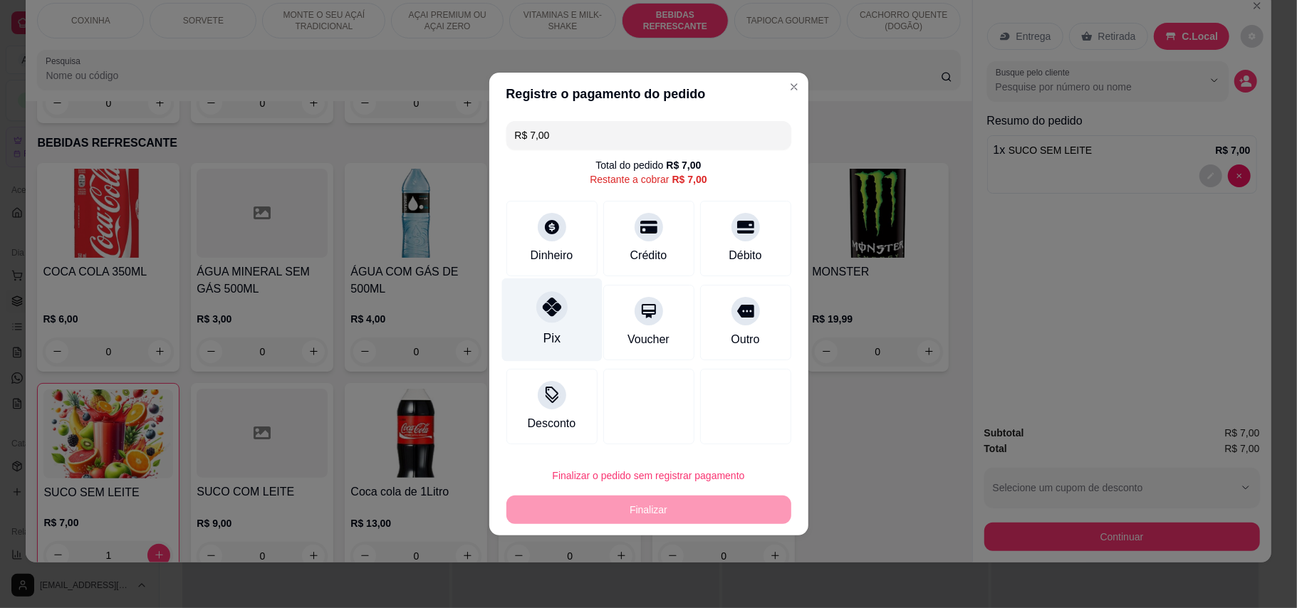
click at [551, 300] on icon at bounding box center [551, 307] width 19 height 19
type input "R$ 0,00"
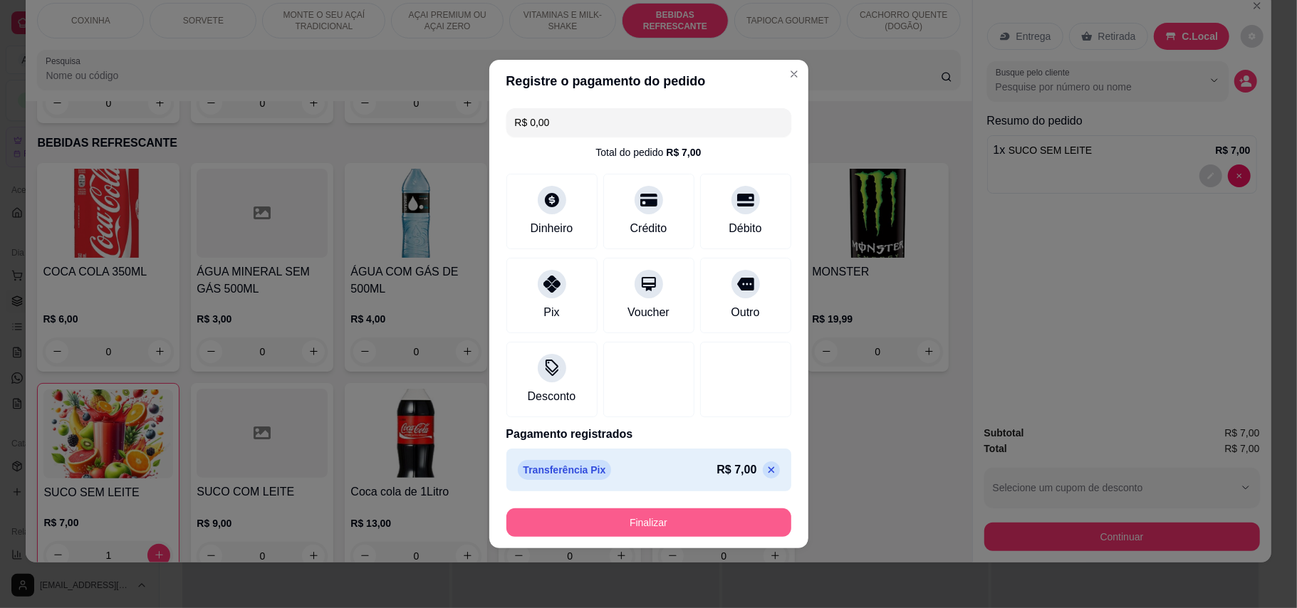
click at [643, 534] on button "Finalizar" at bounding box center [648, 523] width 285 height 28
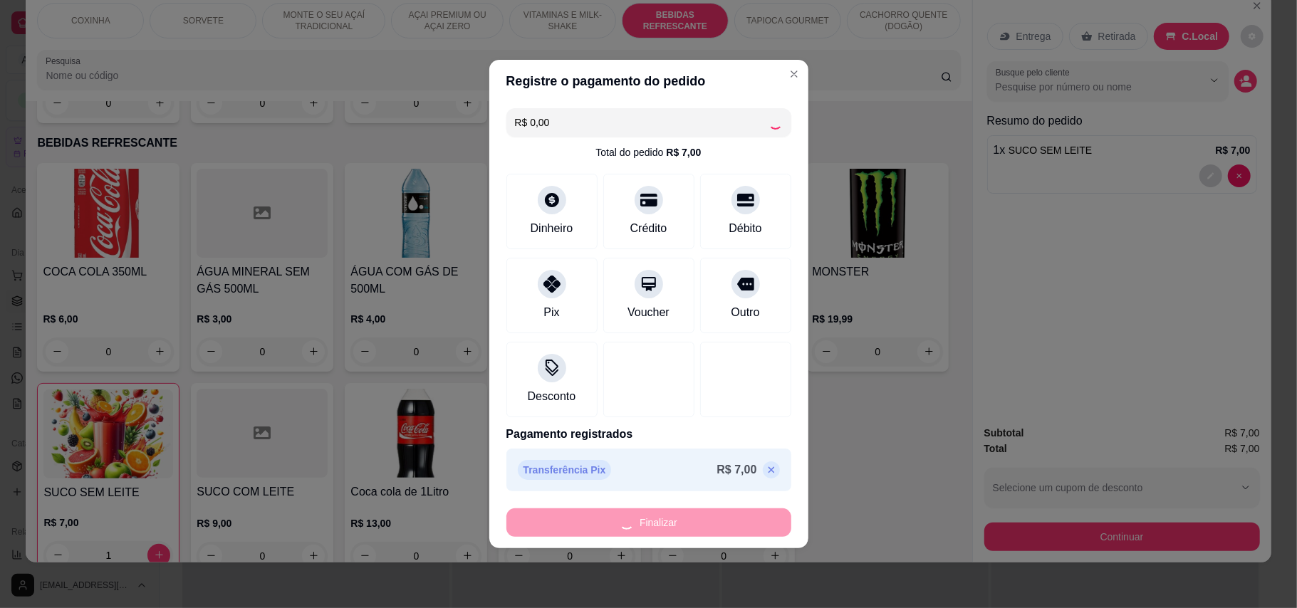
type input "0"
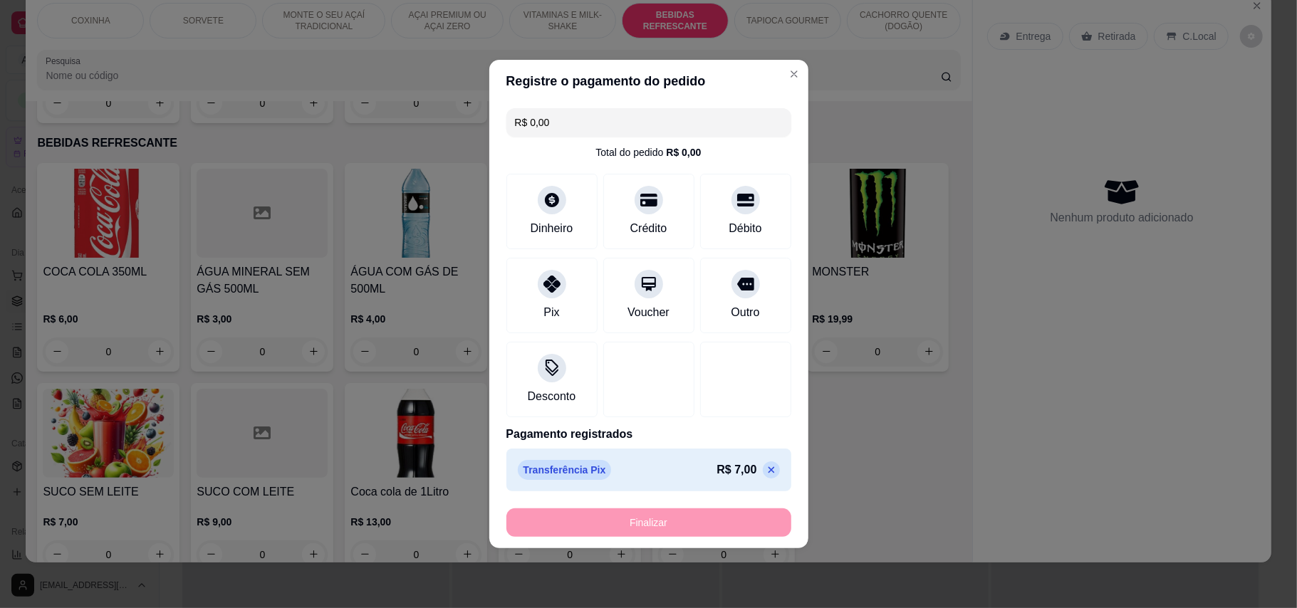
type input "-R$ 7,00"
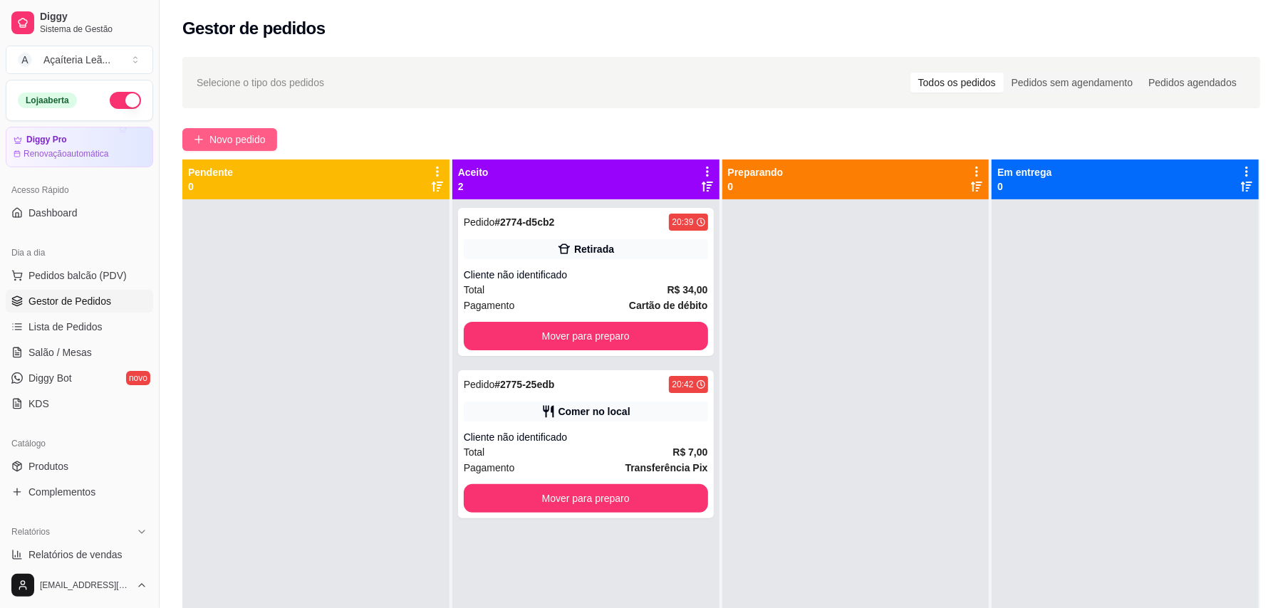
click at [212, 143] on span "Novo pedido" at bounding box center [237, 140] width 56 height 16
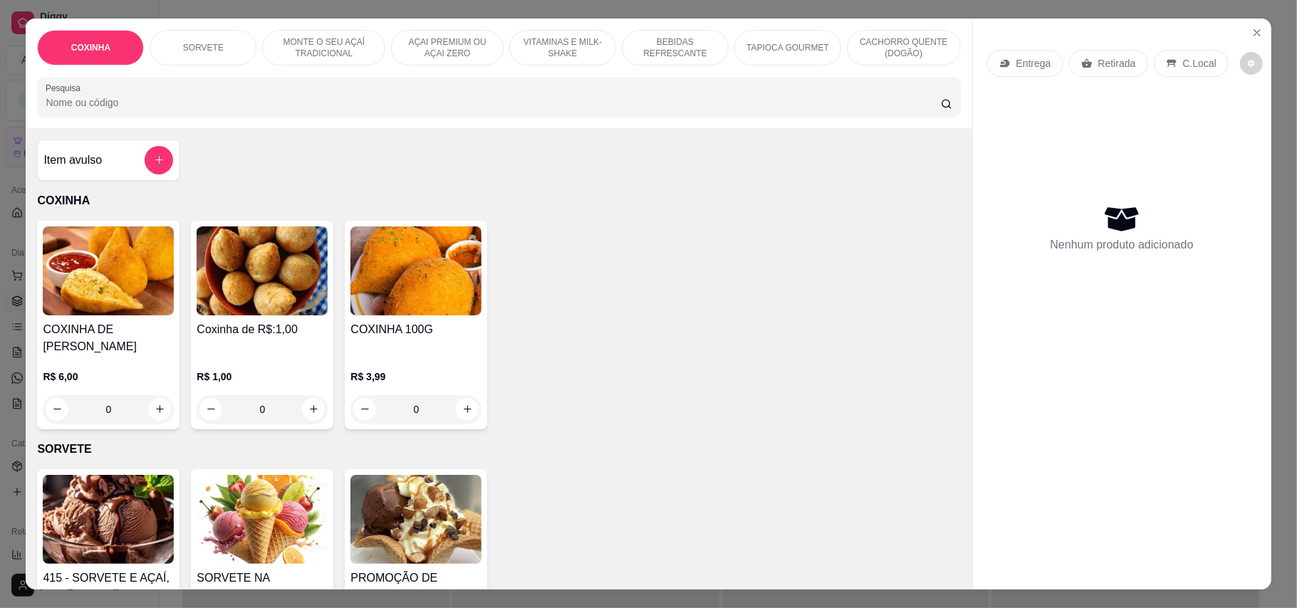
click at [269, 300] on img at bounding box center [262, 271] width 131 height 89
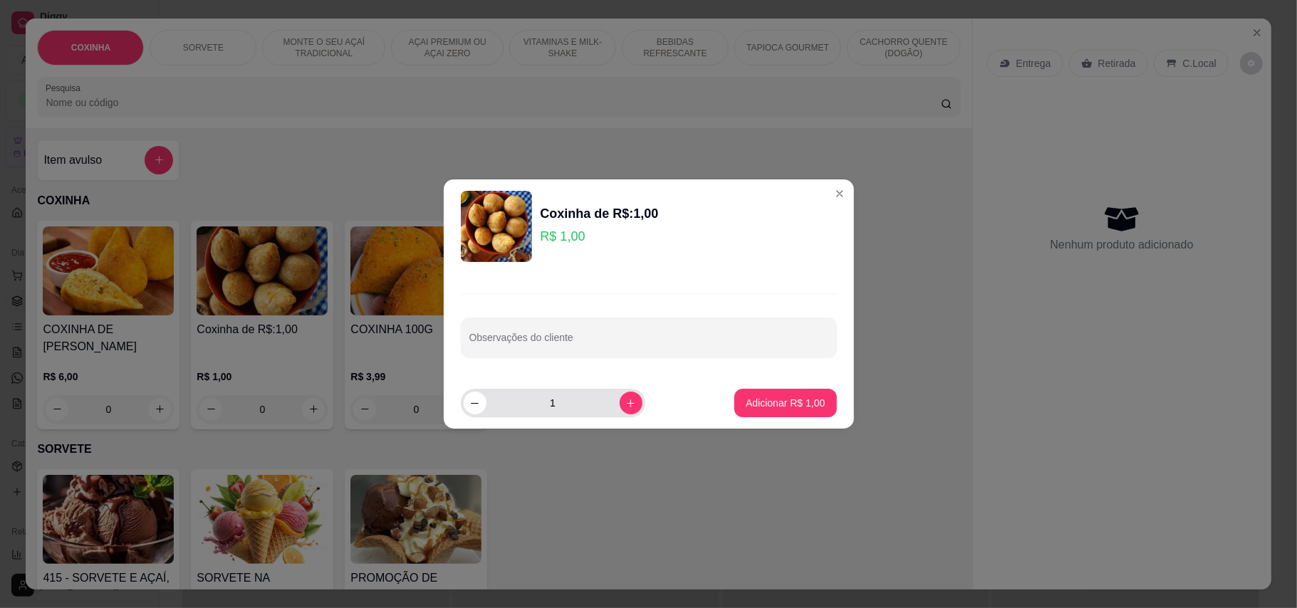
click at [562, 391] on input "1" at bounding box center [553, 403] width 133 height 28
type input "5"
click at [781, 393] on button "Adicionar R$ 5,00" at bounding box center [785, 403] width 102 height 28
type input "5"
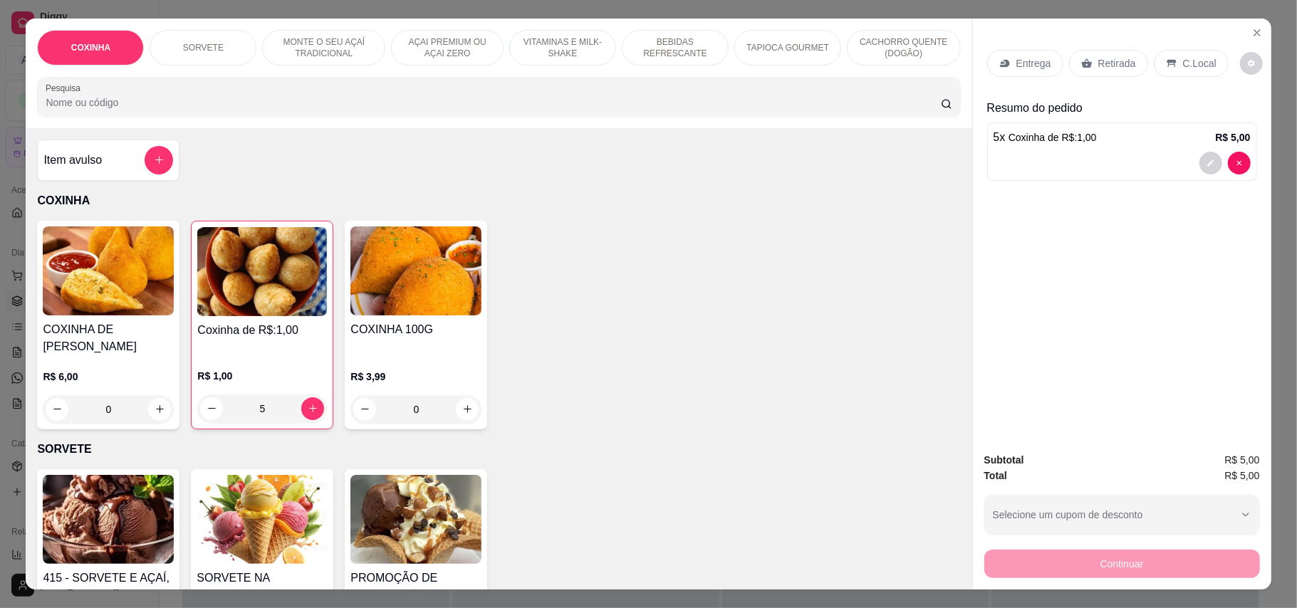
click at [1112, 60] on p "Retirada" at bounding box center [1117, 63] width 38 height 14
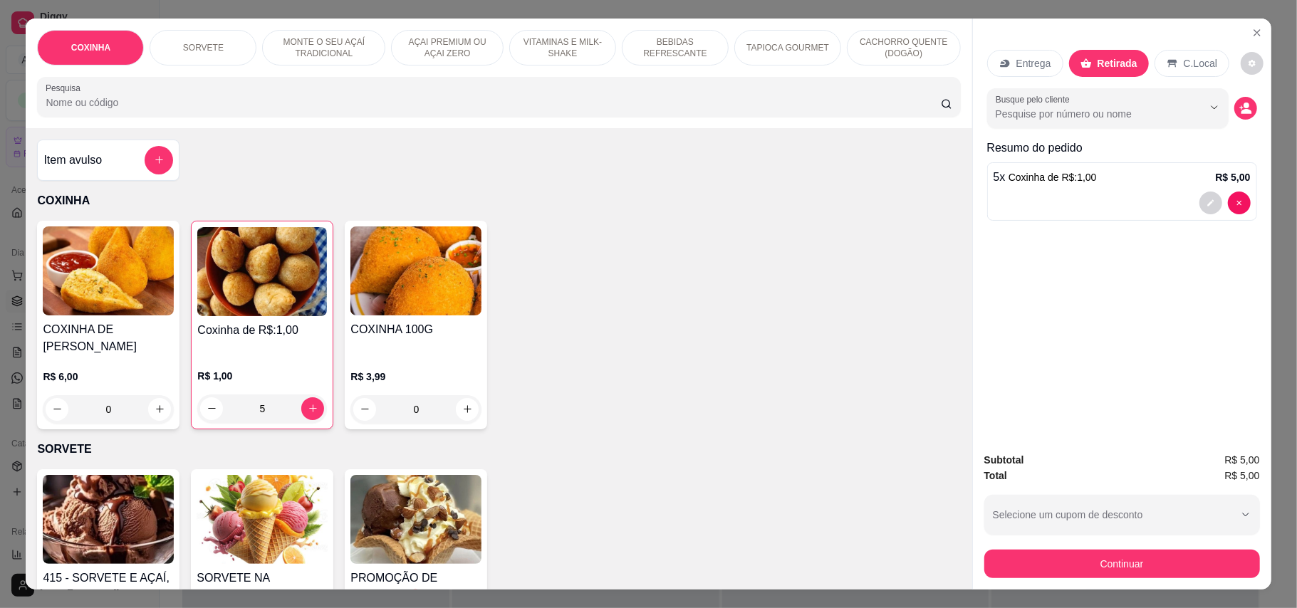
click at [1107, 152] on p "Resumo do pedido" at bounding box center [1122, 148] width 270 height 17
click at [1101, 200] on div at bounding box center [1122, 203] width 257 height 23
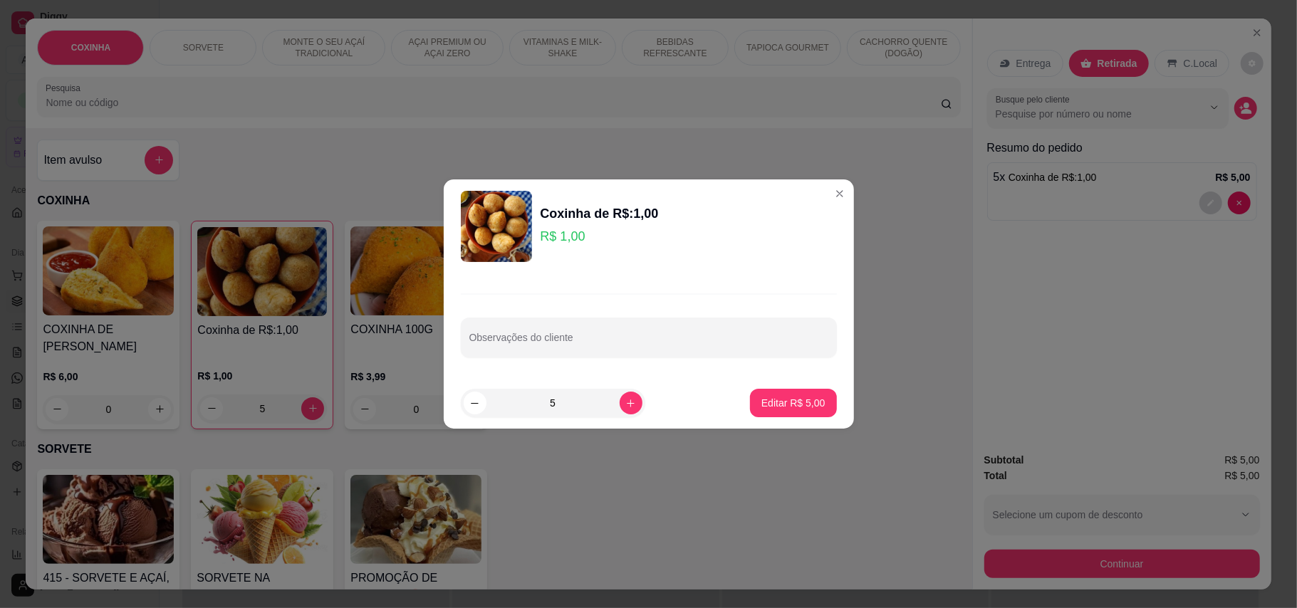
click at [564, 407] on input "5" at bounding box center [553, 403] width 133 height 28
type input "6"
click at [784, 407] on p "Editar R$ 6,00" at bounding box center [793, 403] width 64 height 14
type input "6"
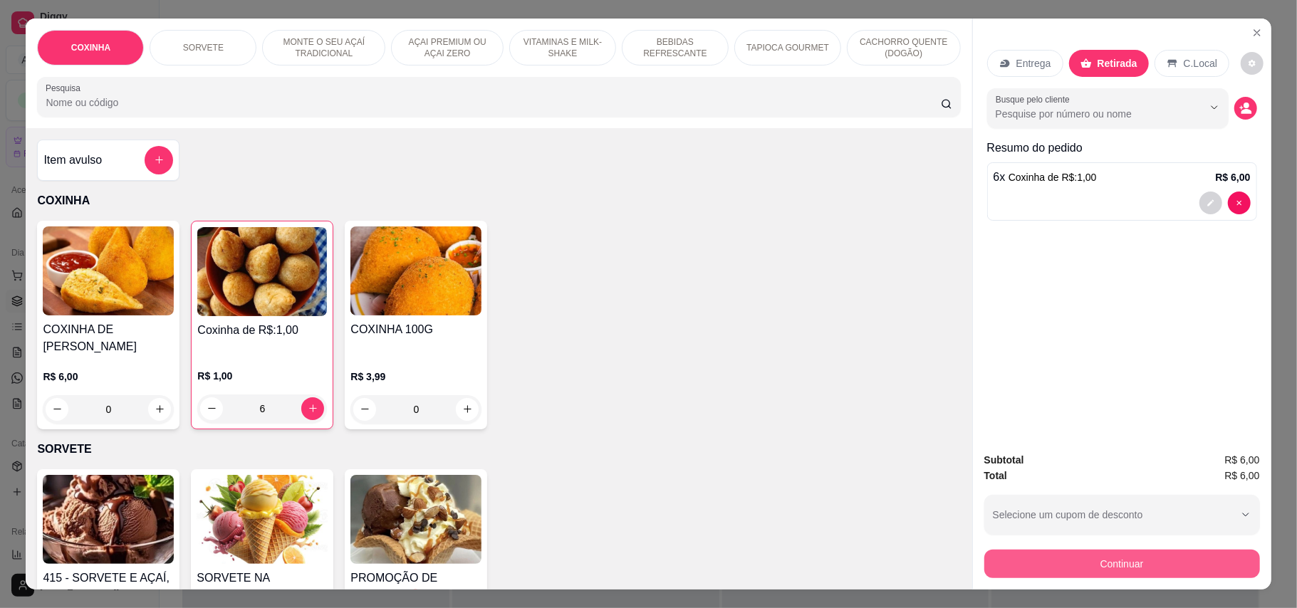
click at [1086, 571] on button "Continuar" at bounding box center [1122, 564] width 276 height 28
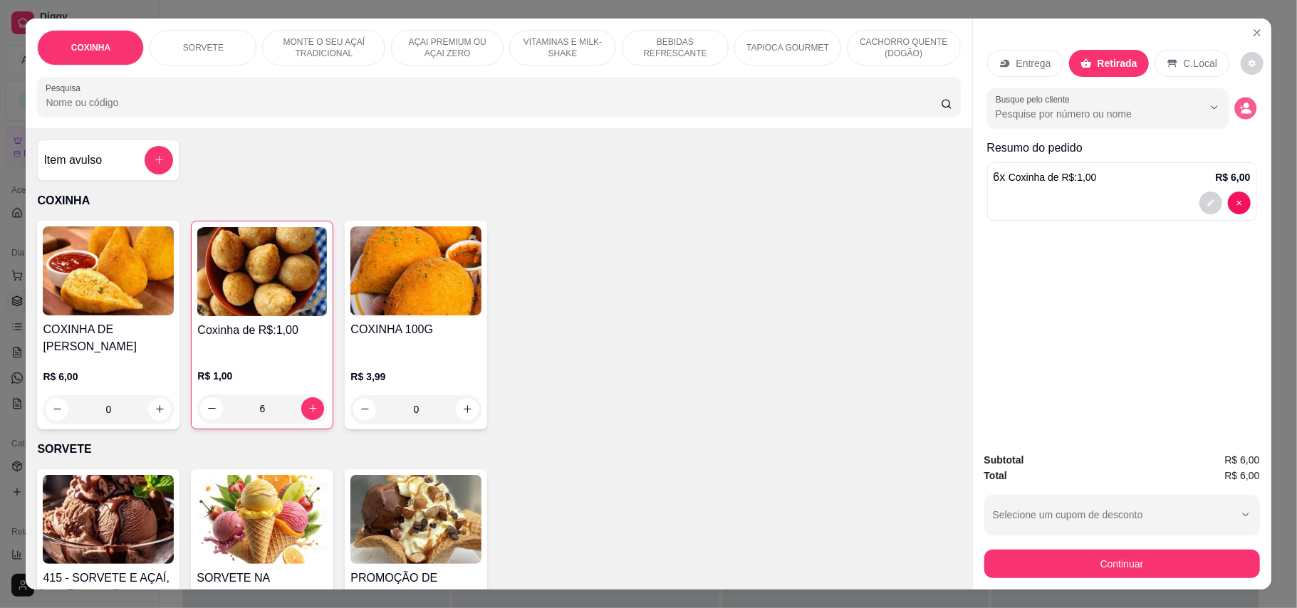
click at [1242, 112] on icon "decrease-product-quantity" at bounding box center [1247, 111] width 10 height 5
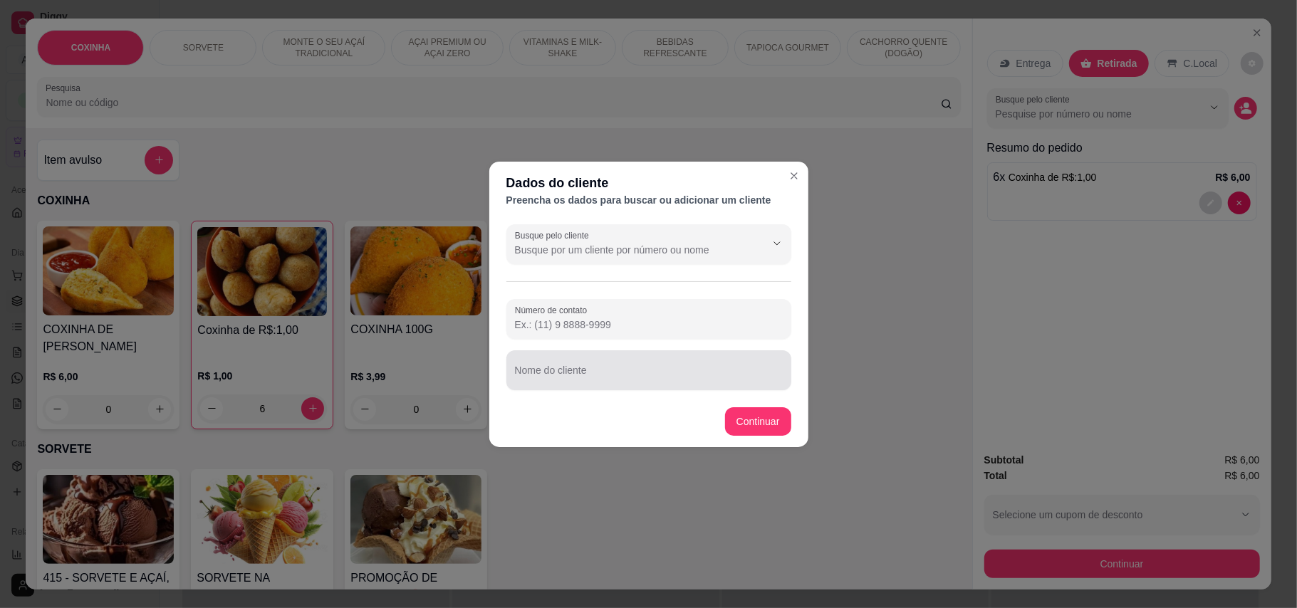
click at [547, 363] on div at bounding box center [649, 370] width 268 height 28
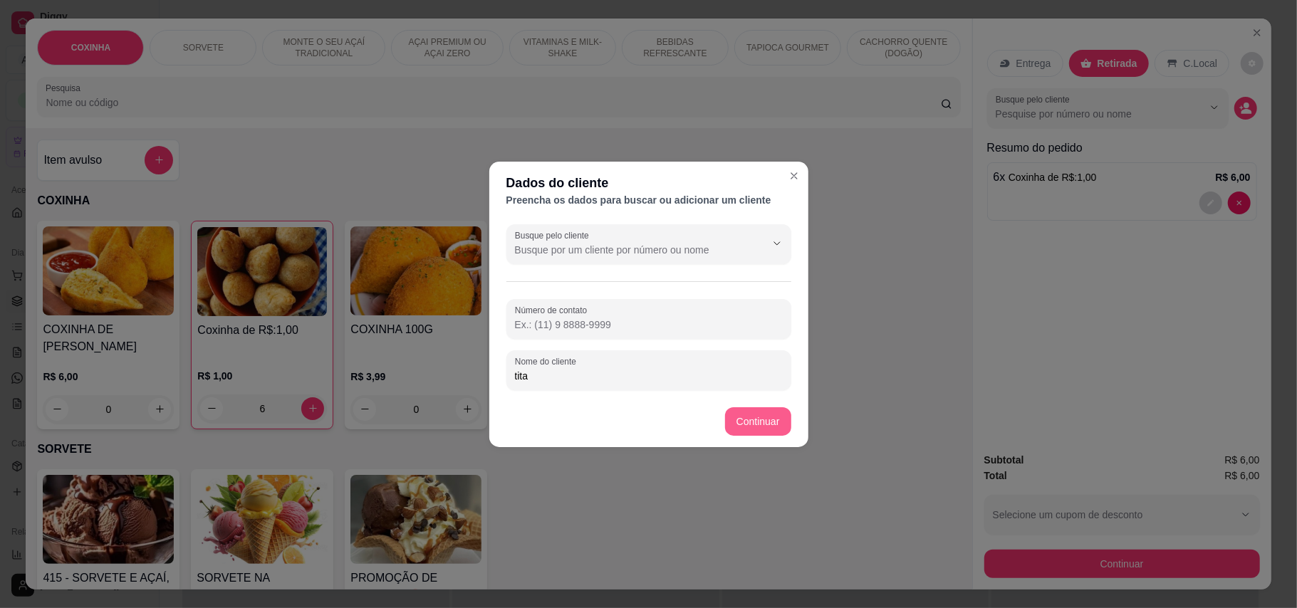
type input "tita"
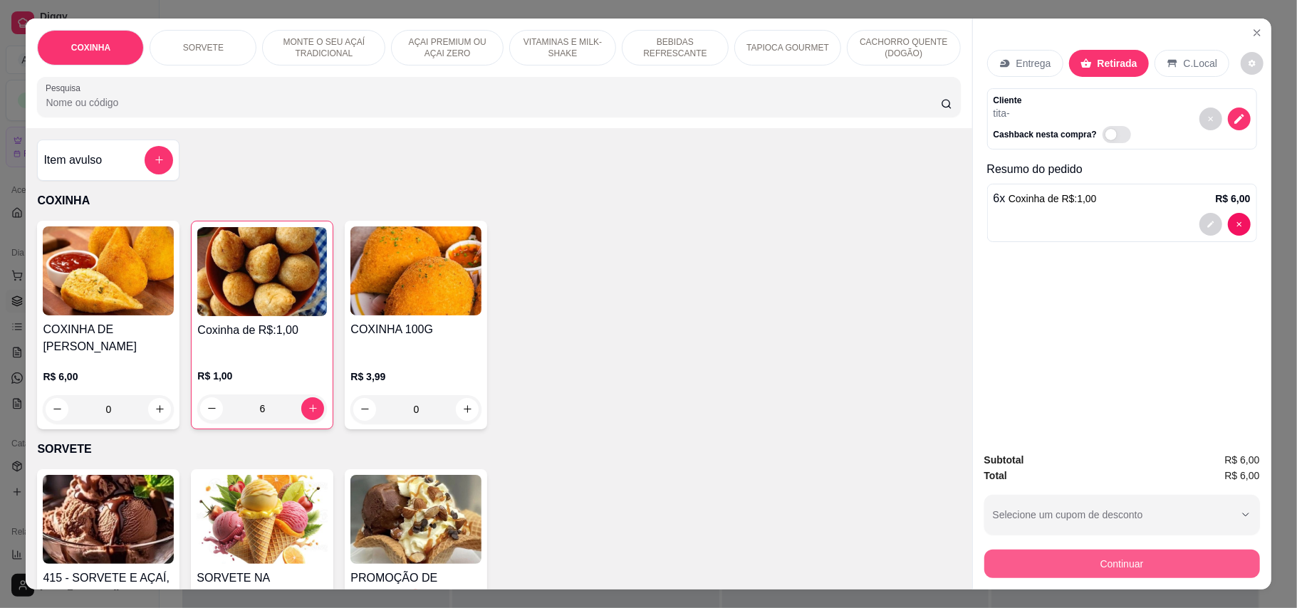
click at [1077, 560] on button "Continuar" at bounding box center [1122, 564] width 276 height 28
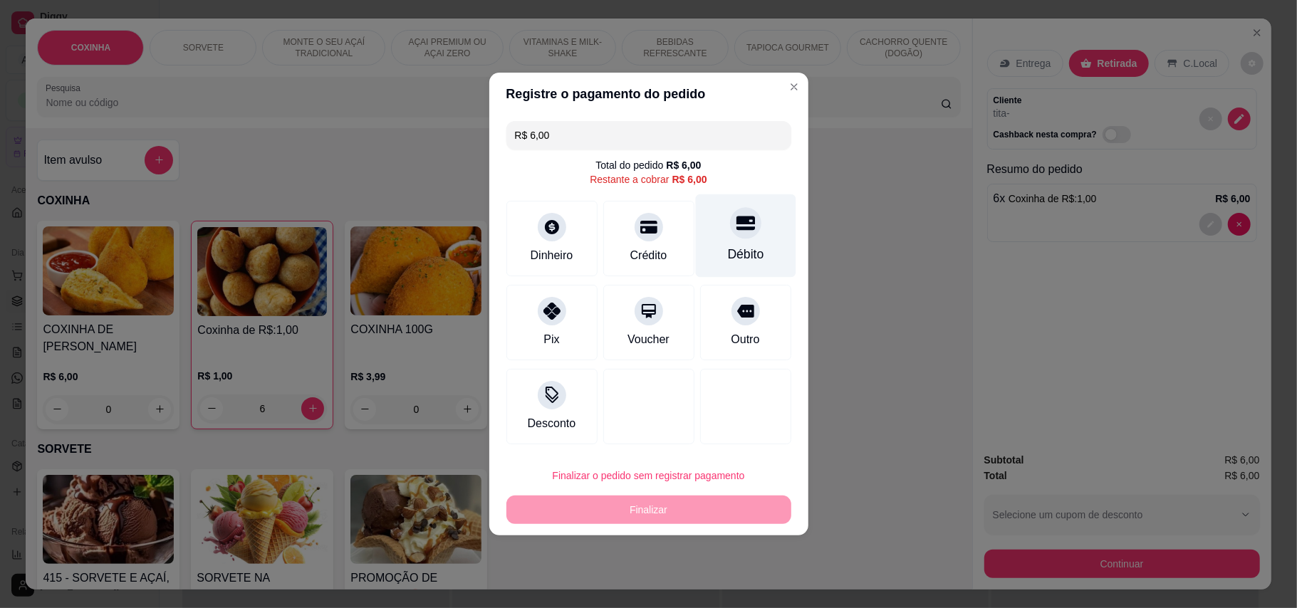
click at [727, 246] on div "Débito" at bounding box center [745, 254] width 36 height 19
type input "R$ 0,00"
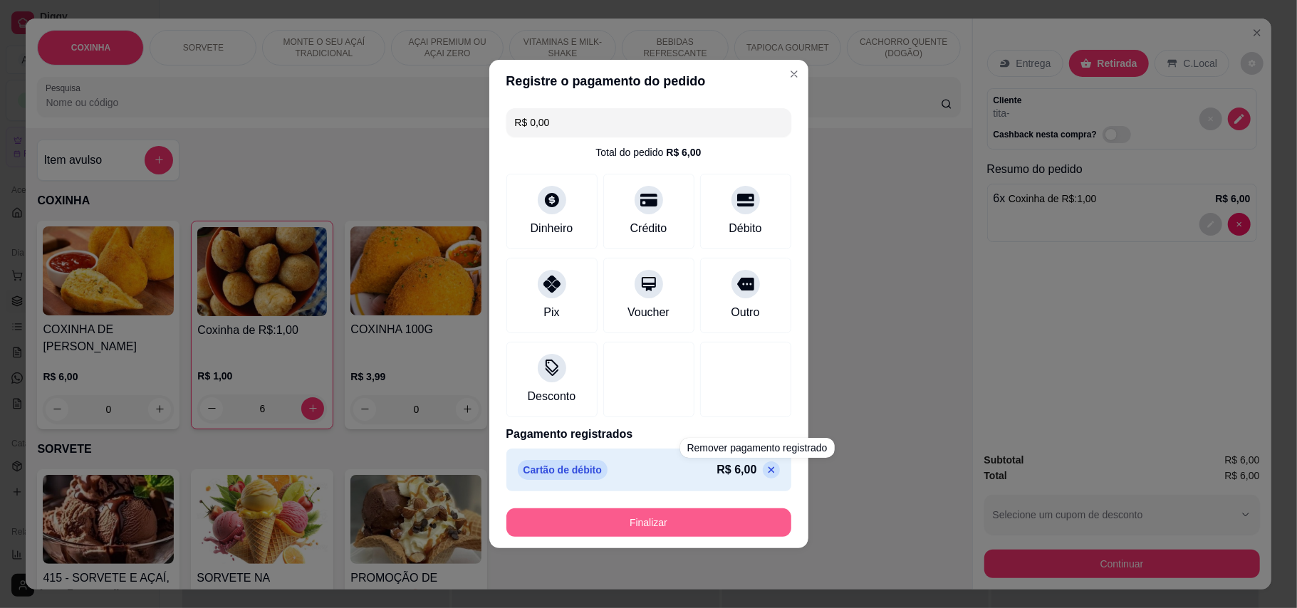
click at [755, 521] on button "Finalizar" at bounding box center [648, 523] width 285 height 28
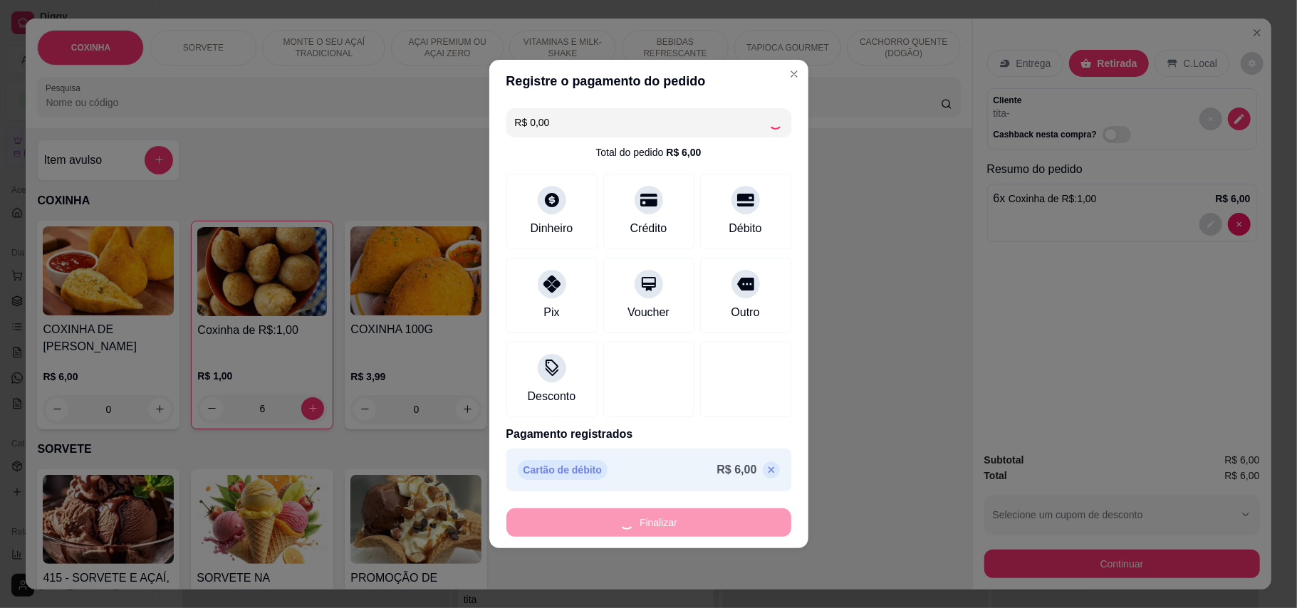
type input "0"
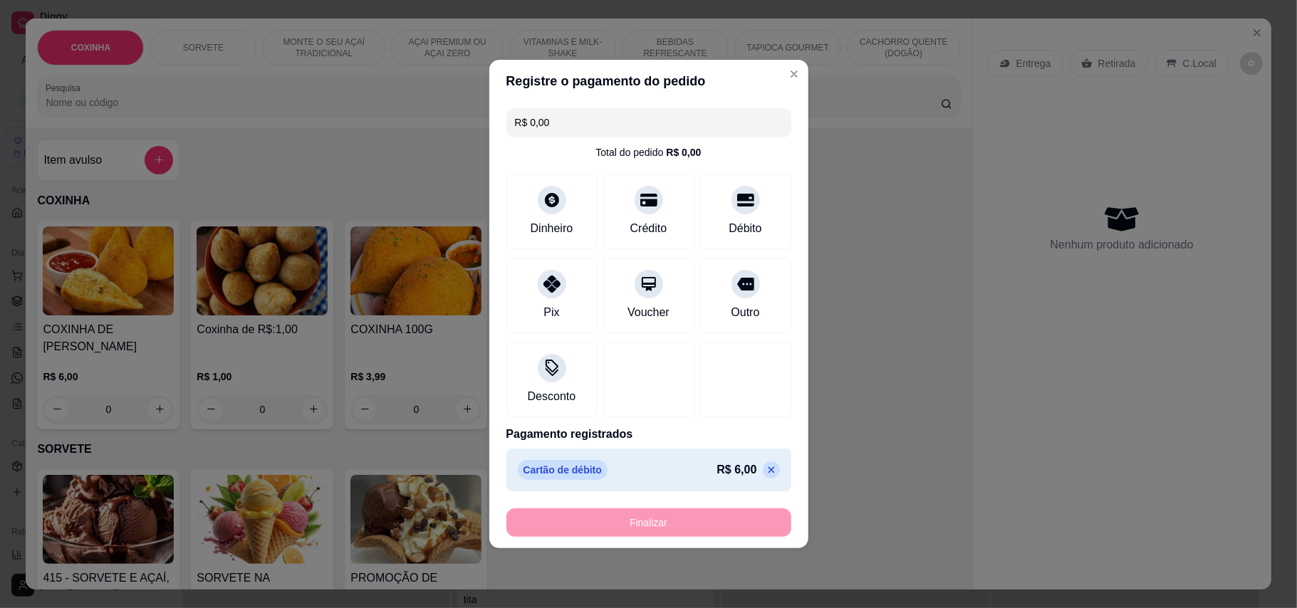
type input "-R$ 6,00"
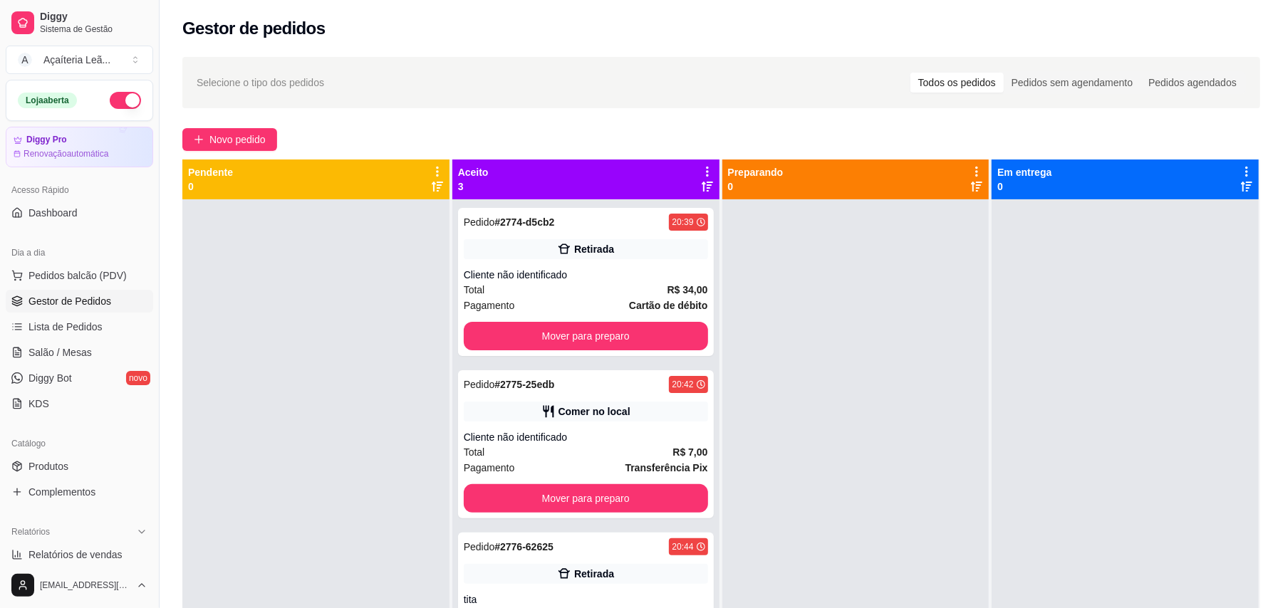
click at [252, 151] on div "Selecione o tipo dos pedidos Todos os pedidos Pedidos sem agendamento Pedidos a…" at bounding box center [721, 416] width 1123 height 737
click at [245, 135] on span "Novo pedido" at bounding box center [237, 140] width 56 height 16
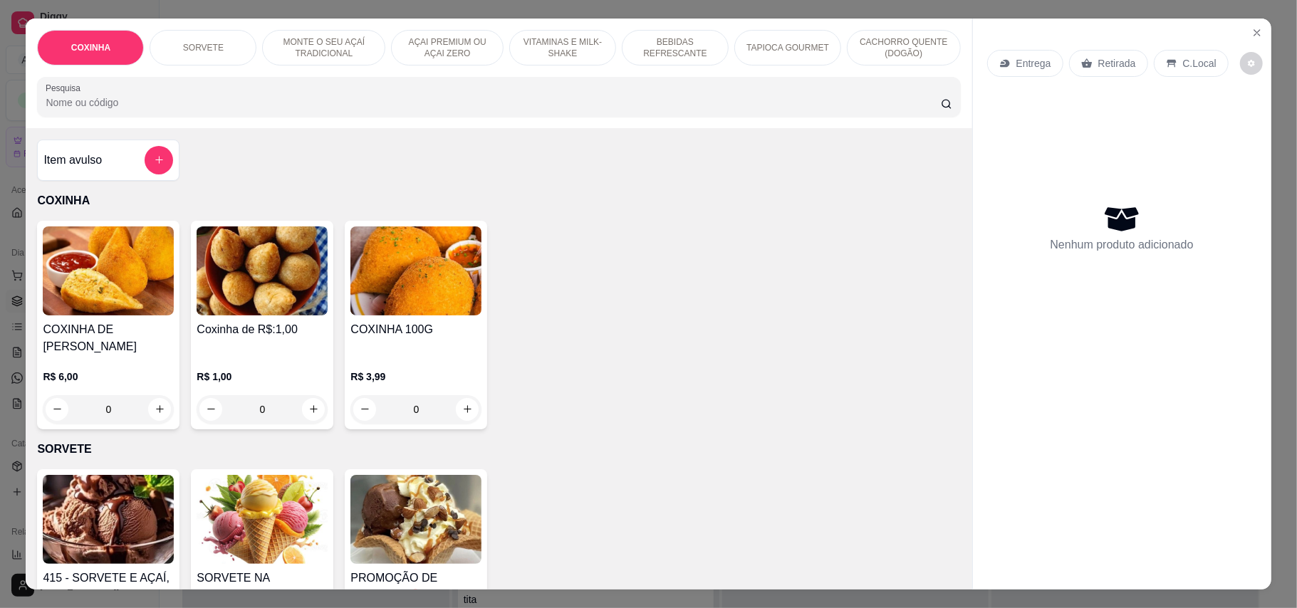
click at [312, 321] on h4 "Coxinha de R$:1,00" at bounding box center [262, 329] width 131 height 17
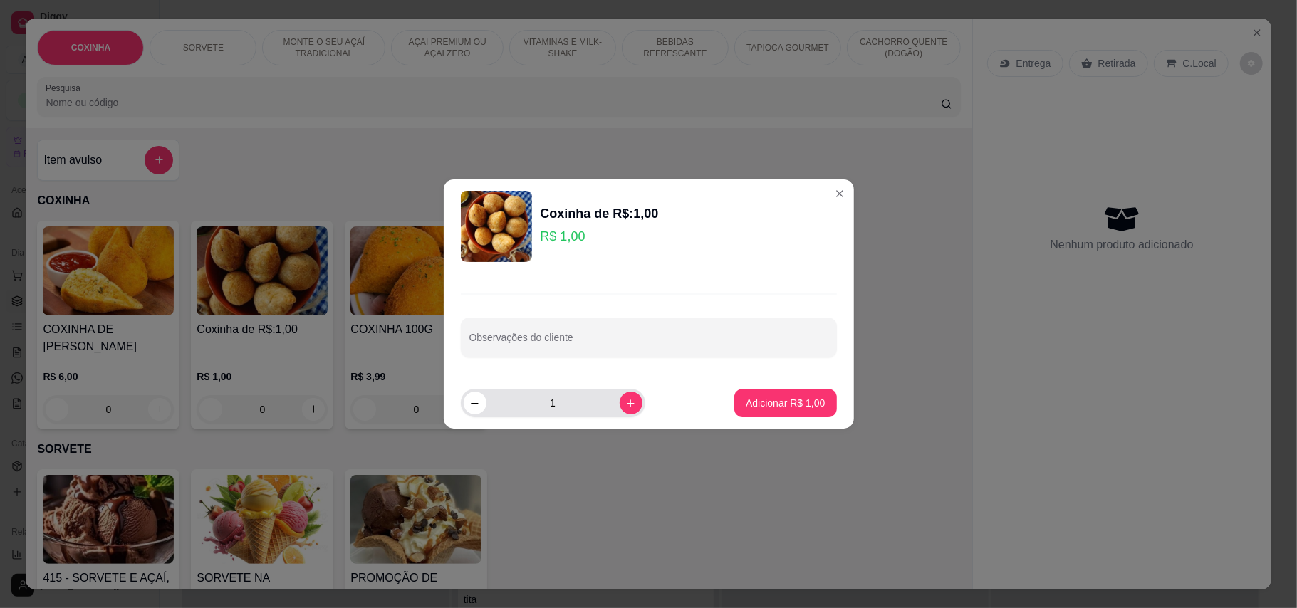
click at [560, 402] on input "1" at bounding box center [553, 403] width 133 height 28
type input "4"
click at [759, 419] on footer "4 Adicionar R$ 4,00" at bounding box center [649, 403] width 410 height 51
click at [755, 402] on p "Adicionar R$ 4,00" at bounding box center [785, 403] width 77 height 14
type input "4"
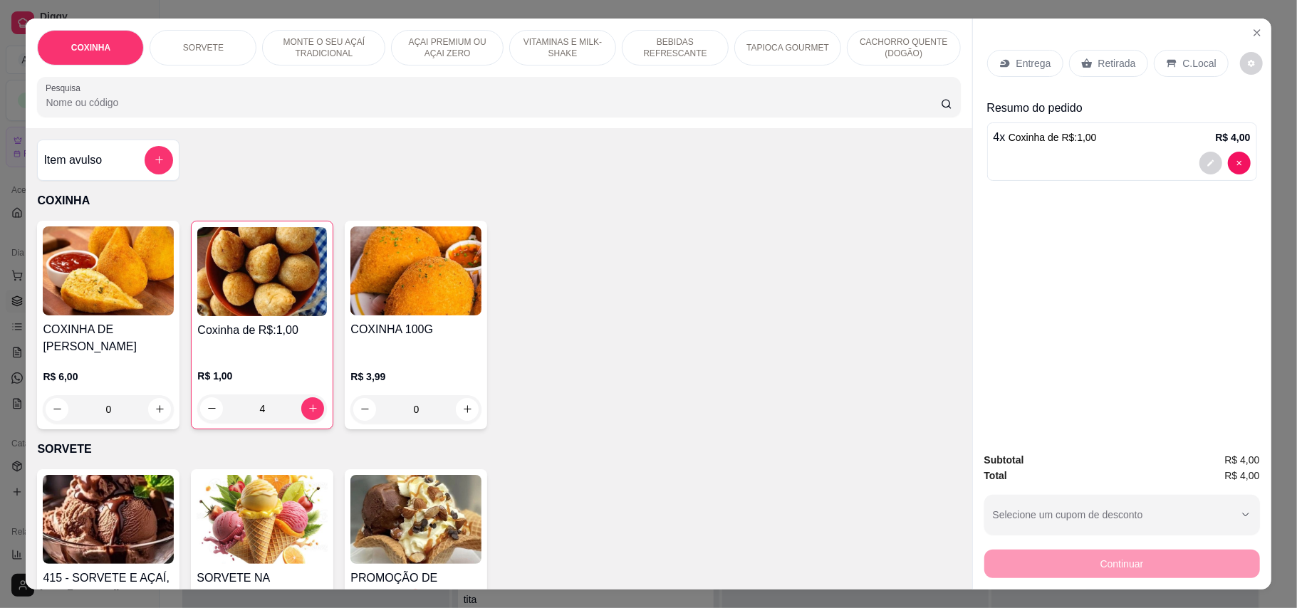
drag, startPoint x: 1126, startPoint y: 48, endPoint x: 1123, endPoint y: 70, distance: 21.6
click at [1126, 51] on div "Entrega Retirada C.Local" at bounding box center [1122, 63] width 270 height 50
click at [1123, 70] on p "Retirada" at bounding box center [1117, 63] width 38 height 14
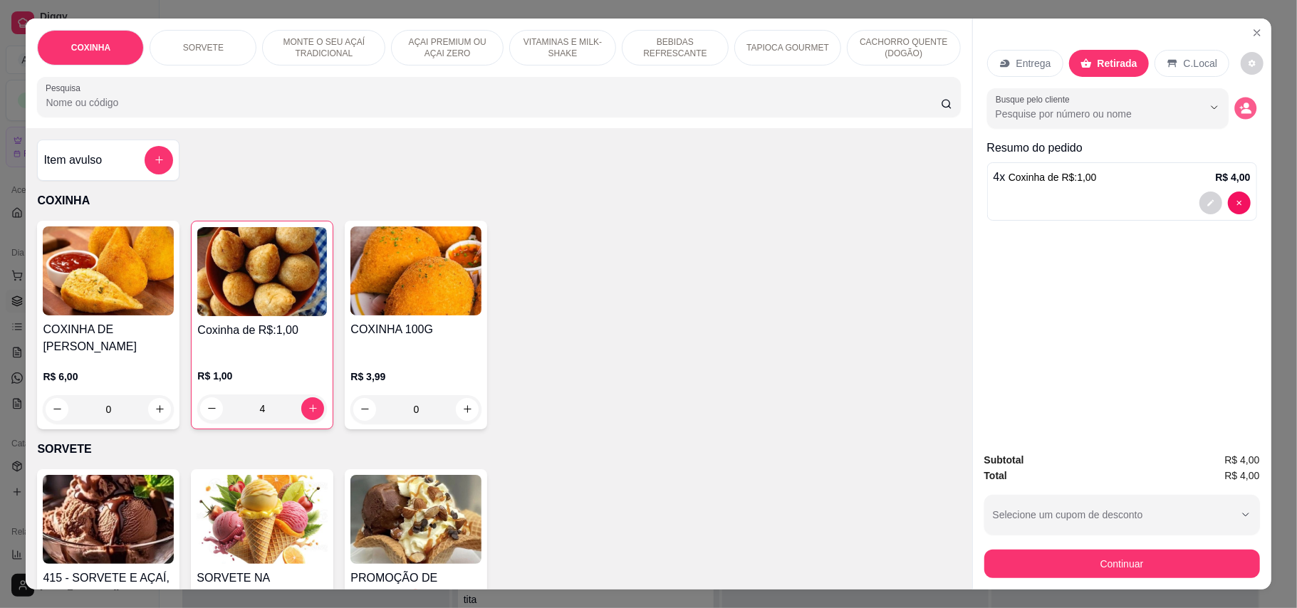
click at [1244, 104] on circle "decrease-product-quantity" at bounding box center [1247, 106] width 6 height 6
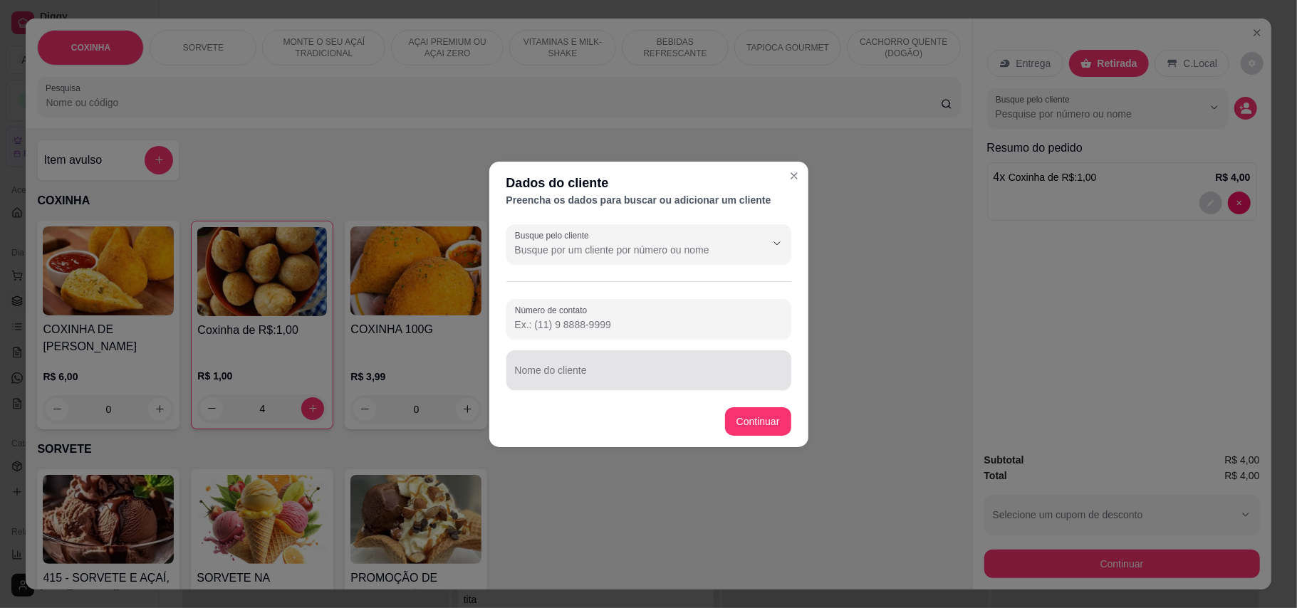
click at [618, 368] on div at bounding box center [649, 370] width 268 height 28
type input "TITA"
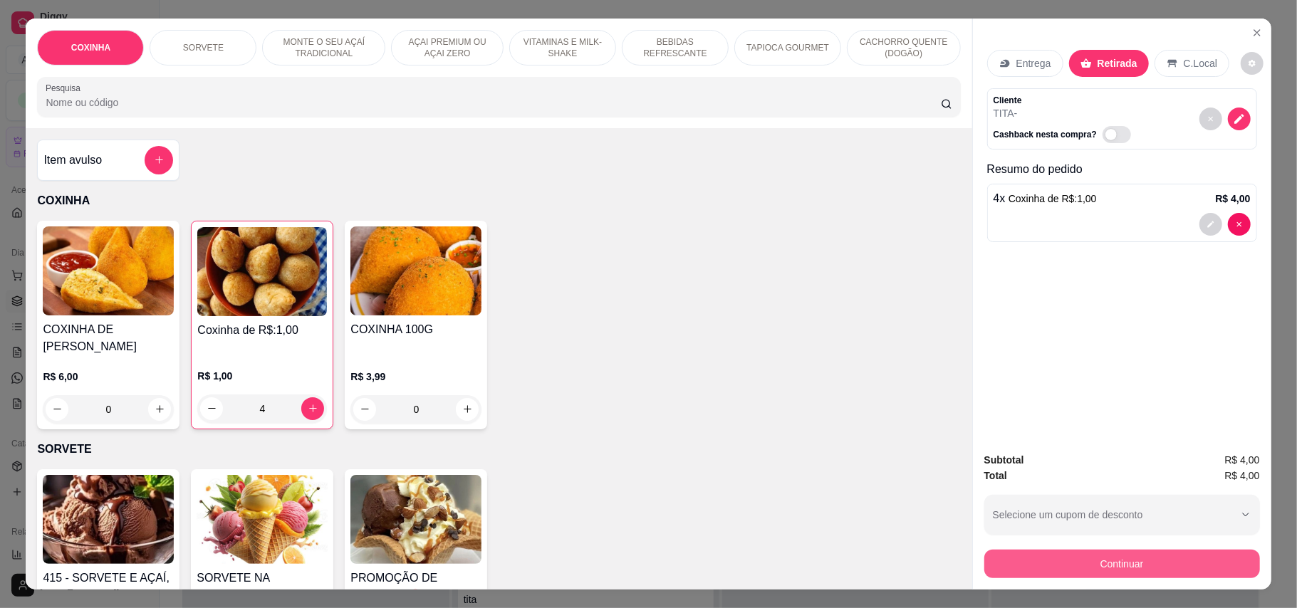
click at [1121, 561] on button "Continuar" at bounding box center [1122, 564] width 276 height 28
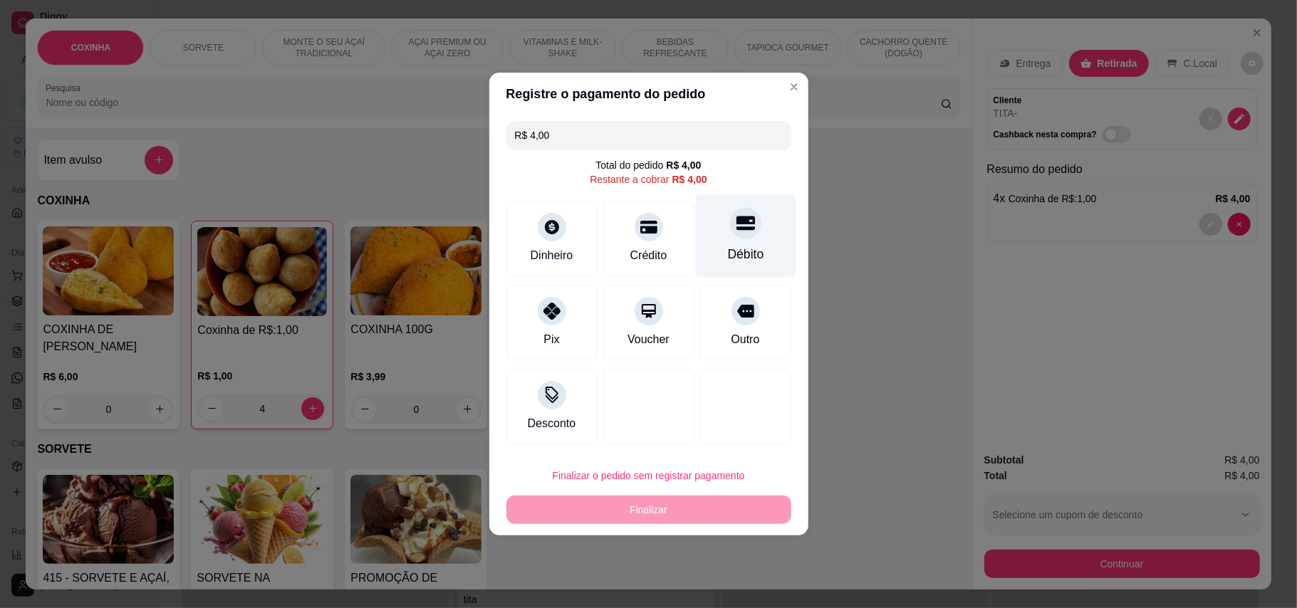
click at [727, 249] on div "Débito" at bounding box center [745, 254] width 36 height 19
type input "R$ 0,00"
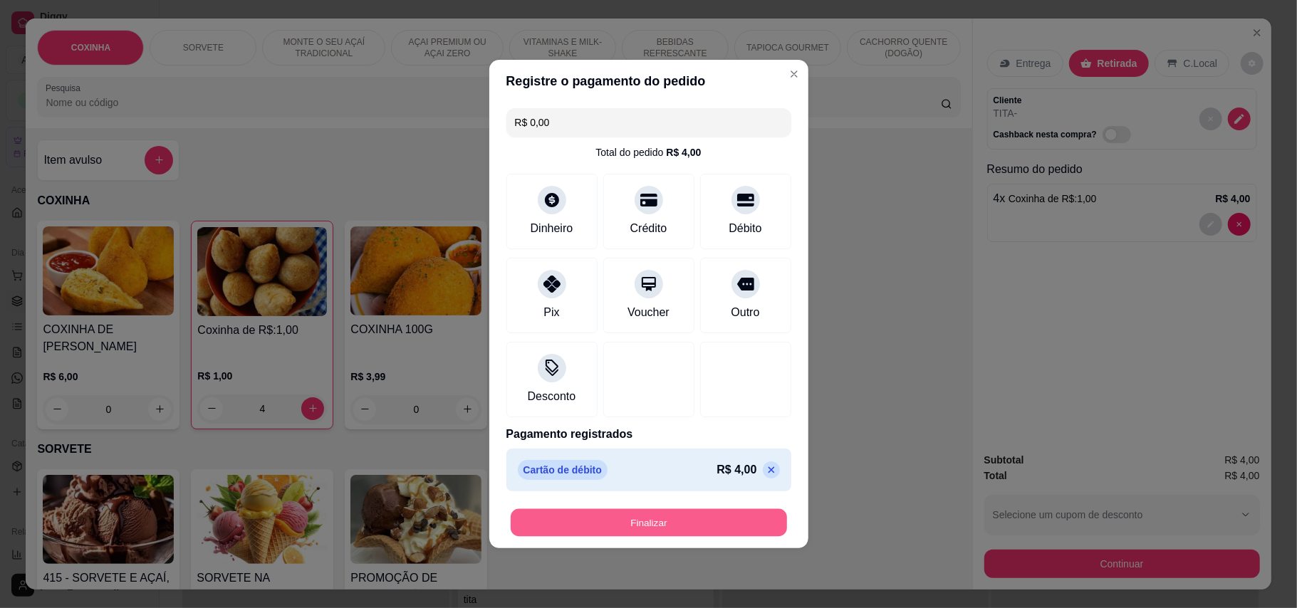
click at [754, 530] on button "Finalizar" at bounding box center [649, 523] width 276 height 28
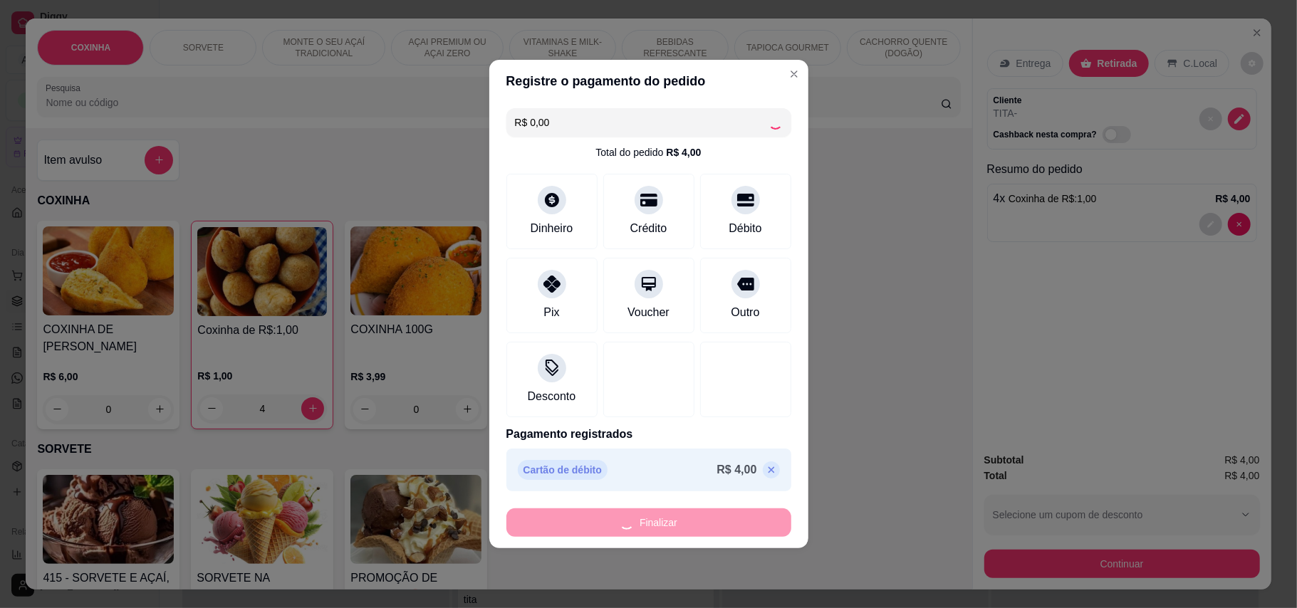
type input "0"
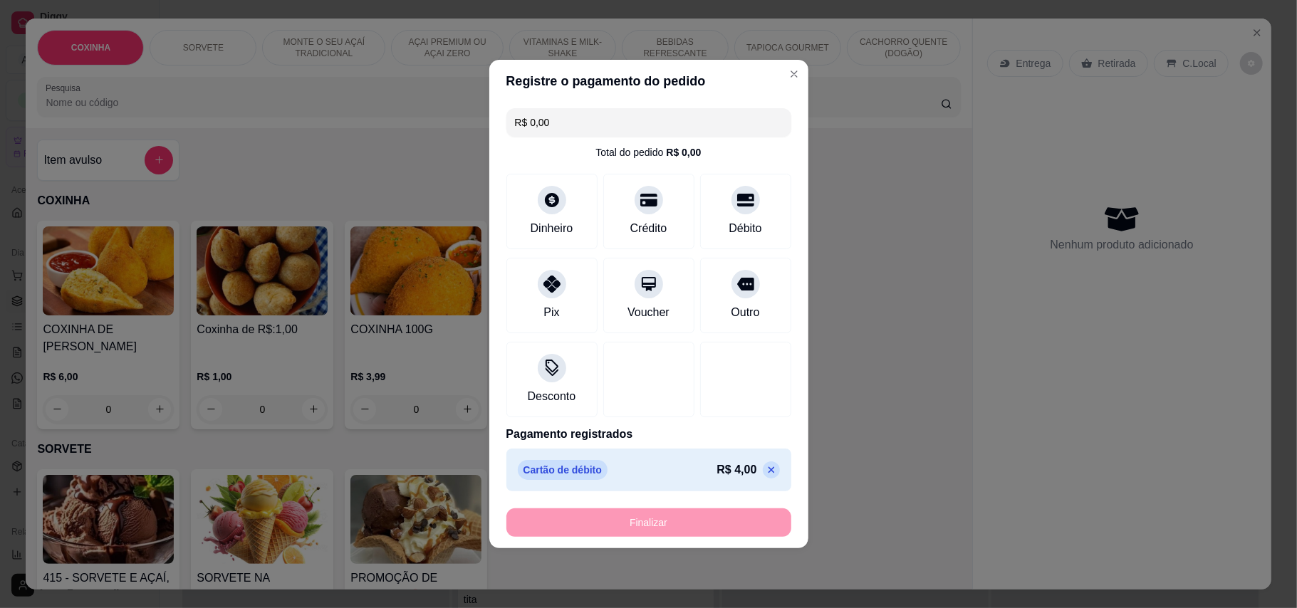
type input "-R$ 4,00"
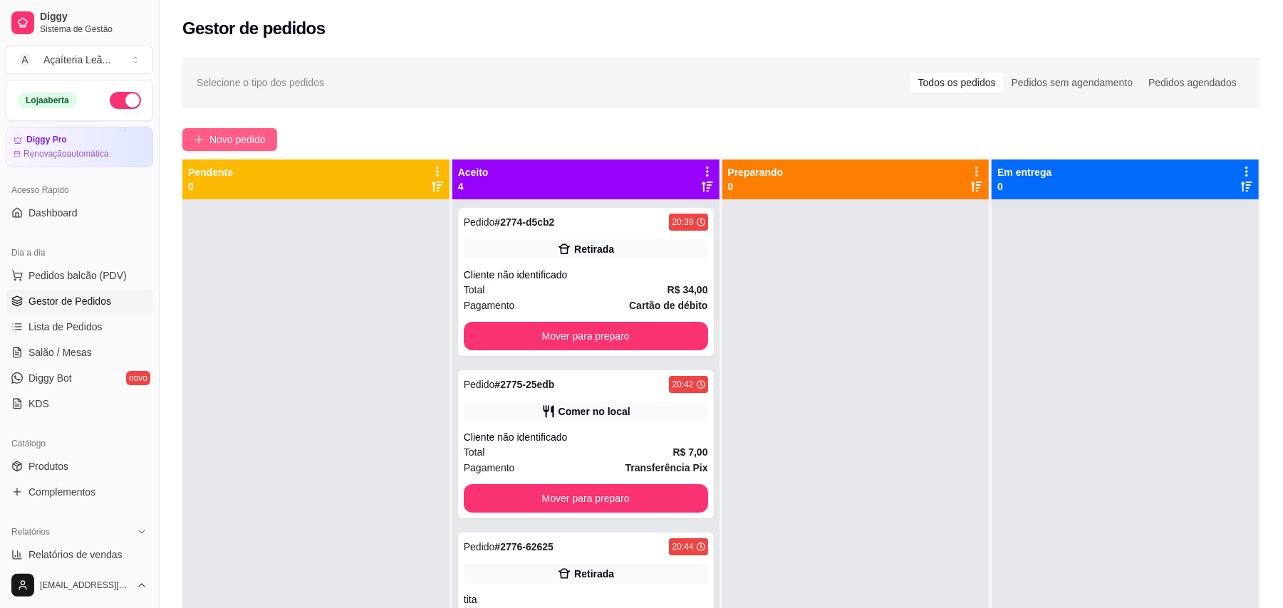
click at [231, 140] on span "Novo pedido" at bounding box center [237, 140] width 56 height 16
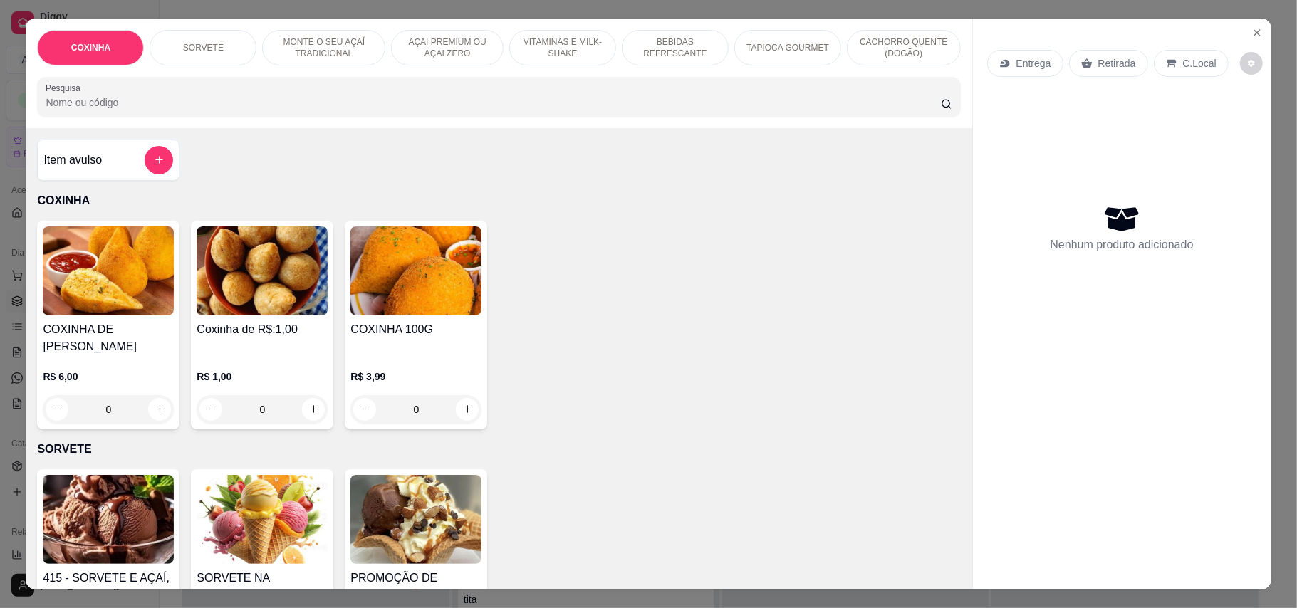
click at [228, 274] on img at bounding box center [262, 271] width 131 height 89
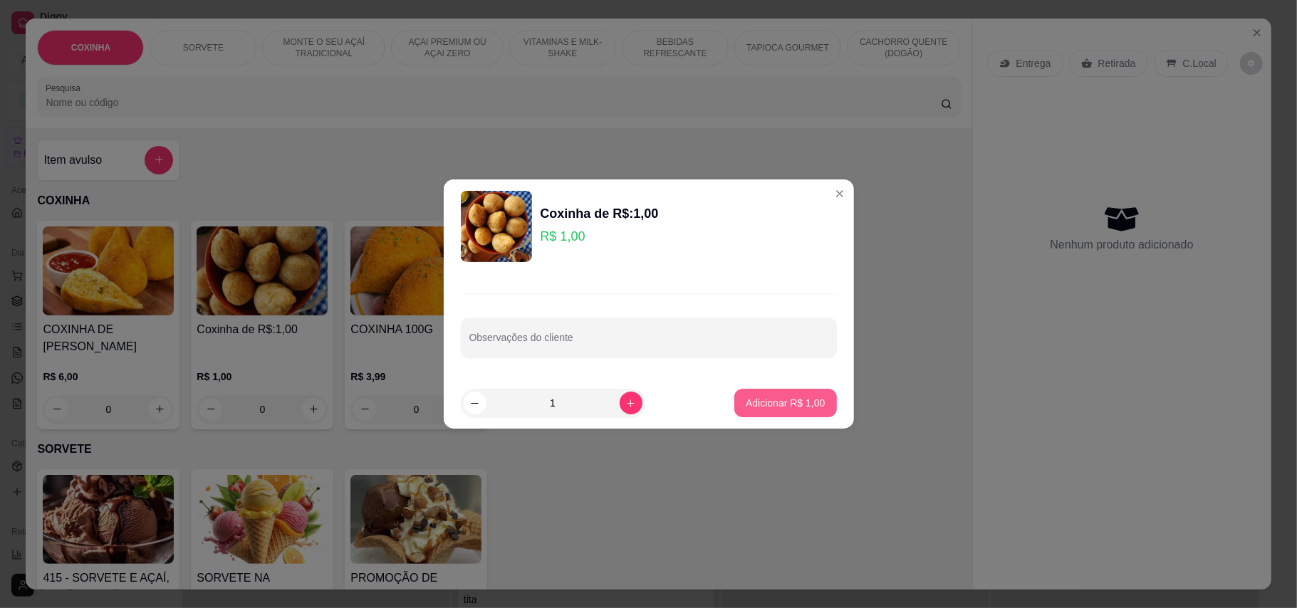
click at [758, 406] on p "Adicionar R$ 1,00" at bounding box center [785, 403] width 79 height 14
type input "1"
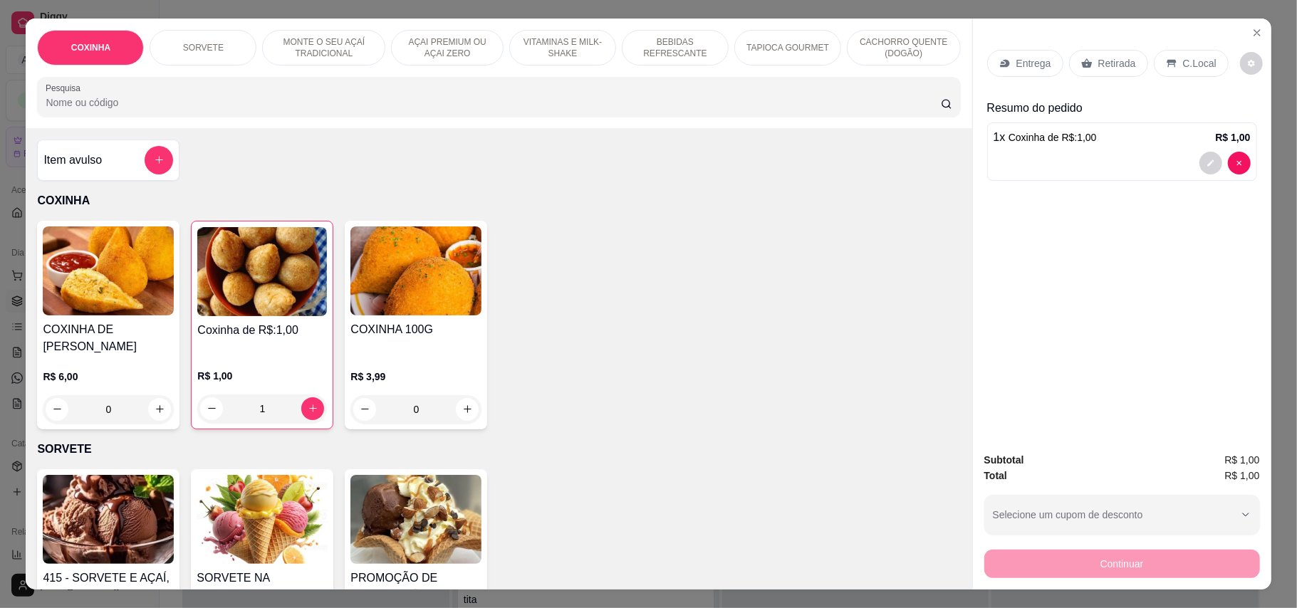
click at [1088, 57] on div "Retirada" at bounding box center [1108, 63] width 79 height 27
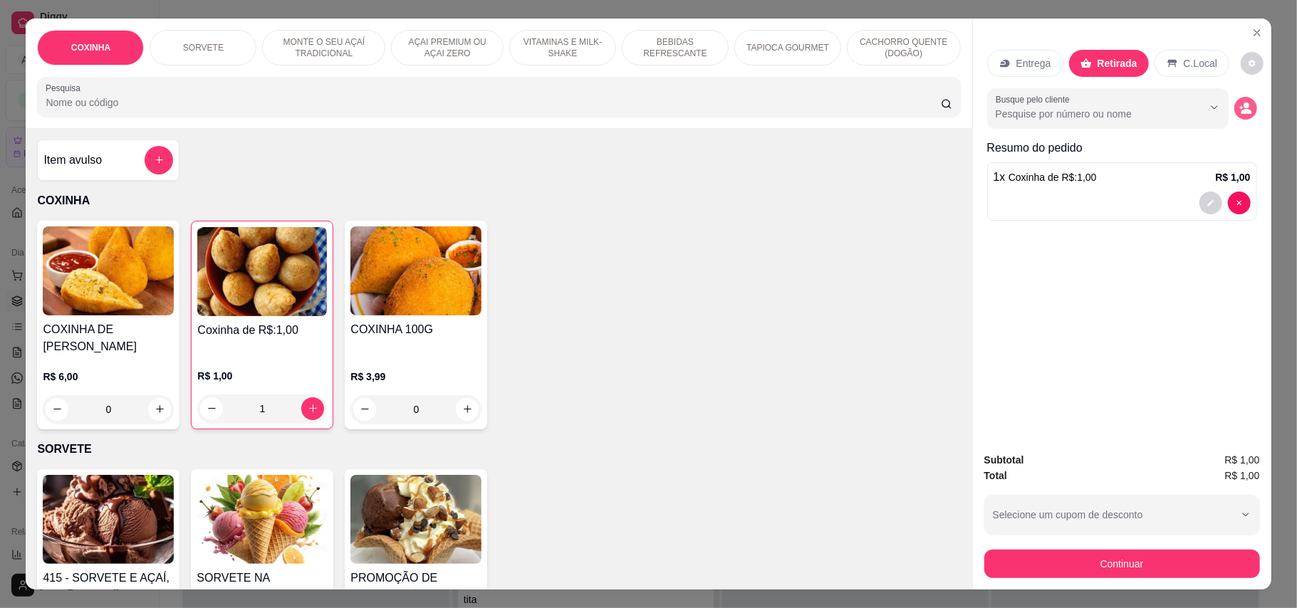
click at [1241, 113] on icon "decrease-product-quantity" at bounding box center [1246, 111] width 11 height 5
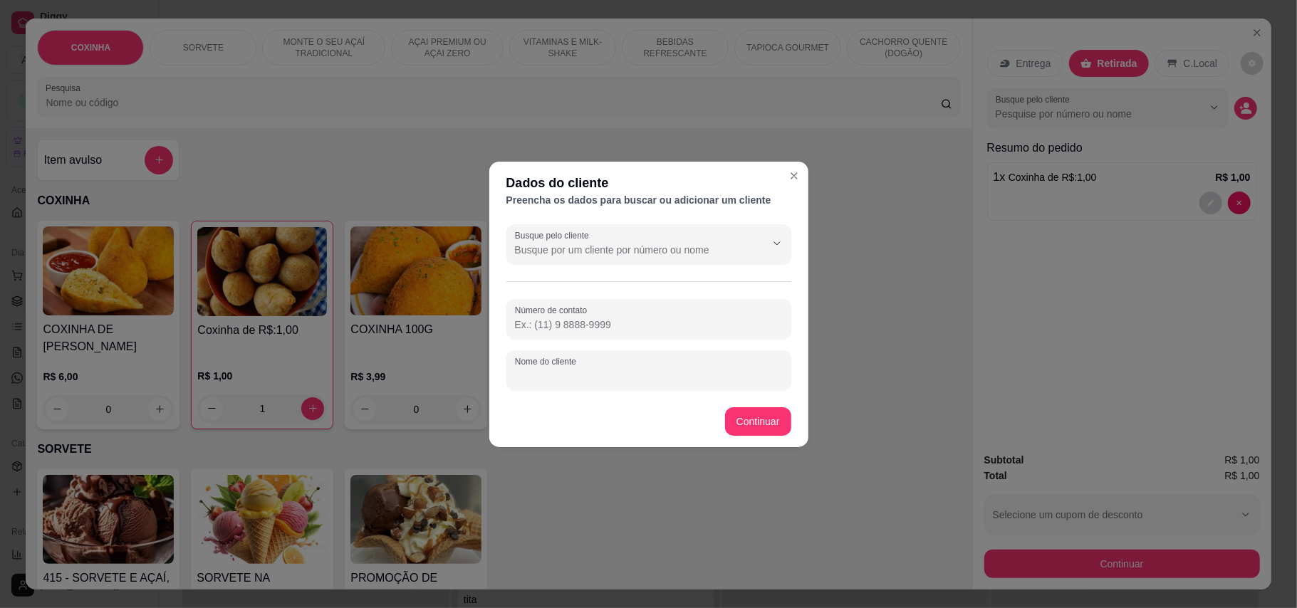
click at [615, 369] on input "Nome do cliente" at bounding box center [649, 376] width 268 height 14
type input "TITA"
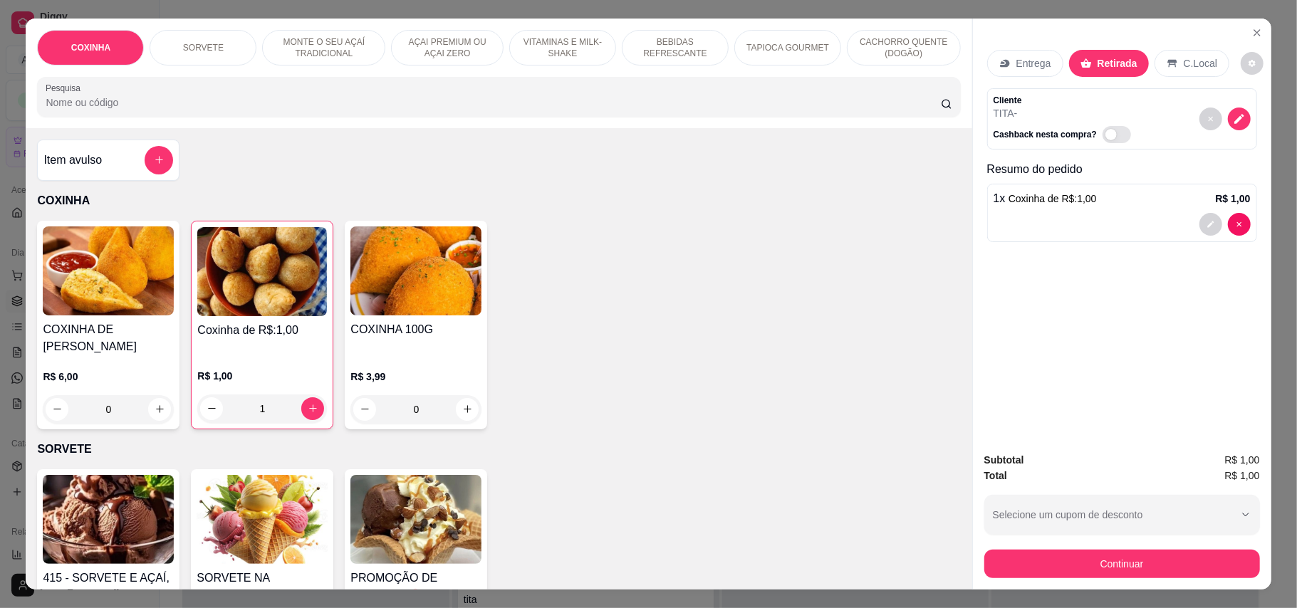
click at [1145, 580] on div "Subtotal R$ 1,00 Total R$ 1,00 Selecione um cupom de desconto SEXTOU Selecione …" at bounding box center [1122, 515] width 298 height 149
click at [1145, 556] on button "Continuar" at bounding box center [1122, 564] width 276 height 28
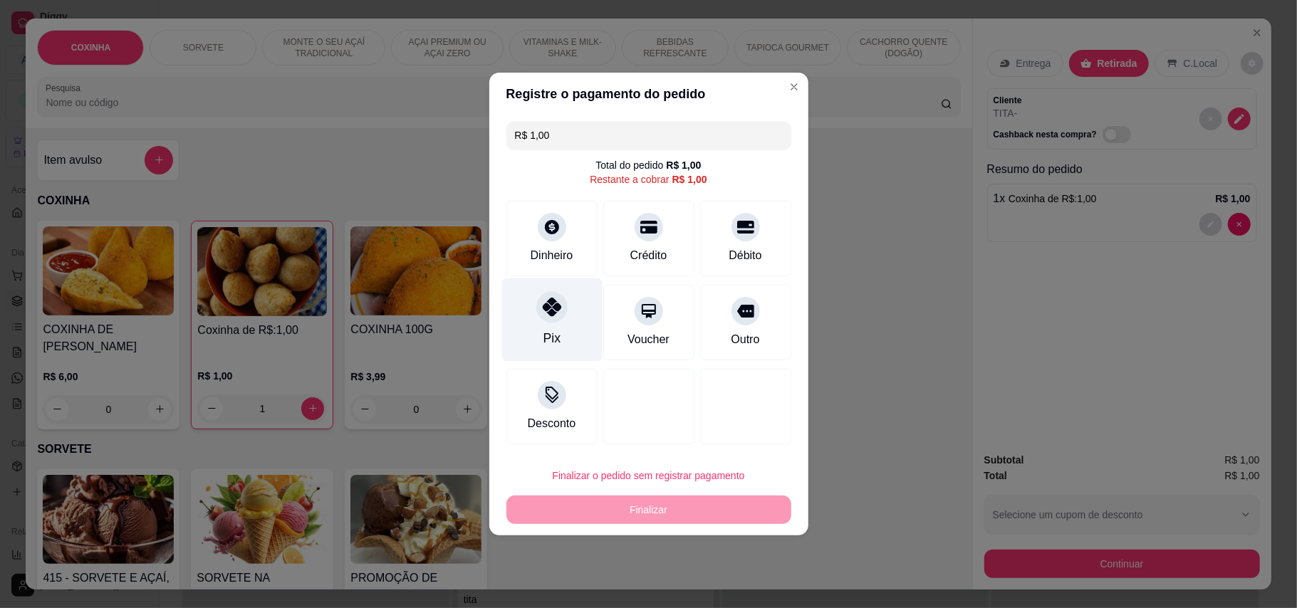
click at [541, 326] on div "Pix" at bounding box center [551, 320] width 100 height 83
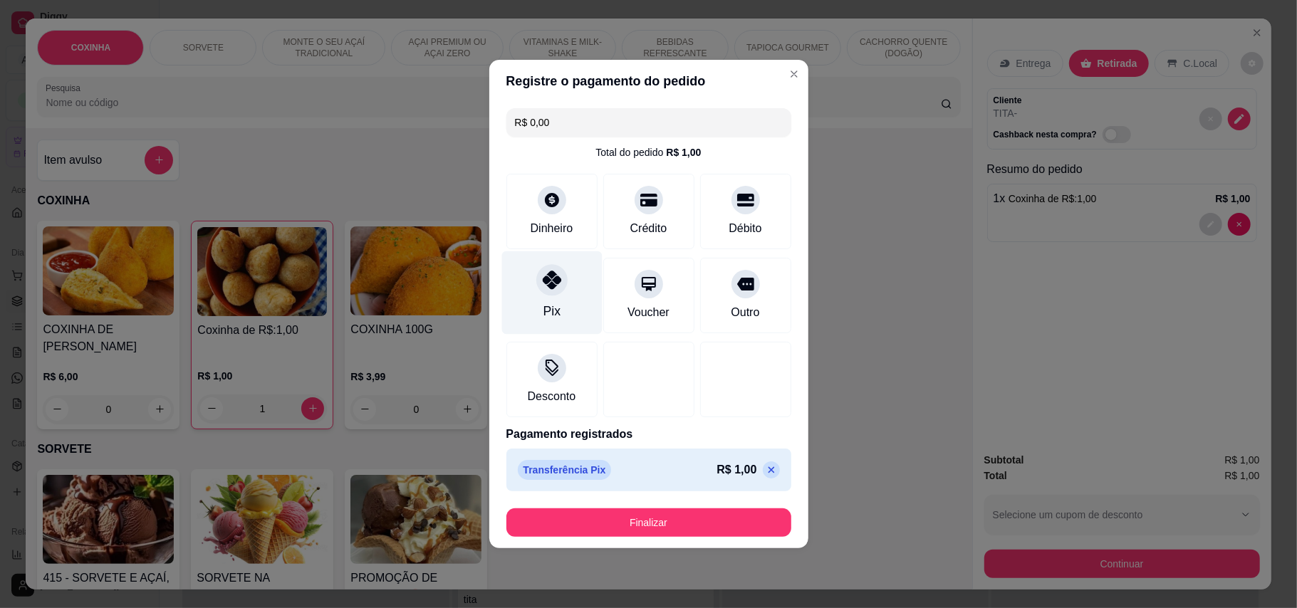
type input "R$ 0,00"
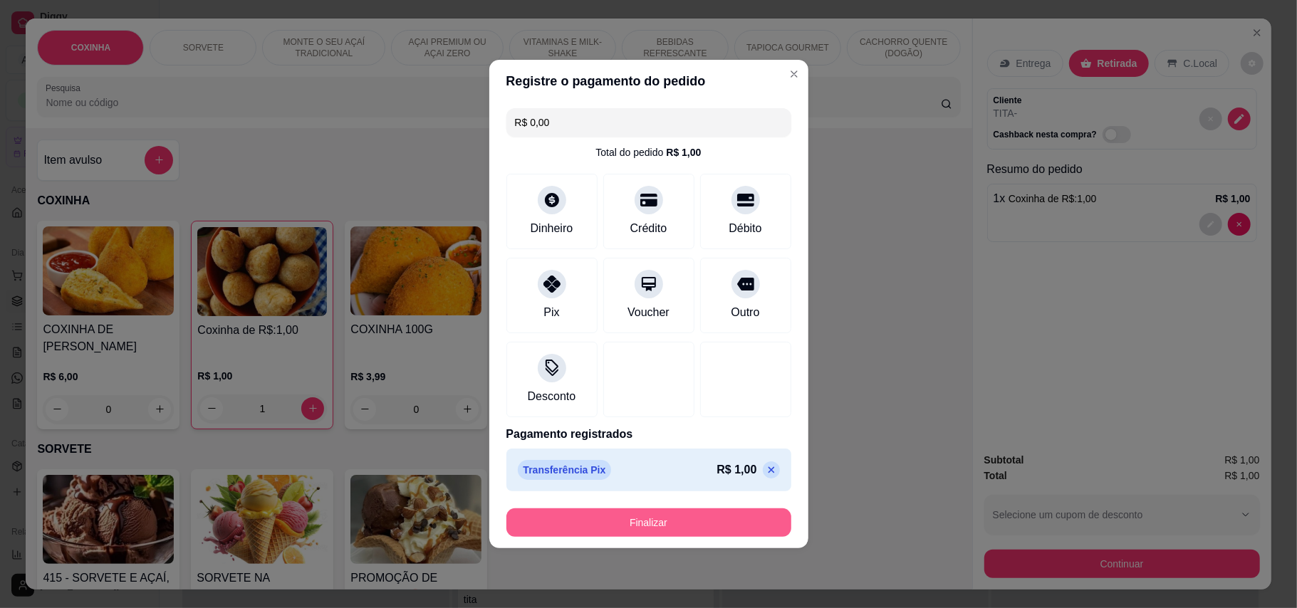
click at [670, 533] on button "Finalizar" at bounding box center [648, 523] width 285 height 28
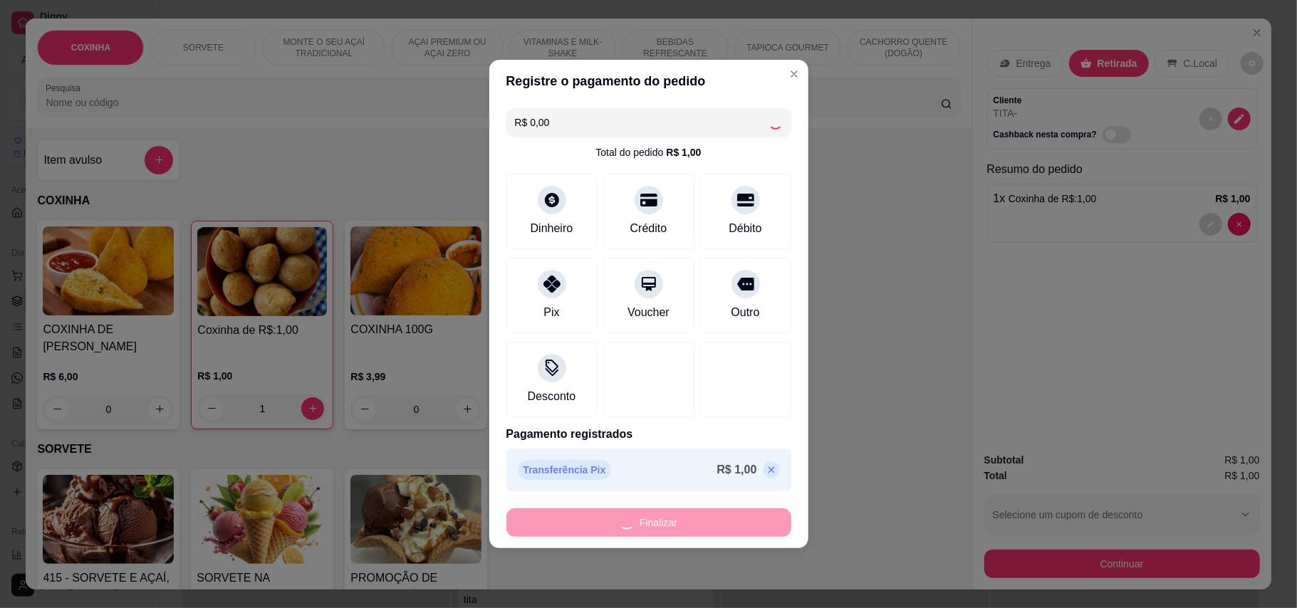
type input "0"
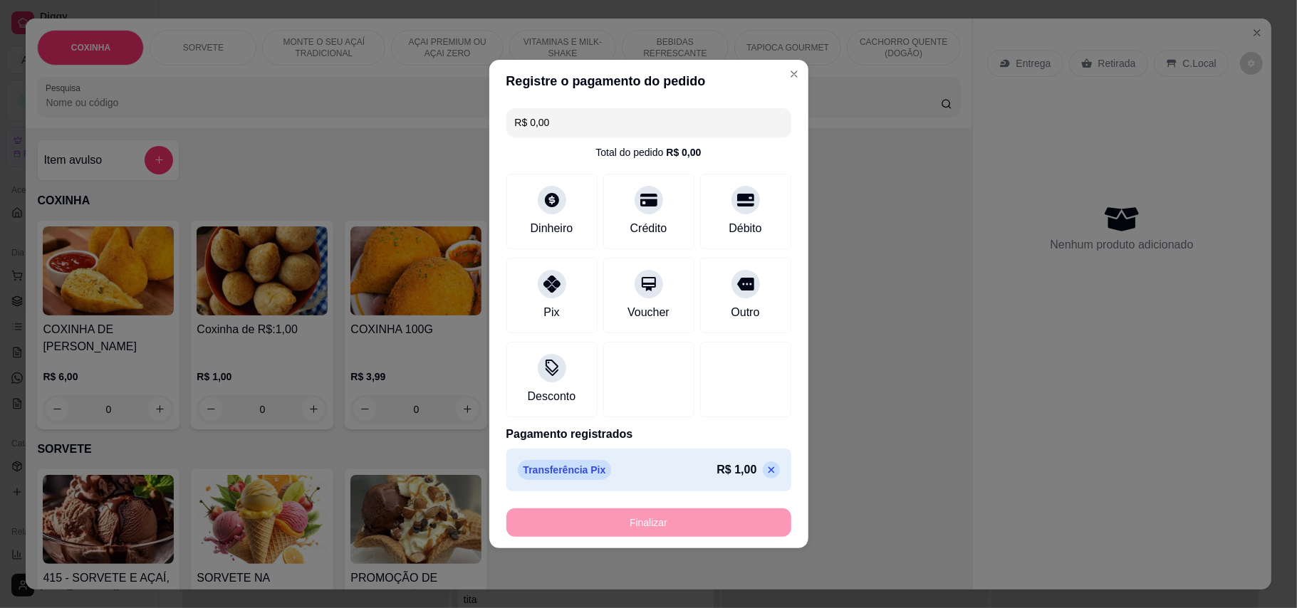
type input "-R$ 1,00"
